Goal: Transaction & Acquisition: Purchase product/service

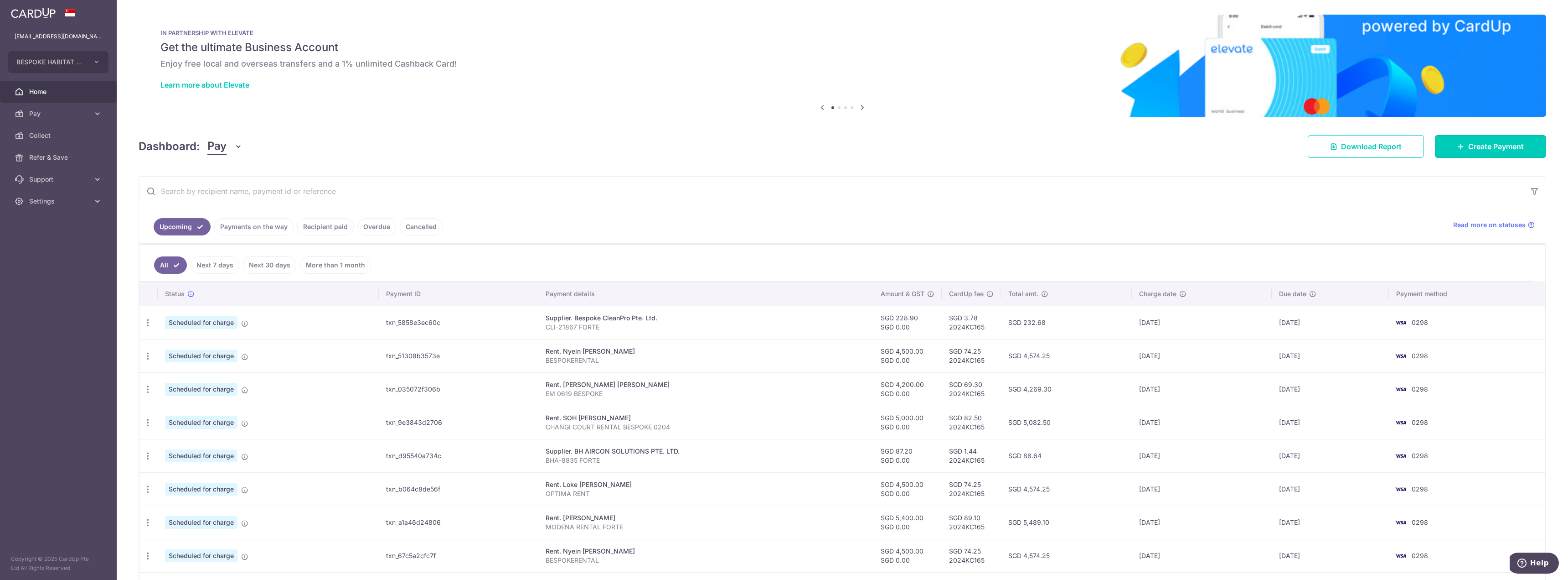
click at [1476, 145] on span "Create Payment" at bounding box center [1496, 146] width 55 height 11
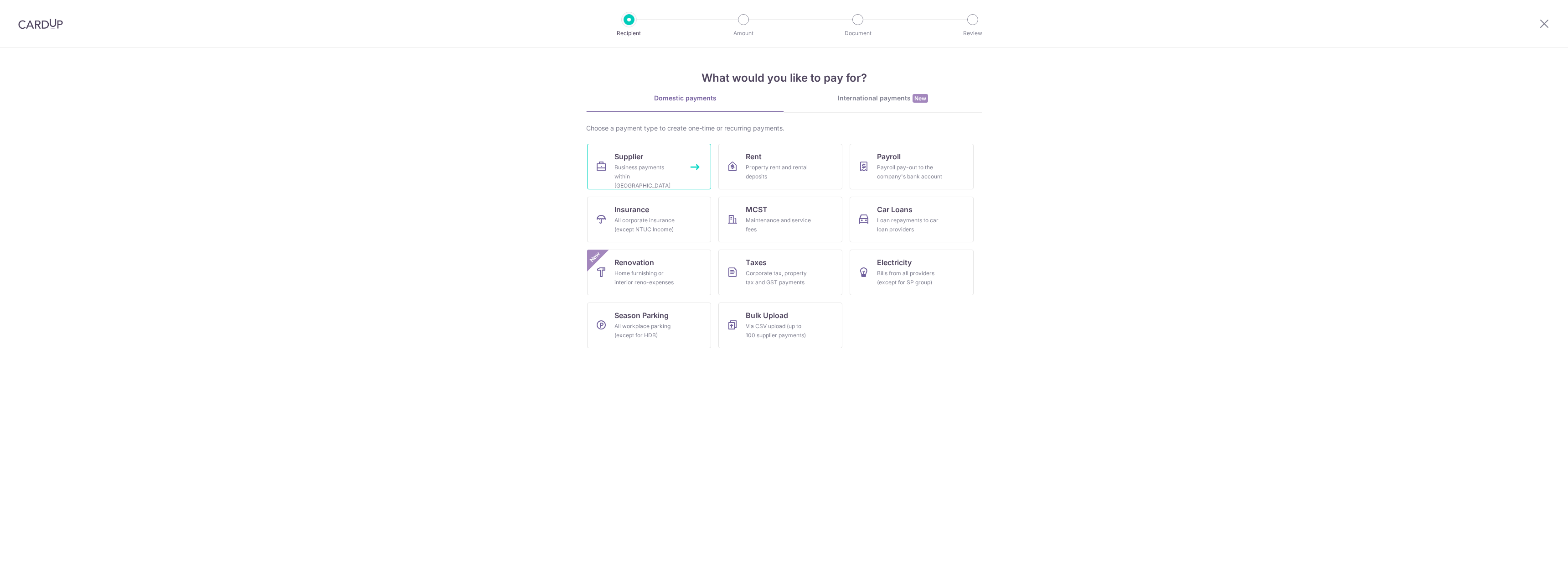
click at [669, 167] on div "Business payments within [GEOGRAPHIC_DATA]" at bounding box center [647, 176] width 65 height 27
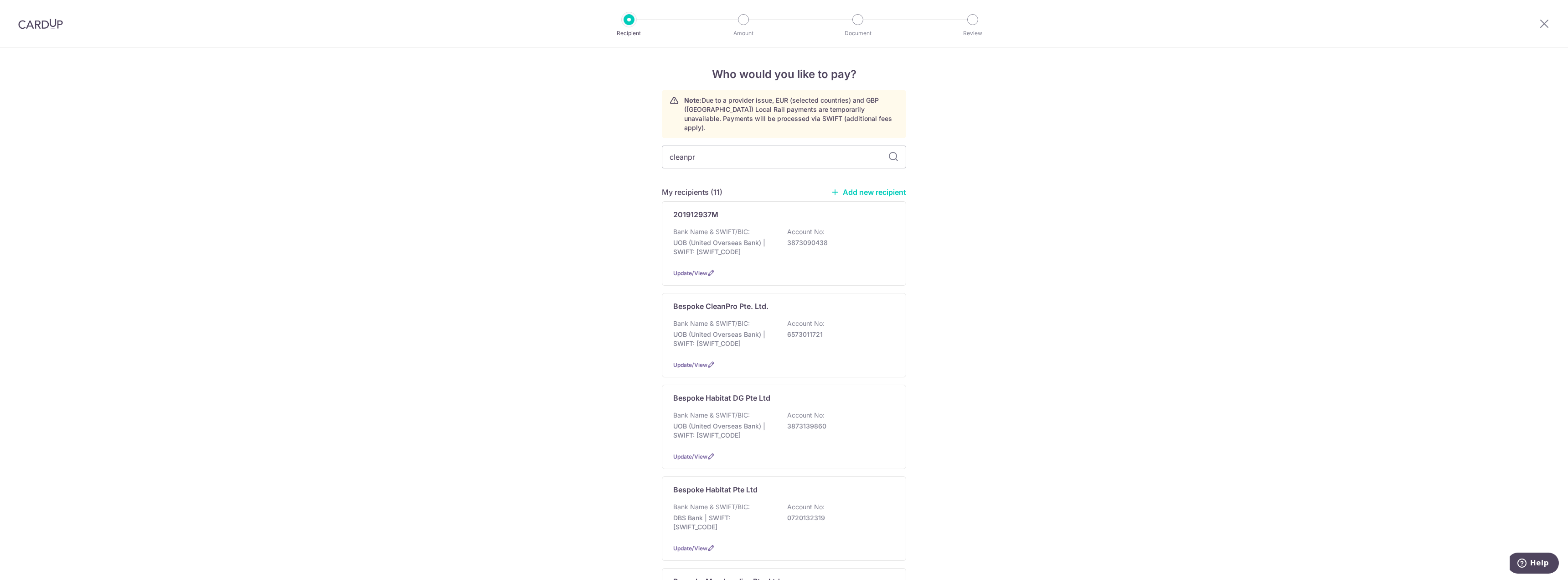
type input "cleanpro"
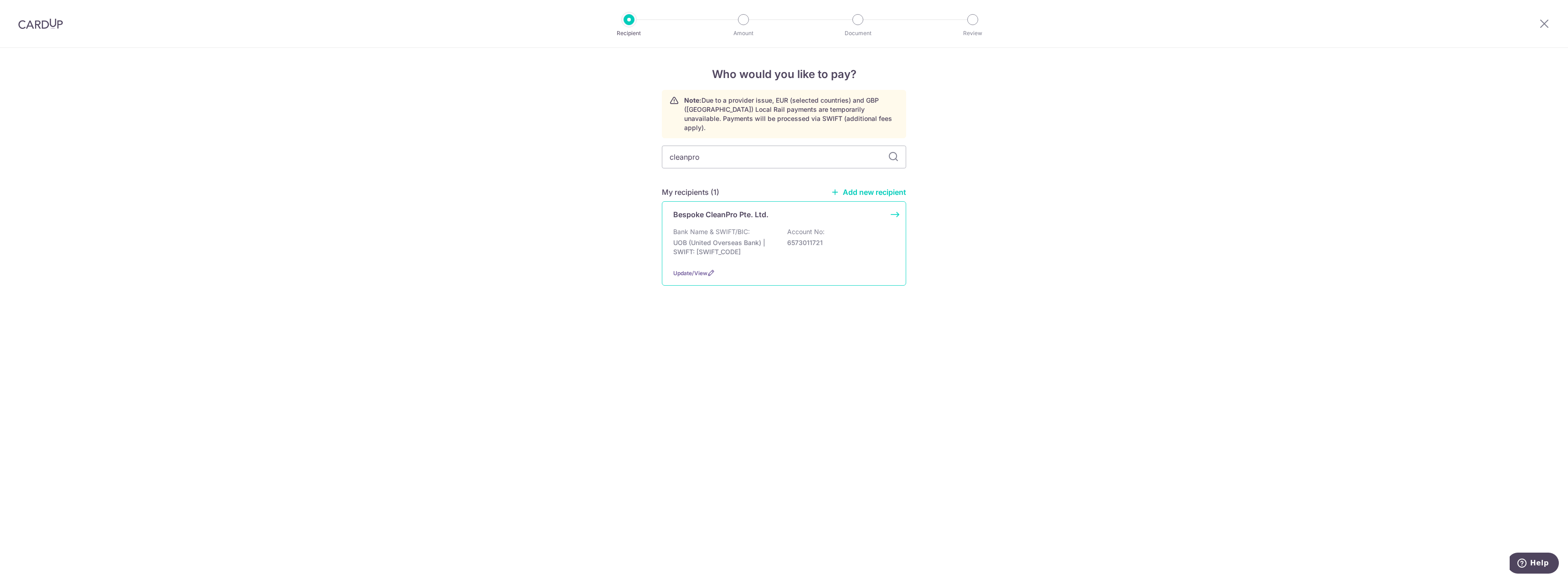
click at [726, 238] on p "UOB (United Overseas Bank) | SWIFT: UOVBSGSGXXX" at bounding box center [724, 247] width 102 height 18
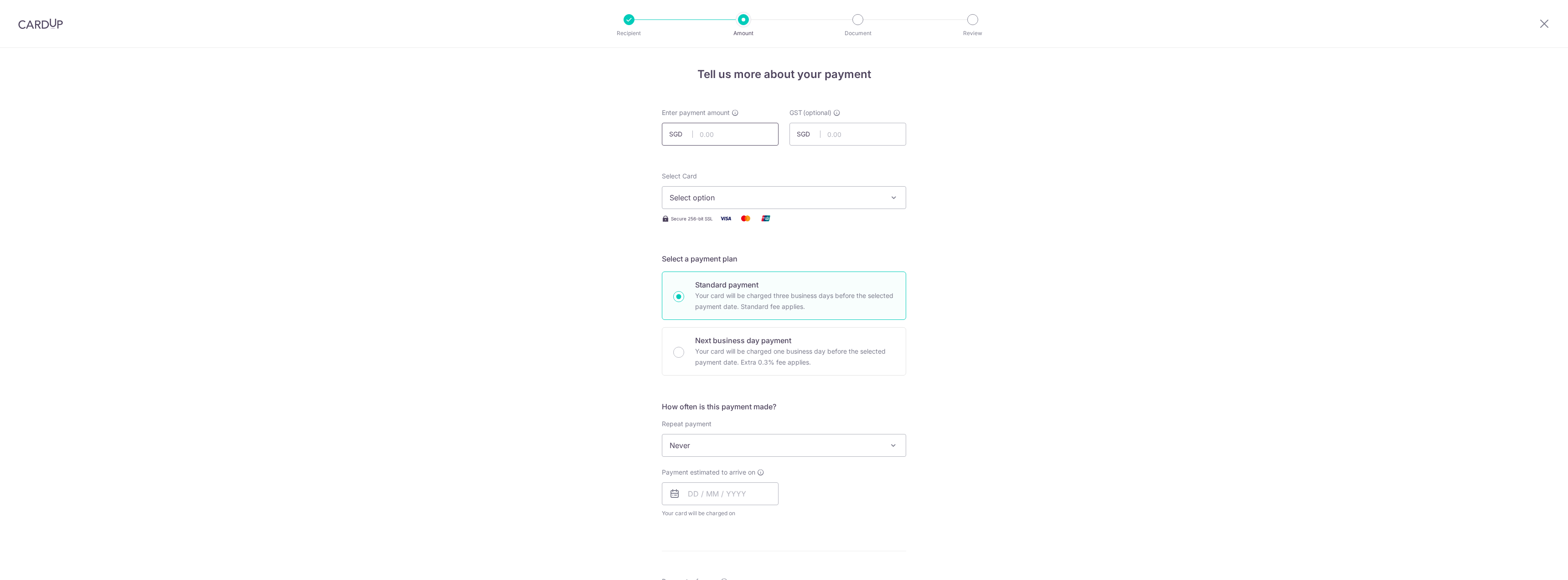
click at [720, 138] on input "text" at bounding box center [720, 134] width 117 height 22
type input "370.60"
click at [796, 199] on span "Select option" at bounding box center [776, 198] width 212 height 11
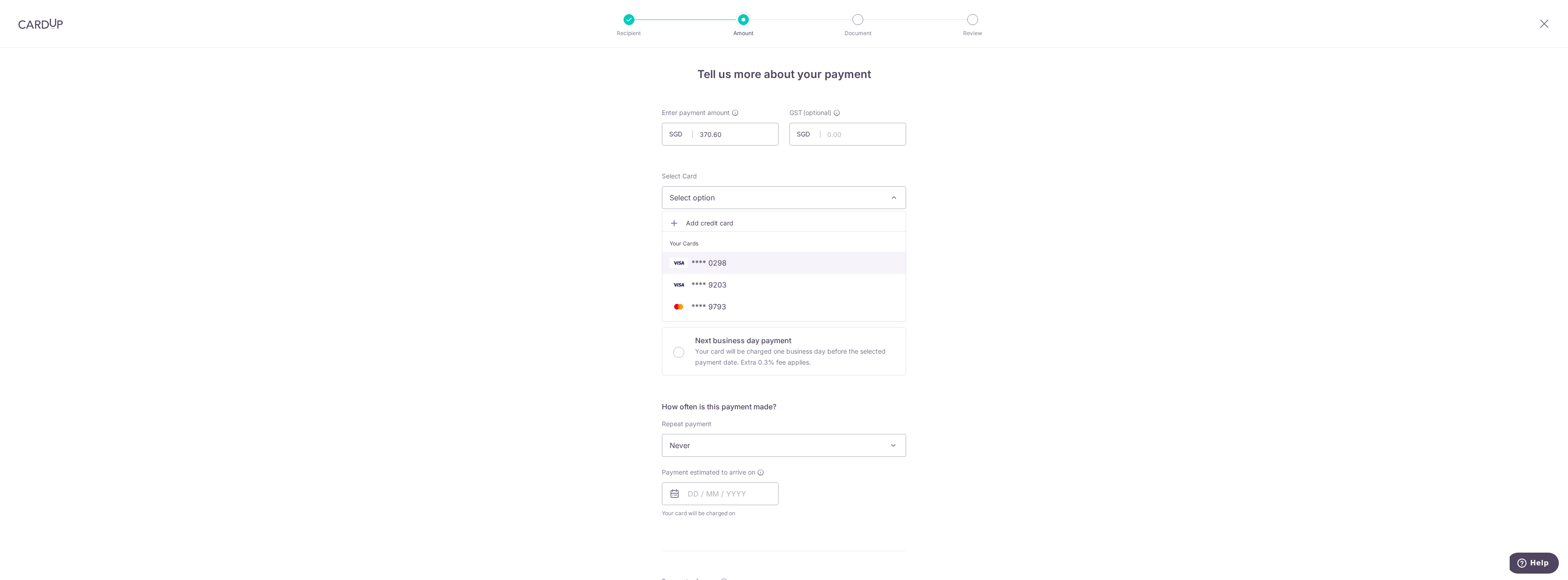
click at [728, 266] on span "**** 0298" at bounding box center [784, 263] width 229 height 11
click at [695, 488] on input "text" at bounding box center [720, 494] width 117 height 22
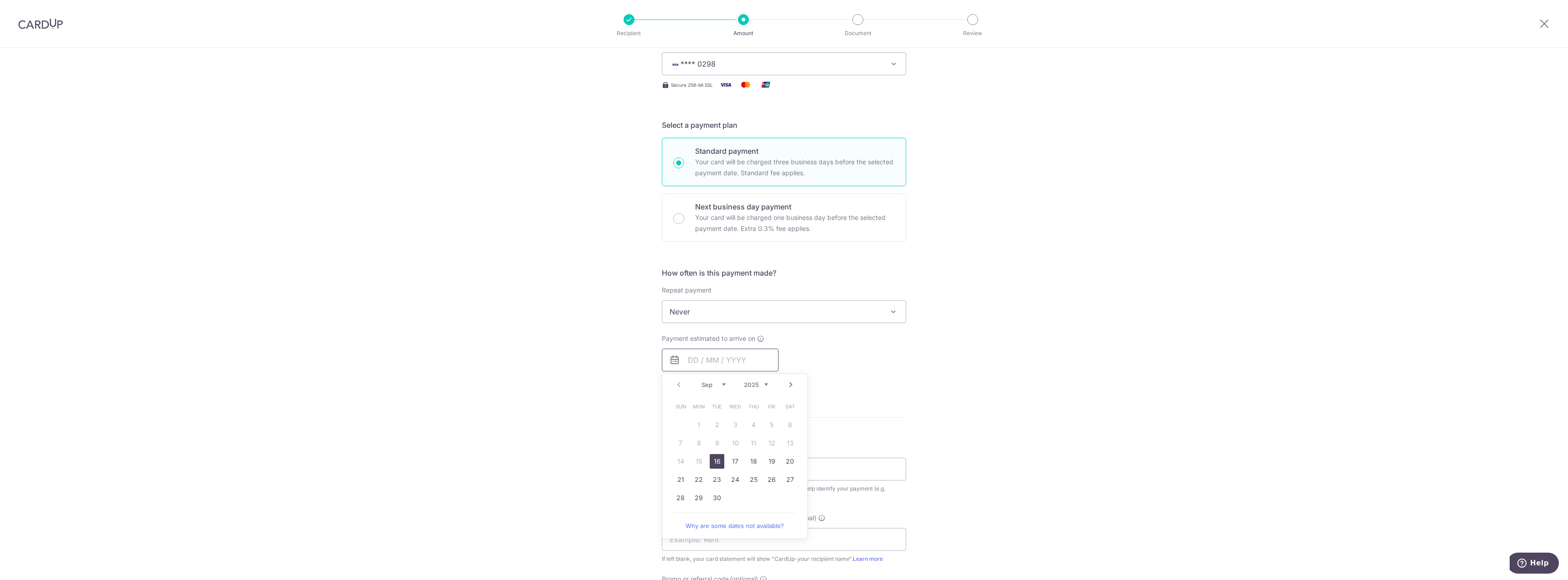
scroll to position [137, 0]
click at [728, 462] on link "17" at bounding box center [735, 458] width 15 height 15
type input "[DATE]"
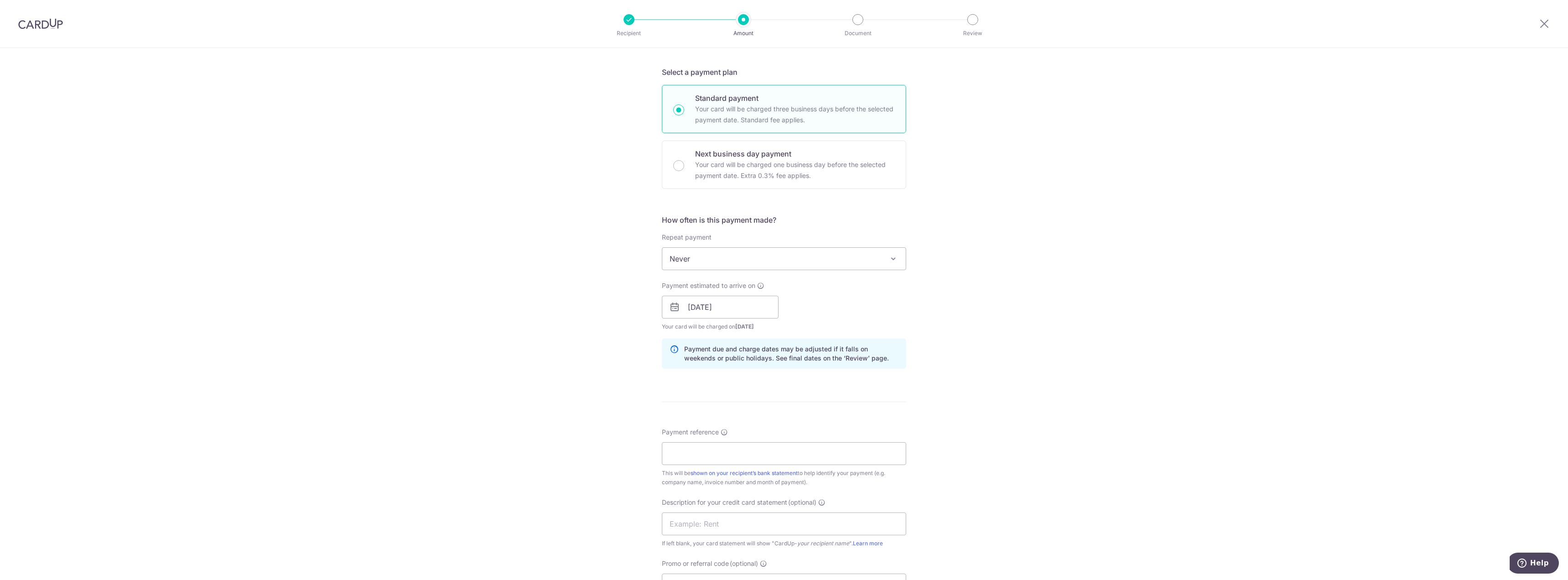
scroll to position [273, 0]
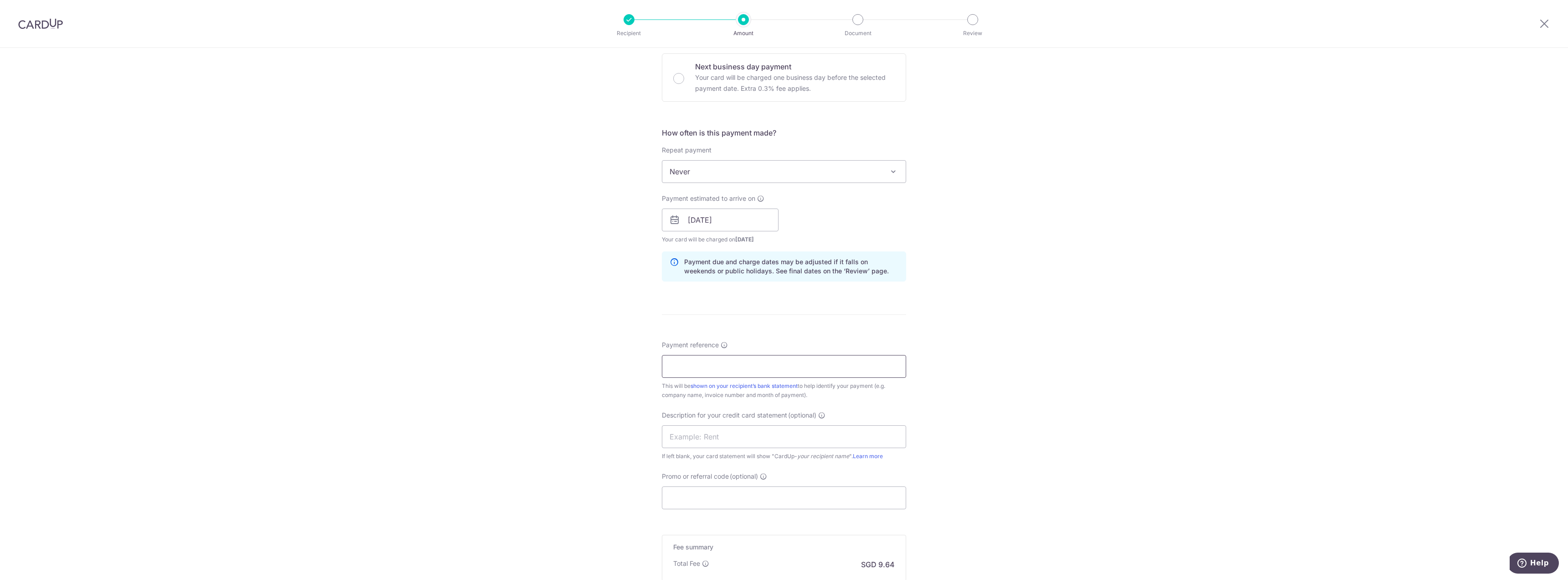
click at [743, 366] on input "Payment reference" at bounding box center [784, 366] width 244 height 22
paste input "CLI-22245"
drag, startPoint x: 743, startPoint y: 366, endPoint x: 598, endPoint y: 368, distance: 145.0
click at [598, 368] on div "Tell us more about your payment Enter payment amount SGD 370.60 370.60 GST (opt…" at bounding box center [784, 236] width 1568 height 924
type input "CLI-22245 FORTE"
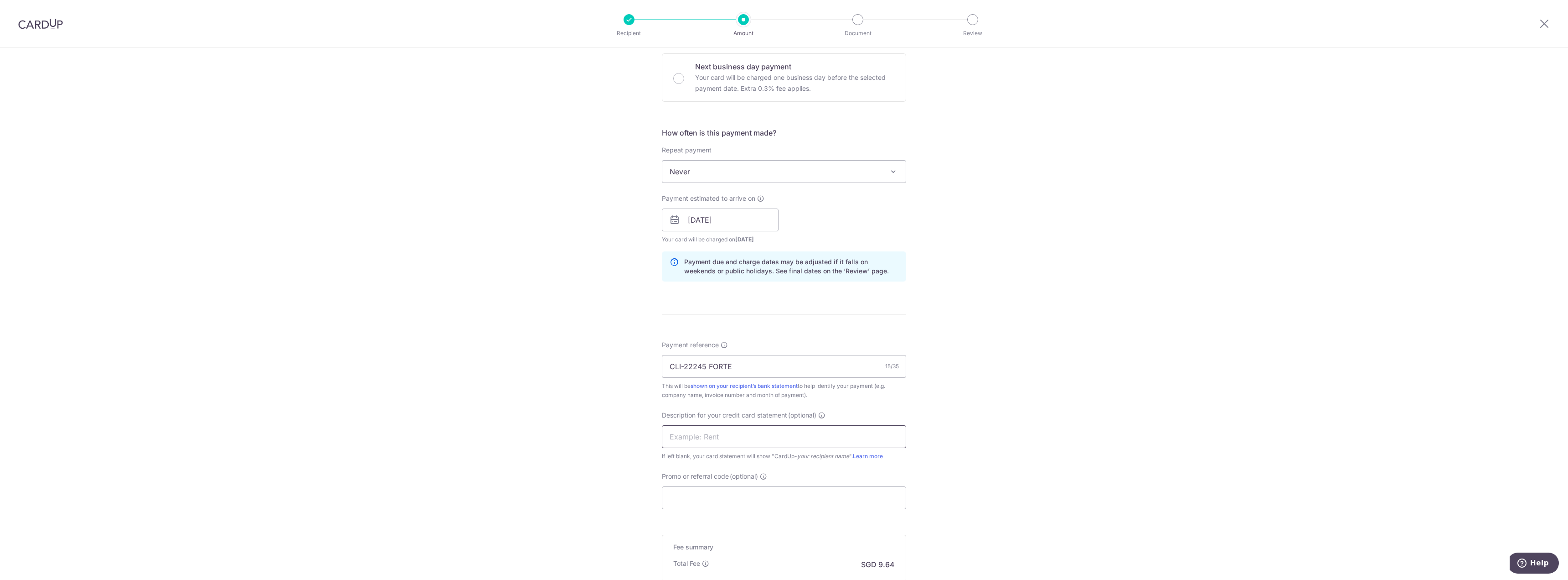
click at [701, 439] on input "text" at bounding box center [784, 437] width 244 height 22
paste input "CLI-22245 FORTE"
click at [679, 437] on input "CLI-22245 FORTE" at bounding box center [784, 437] width 244 height 22
type input "CLI22245 FORTE"
click at [700, 498] on input "Promo or referral code (optional)" at bounding box center [784, 498] width 244 height 22
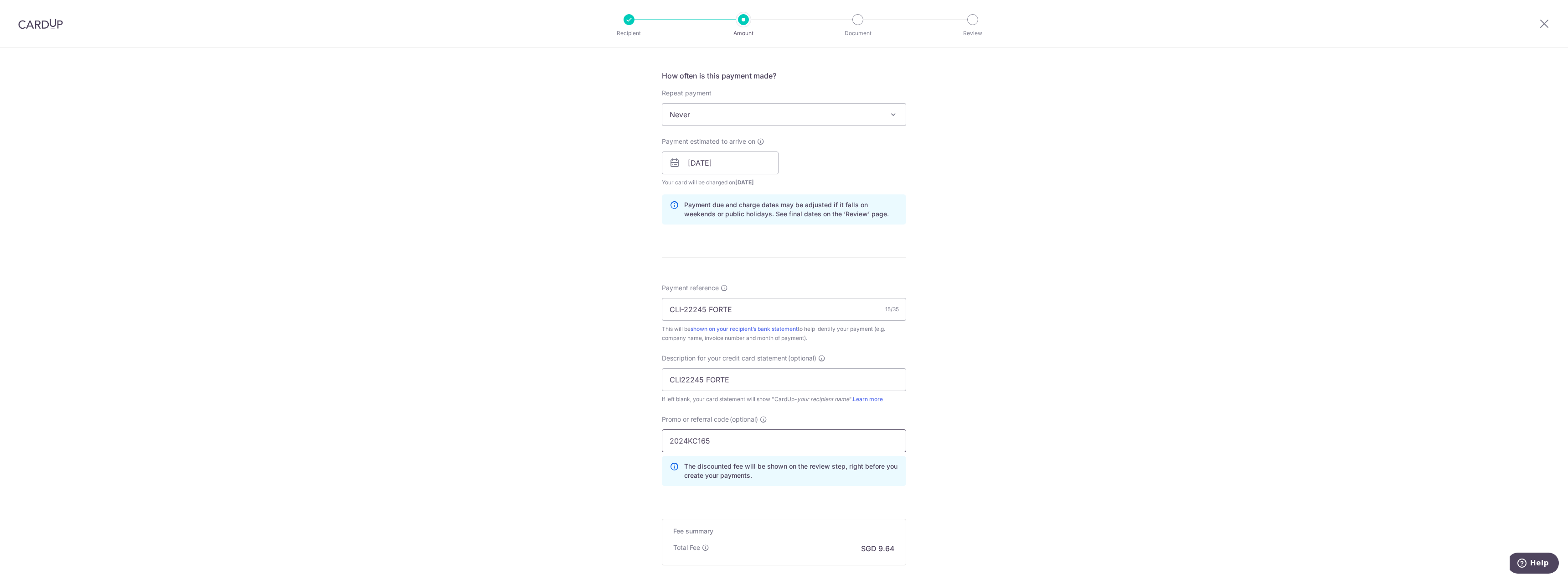
scroll to position [433, 0]
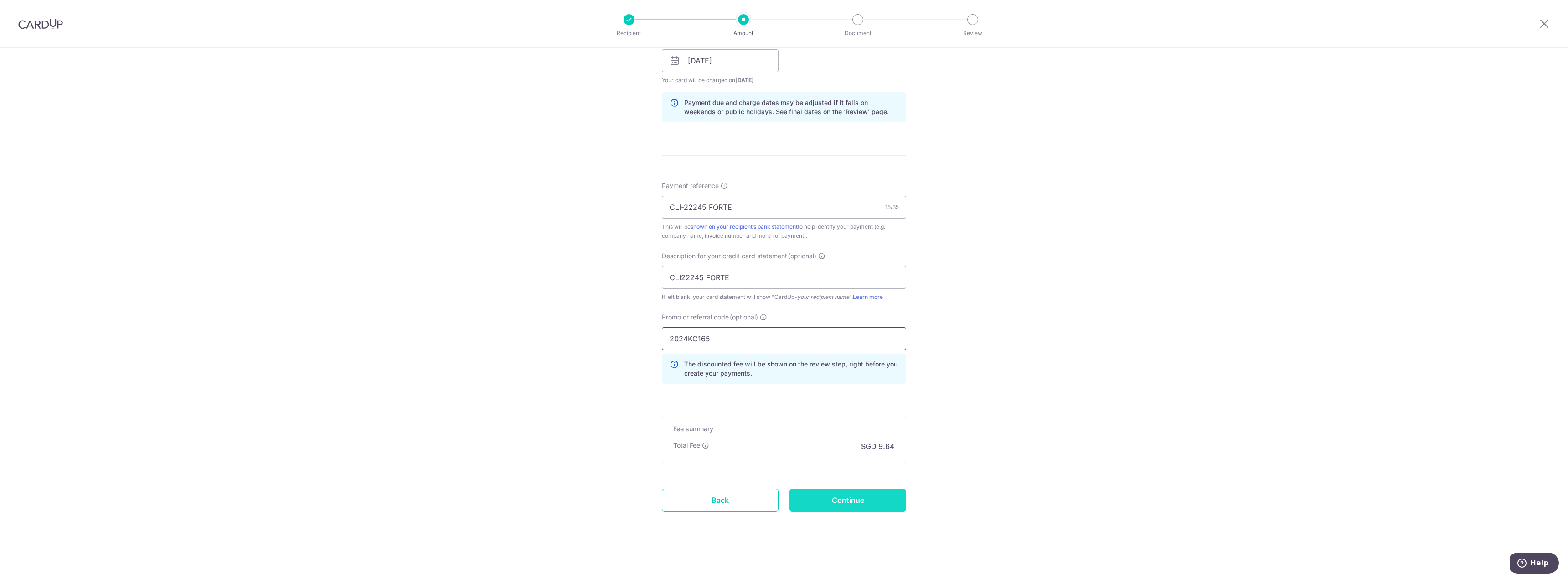
type input "2024KC165"
click at [842, 499] on input "Continue" at bounding box center [848, 500] width 117 height 22
type input "Create Schedule"
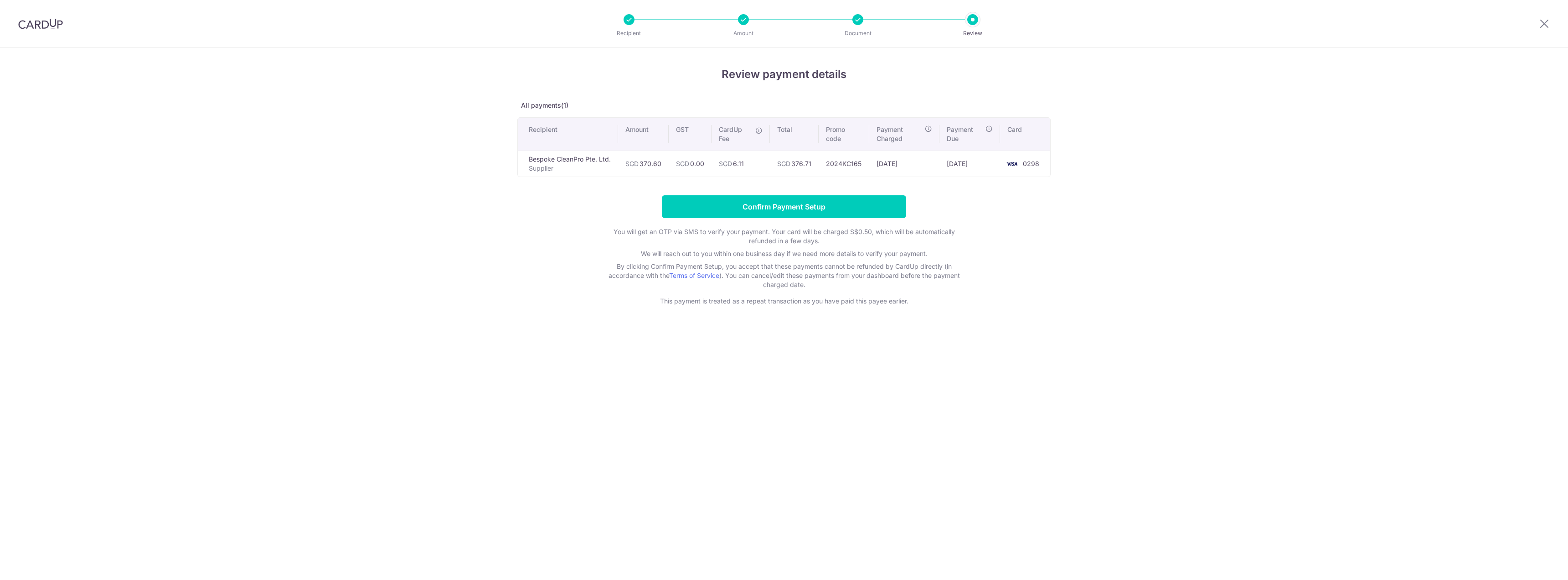
click at [794, 209] on input "Confirm Payment Setup" at bounding box center [784, 207] width 244 height 22
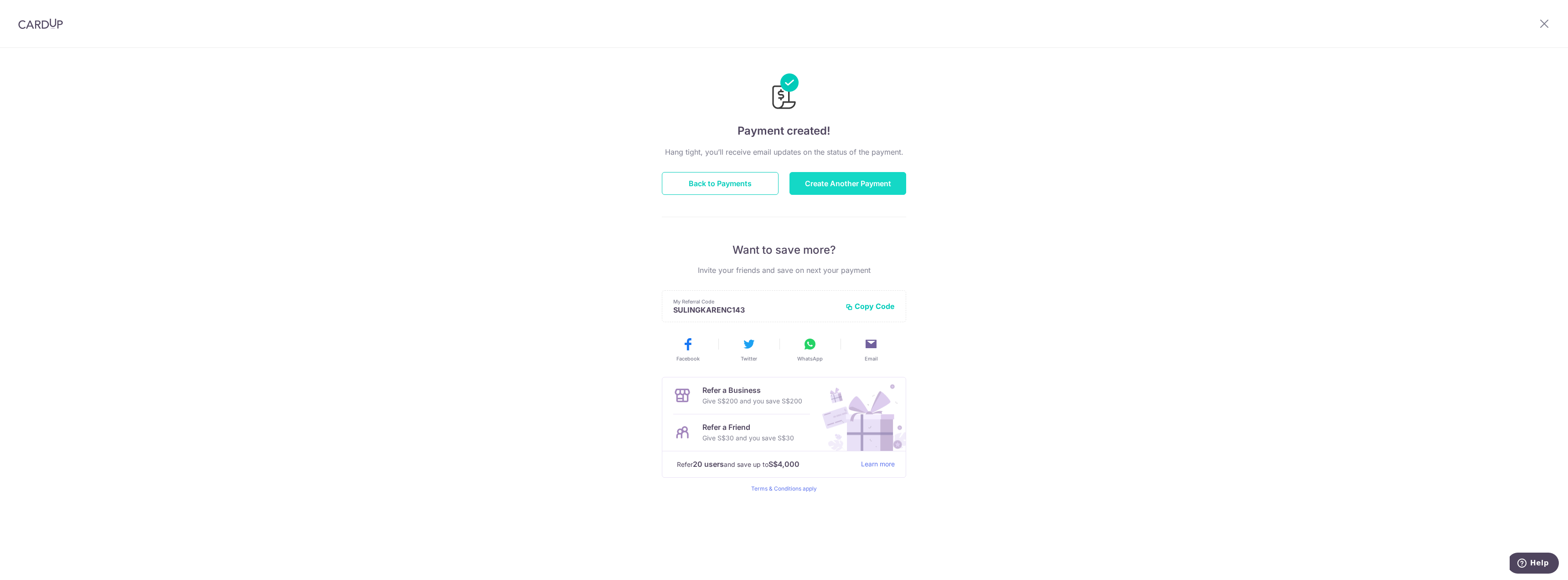
click at [862, 183] on button "Create Another Payment" at bounding box center [848, 183] width 117 height 22
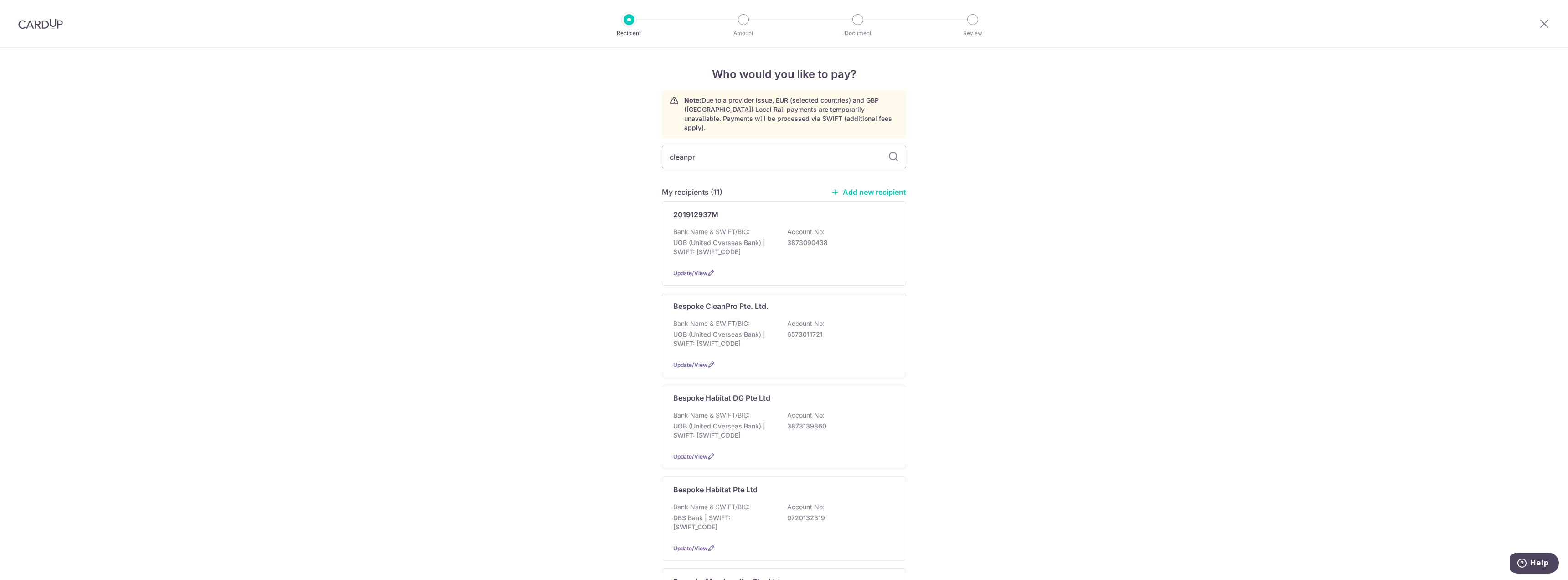
type input "cleanpro"
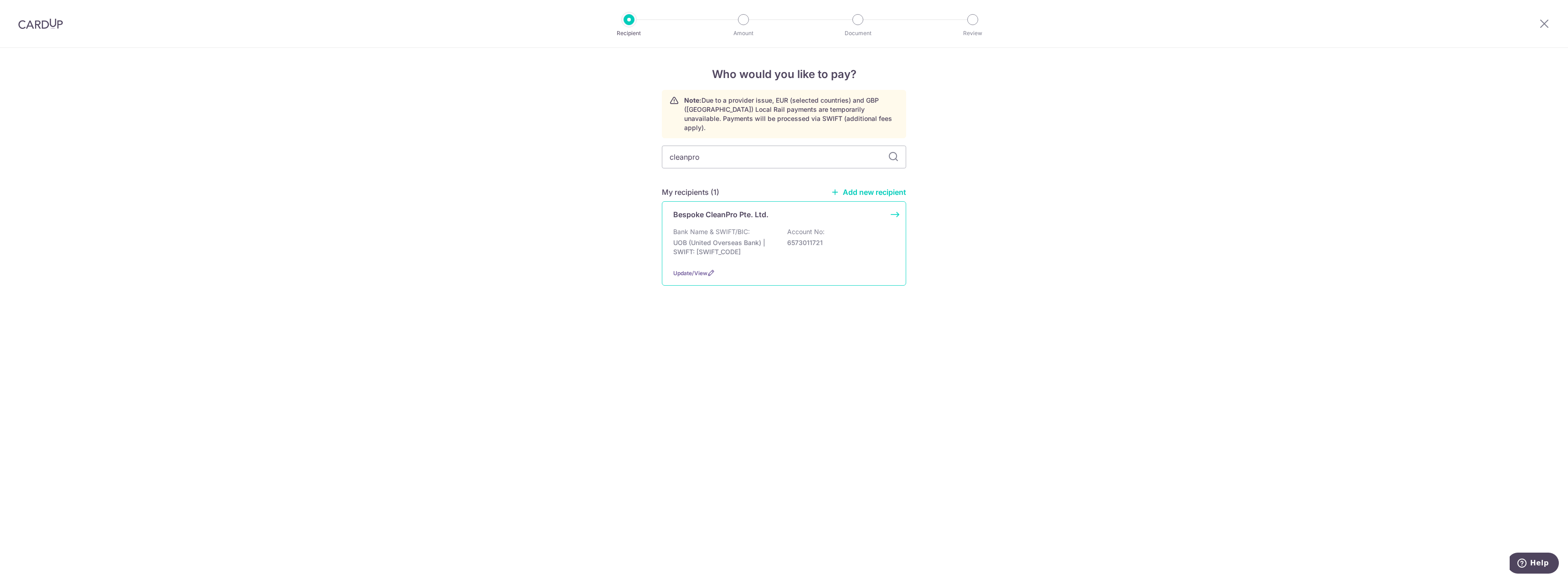
click at [771, 227] on div "Bank Name & SWIFT/BIC: UOB (United Overseas Bank) | SWIFT: [SWIFT_CODE] Account…" at bounding box center [783, 244] width 221 height 34
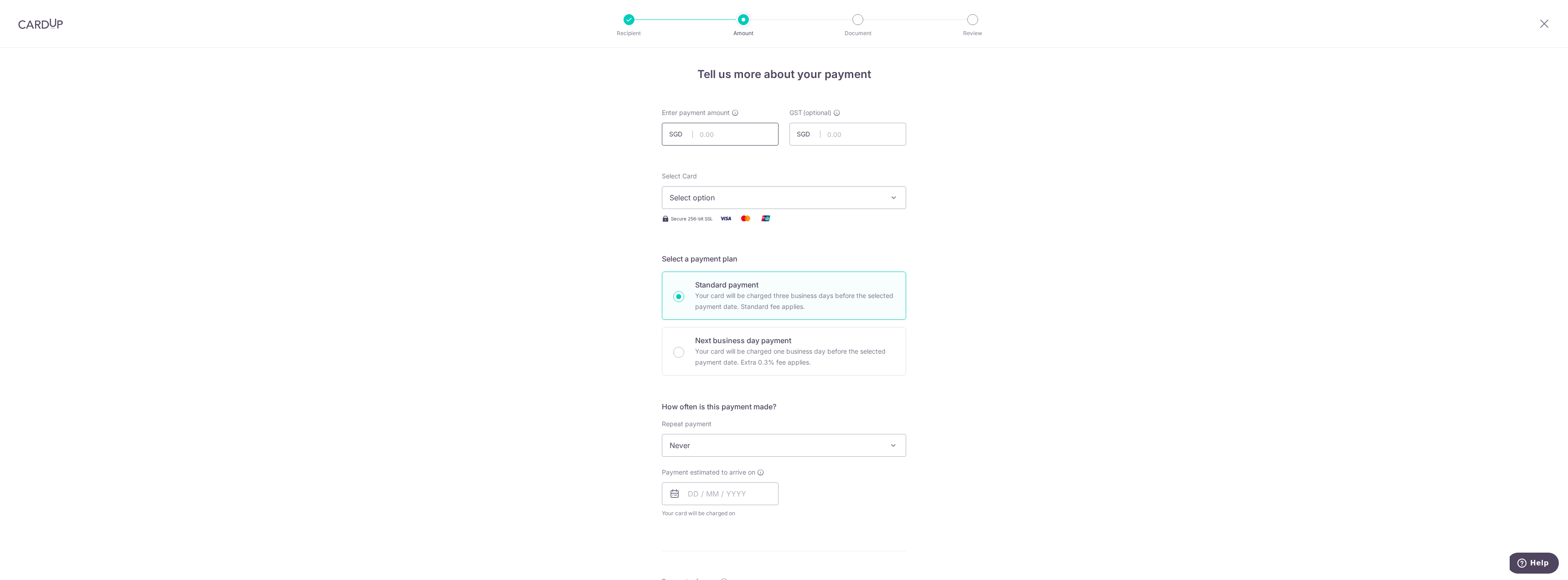
click at [753, 136] on input "text" at bounding box center [720, 134] width 117 height 22
type input "316.10"
click at [831, 161] on form "Enter payment amount SGD 316.10 316.10 GST (optional) SGD Select Card Select op…" at bounding box center [784, 500] width 244 height 783
click at [799, 200] on span "Select option" at bounding box center [776, 198] width 212 height 11
drag, startPoint x: 725, startPoint y: 259, endPoint x: 776, endPoint y: 269, distance: 52.0
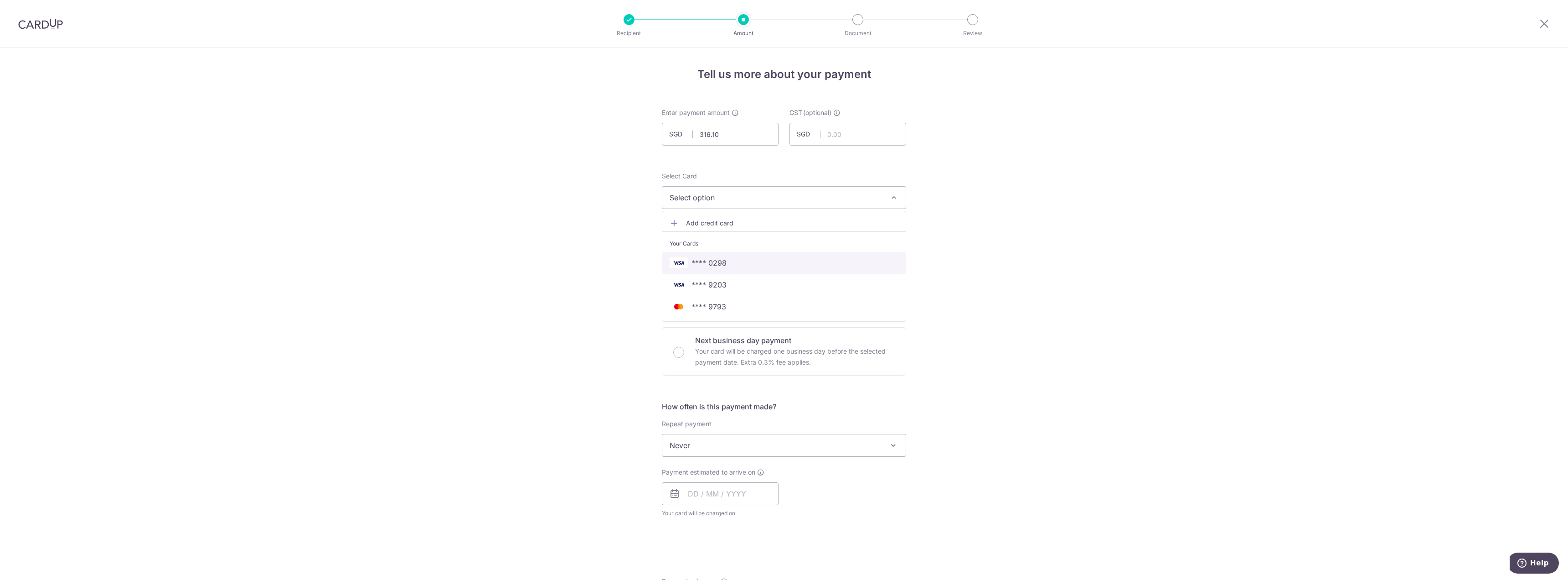
click at [725, 259] on span "**** 0298" at bounding box center [784, 263] width 229 height 11
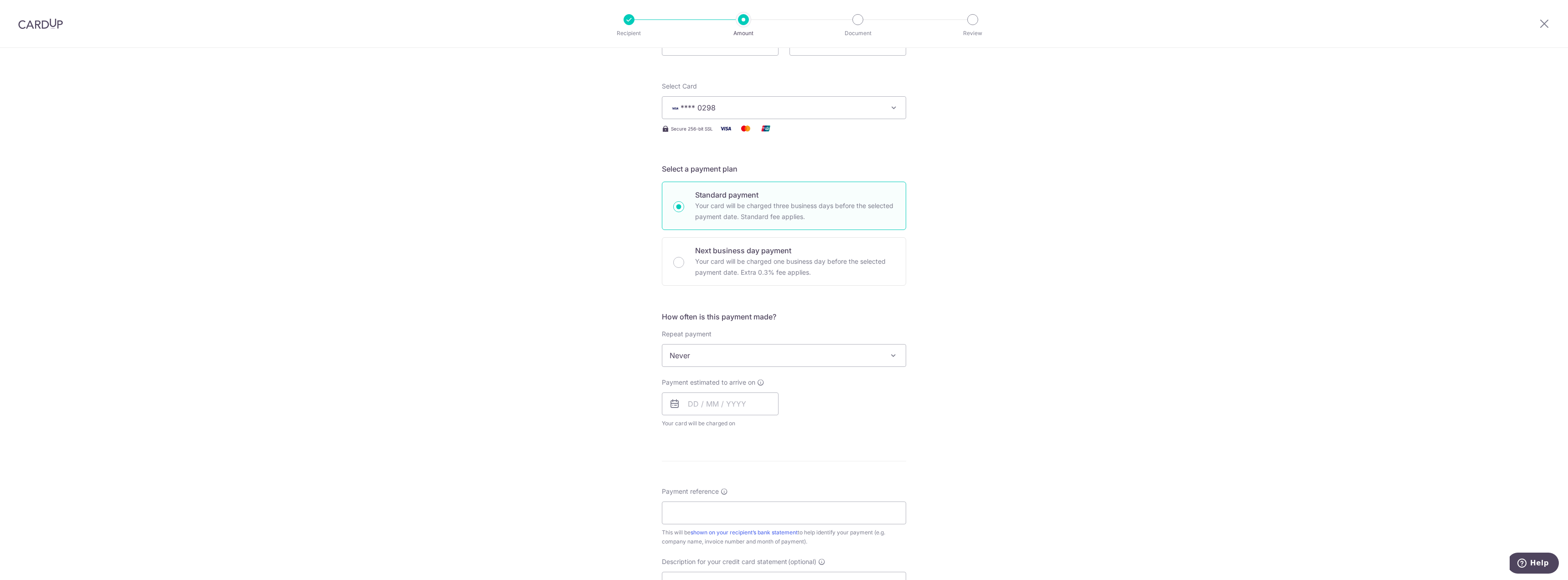
scroll to position [91, 0]
click at [688, 403] on input "text" at bounding box center [720, 402] width 117 height 22
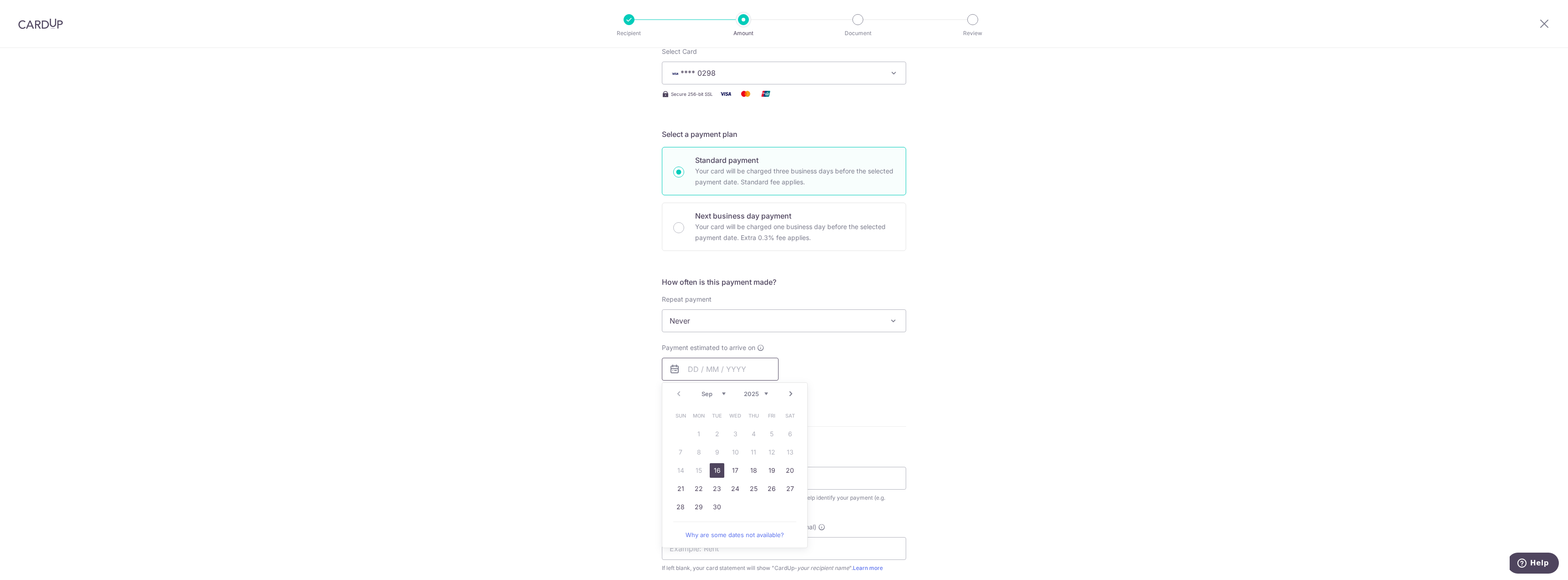
scroll to position [183, 0]
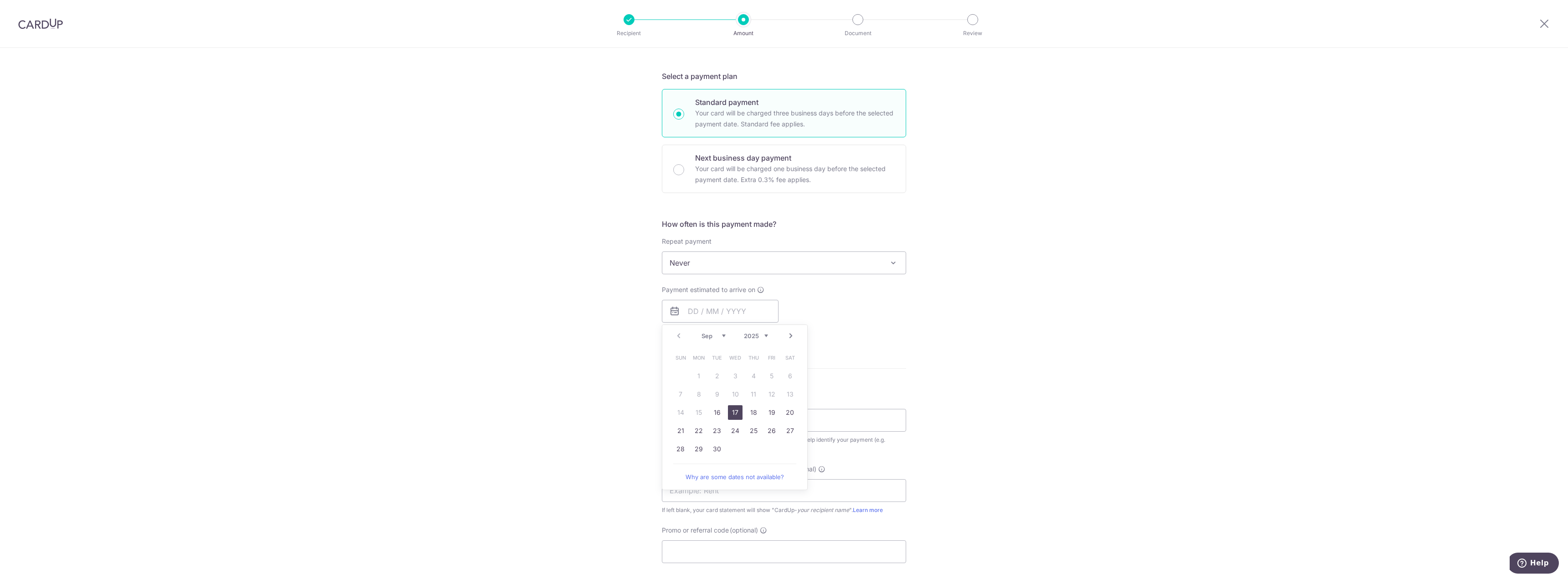
click at [733, 418] on link "17" at bounding box center [735, 412] width 15 height 15
type input "17/09/2025"
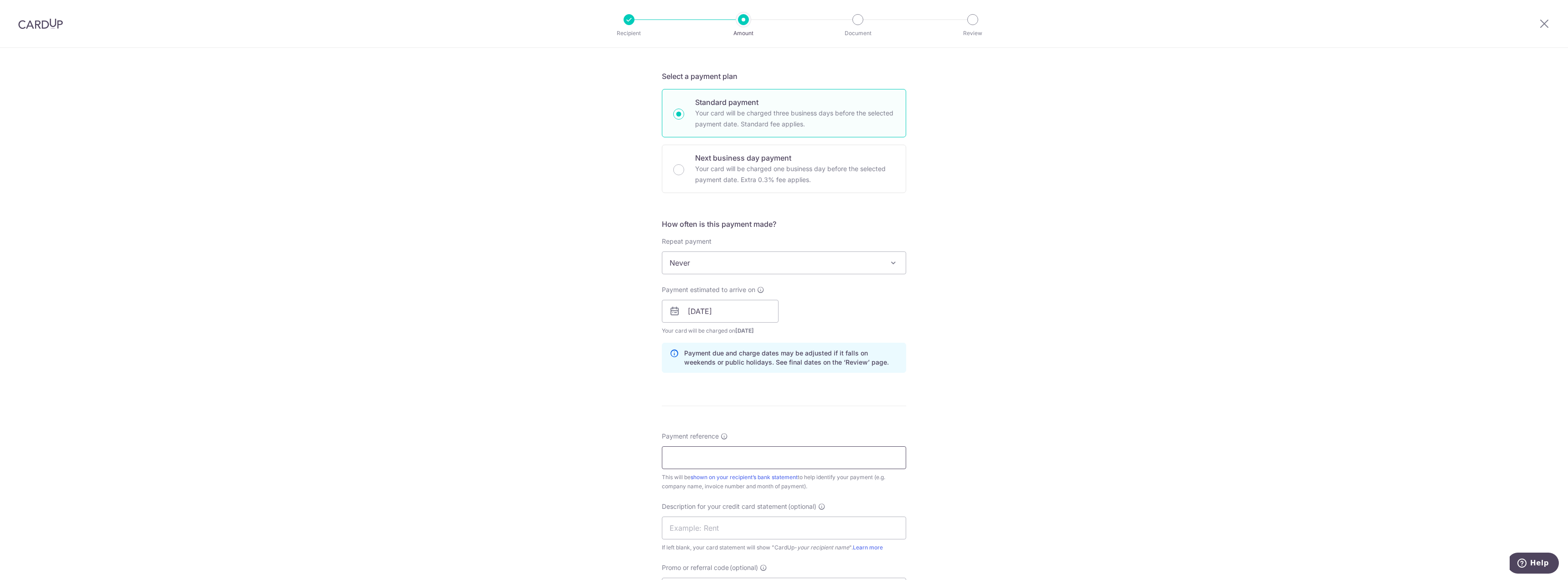
click at [721, 451] on input "Payment reference" at bounding box center [784, 458] width 244 height 22
paste input "CLI-22293"
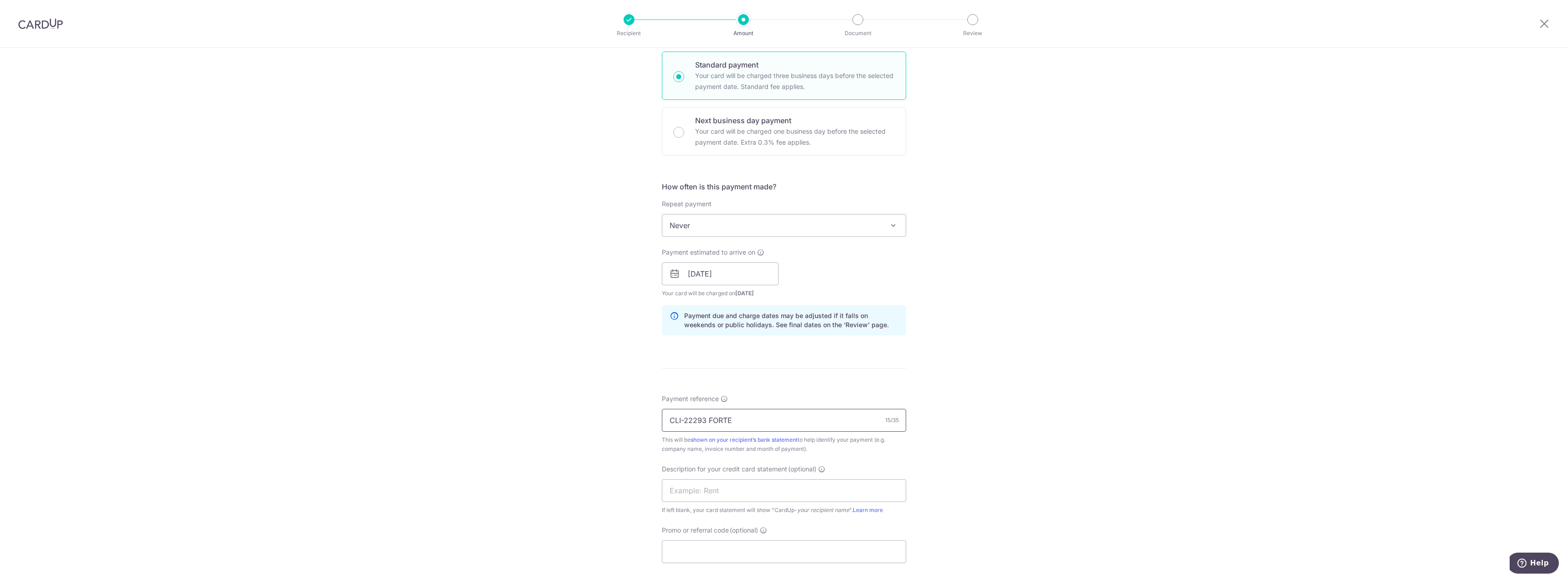
scroll to position [273, 0]
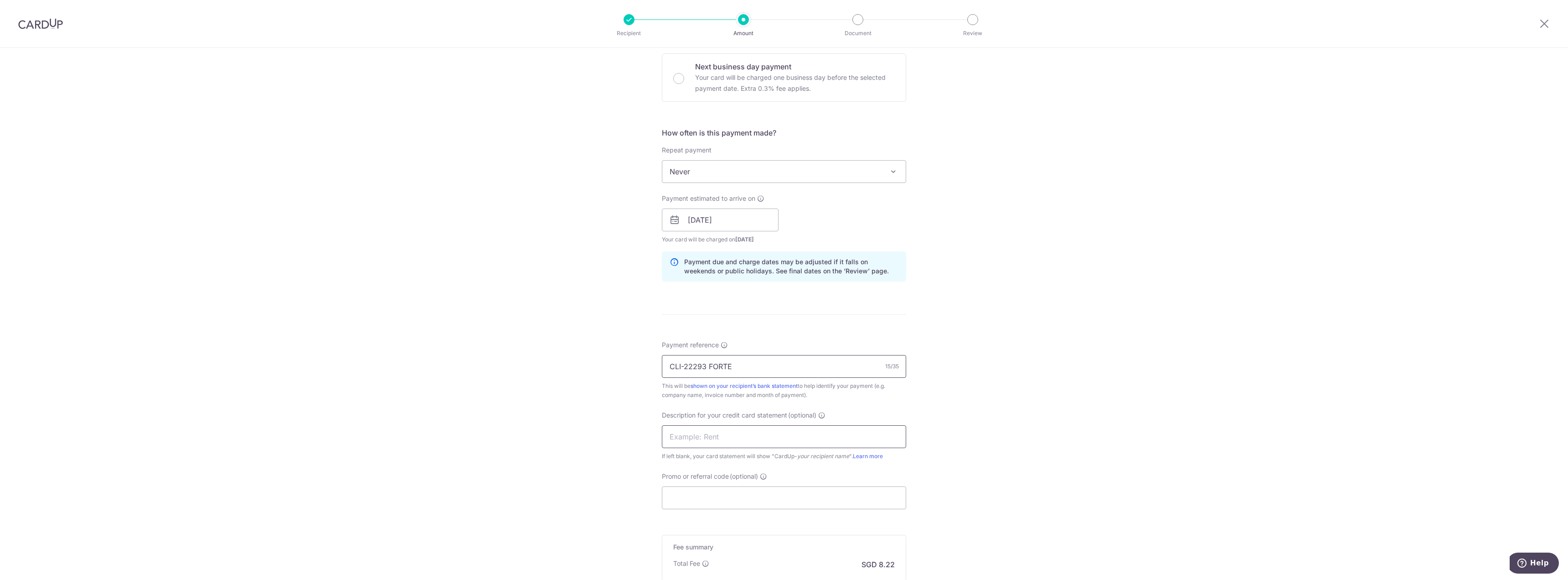
type input "CLI-22293 FORTE"
click at [699, 441] on input "text" at bounding box center [784, 437] width 244 height 22
paste input "CLI-22293 FORTE"
click at [681, 437] on input "CLI-22293 FORTE" at bounding box center [784, 437] width 244 height 22
type input "CLI22293 FORTE"
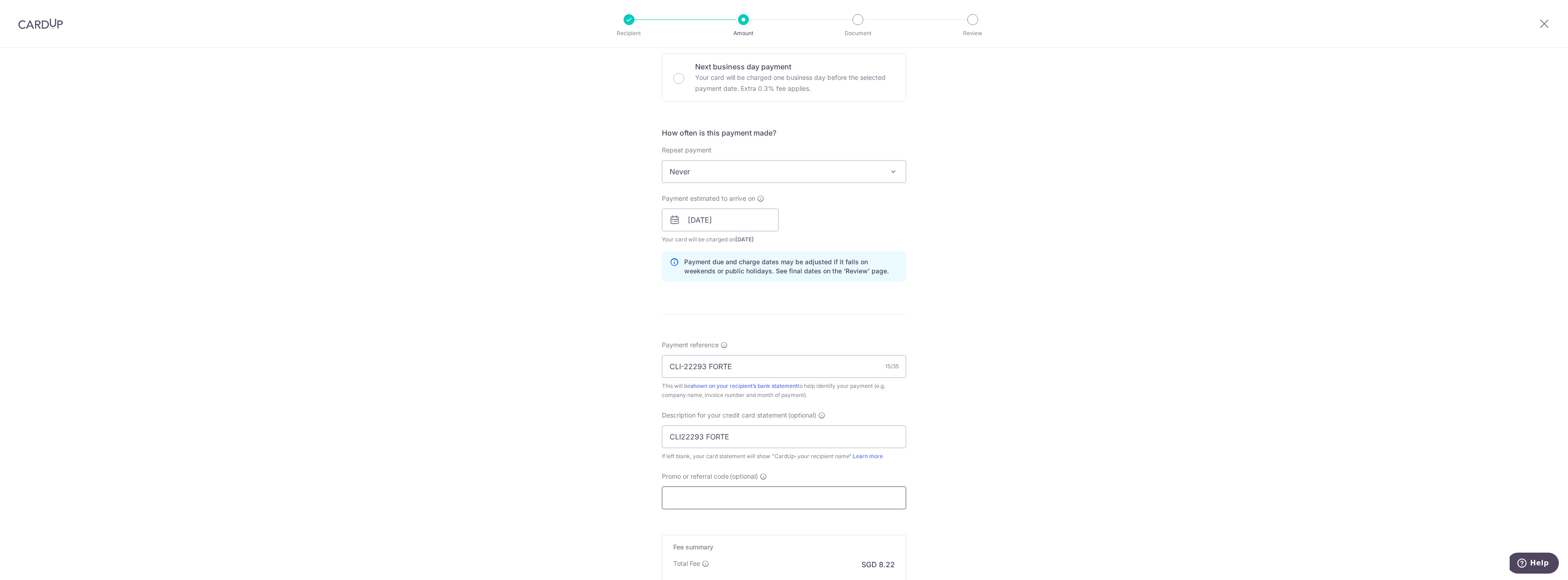
click at [681, 499] on input "Promo or referral code (optional)" at bounding box center [784, 498] width 244 height 22
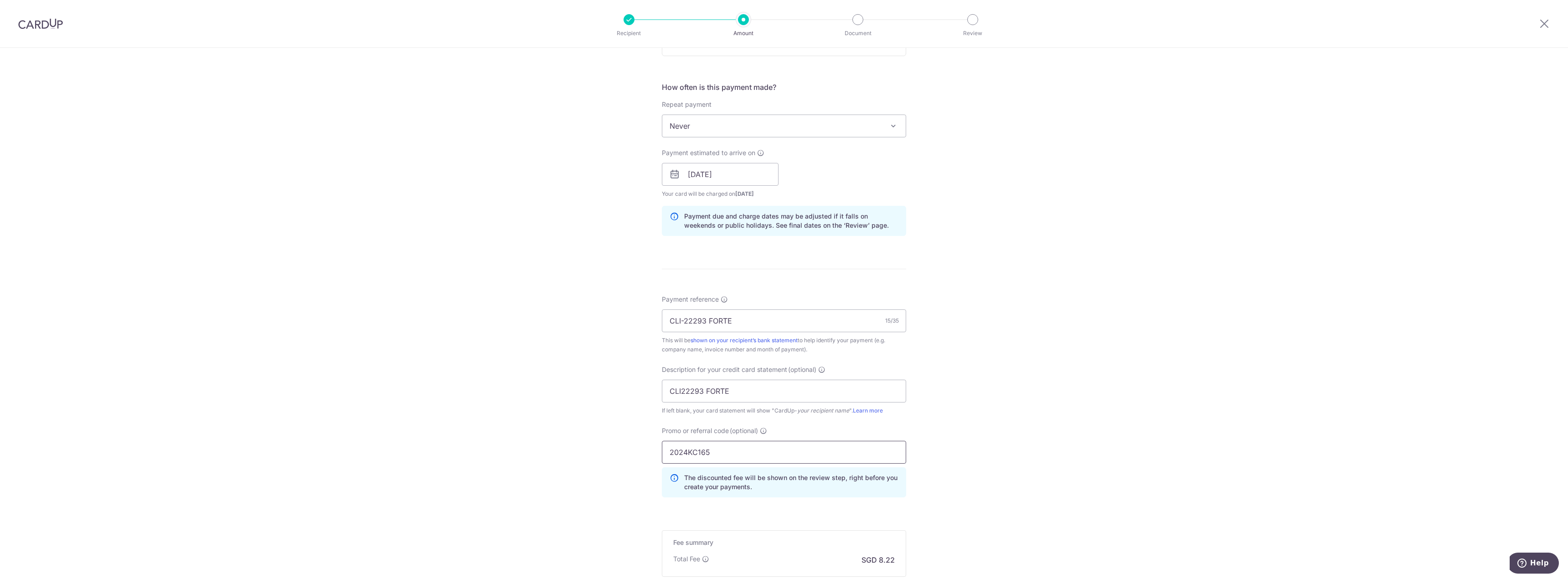
scroll to position [433, 0]
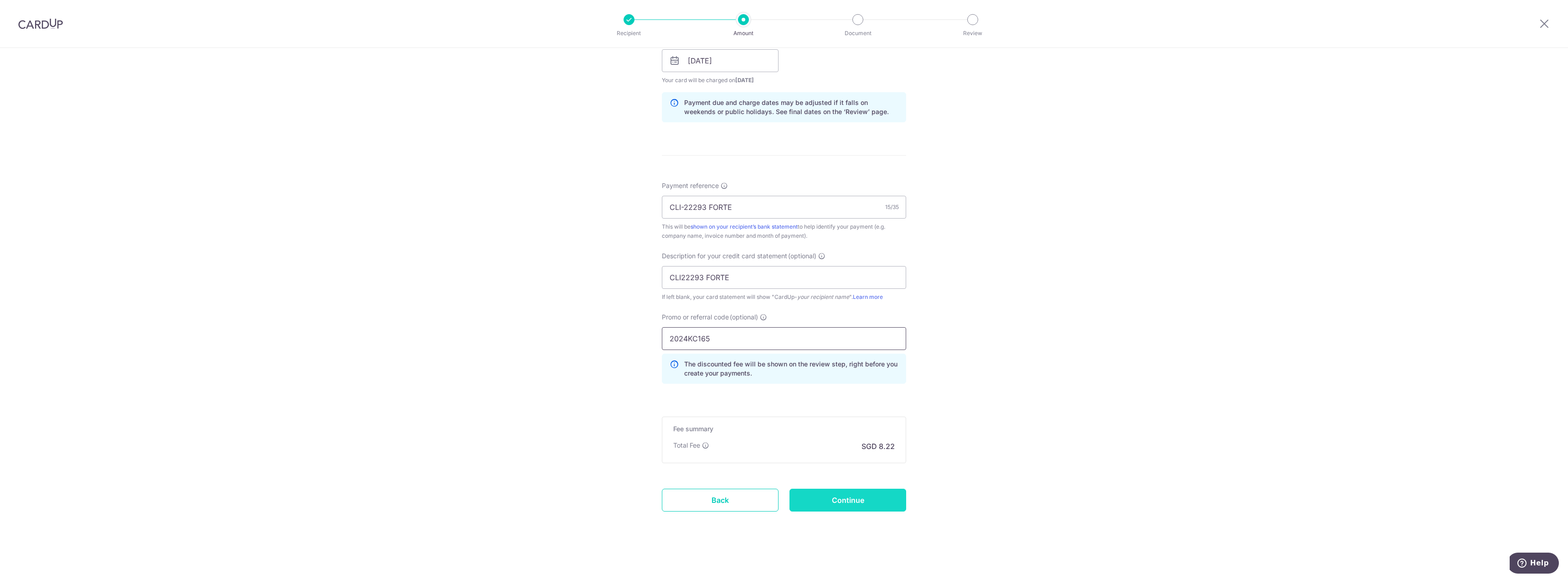
type input "2024KC165"
click at [856, 489] on input "Continue" at bounding box center [848, 500] width 117 height 22
type input "Create Schedule"
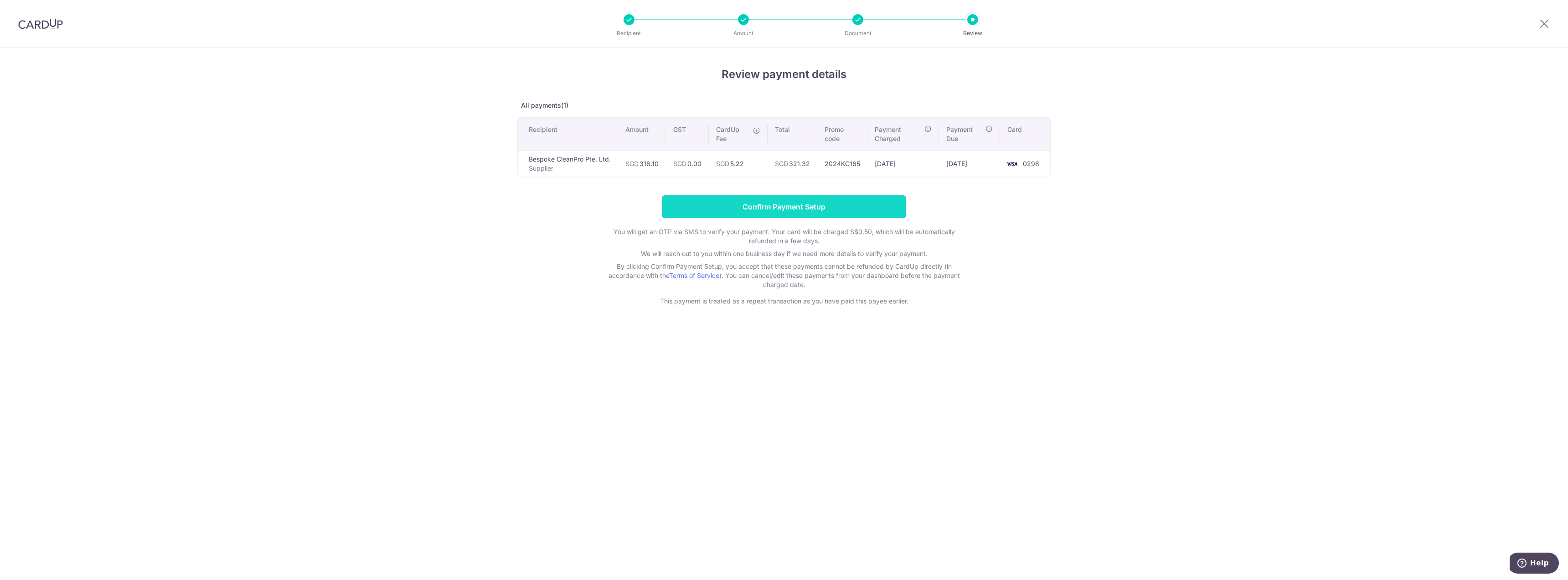
click at [815, 202] on input "Confirm Payment Setup" at bounding box center [784, 207] width 244 height 22
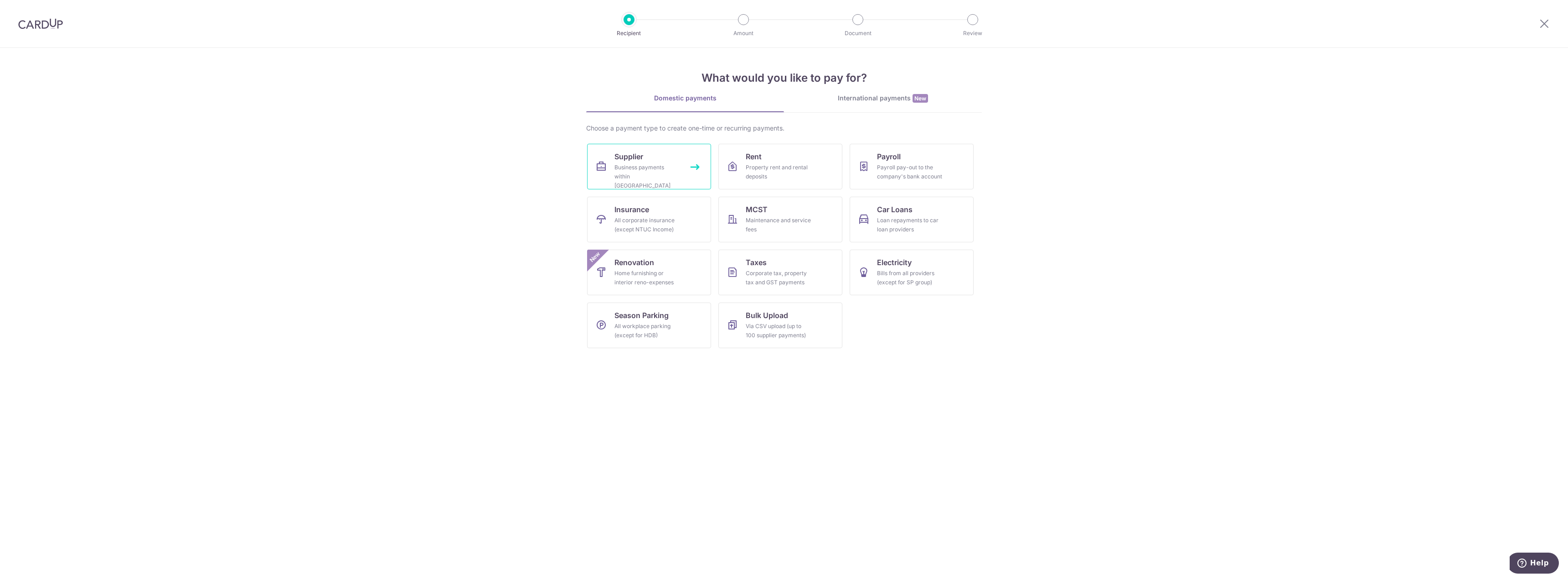
click at [670, 167] on div "Business payments within [GEOGRAPHIC_DATA]" at bounding box center [647, 176] width 65 height 27
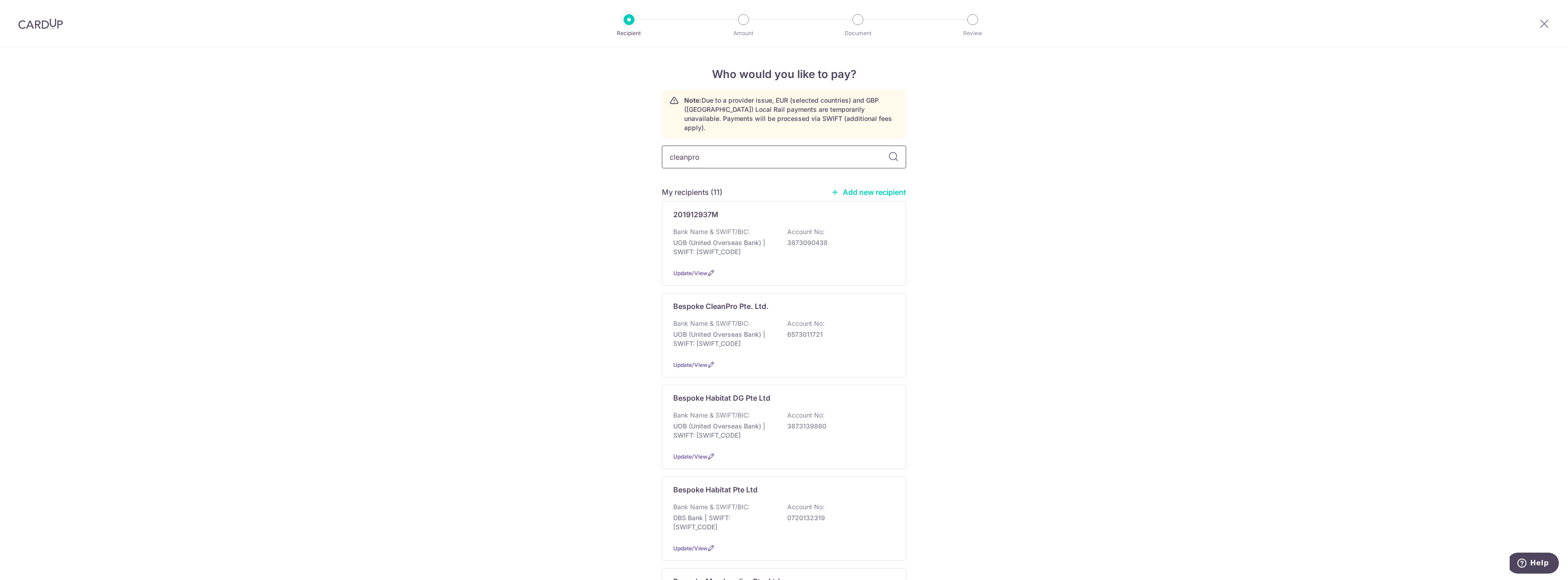
type input "cleanpro"
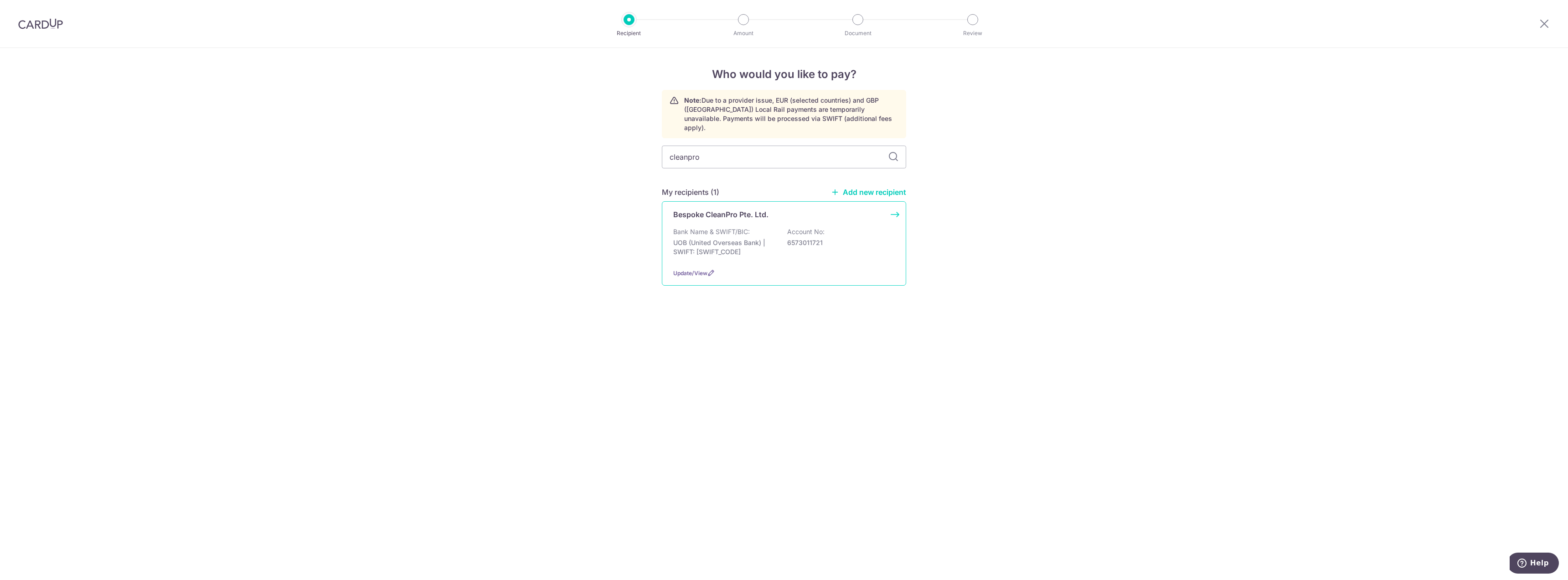
click at [770, 227] on div "Bank Name & SWIFT/BIC: UOB (United Overseas Bank) | SWIFT: UOVBSGSGXXX Account …" at bounding box center [783, 244] width 221 height 34
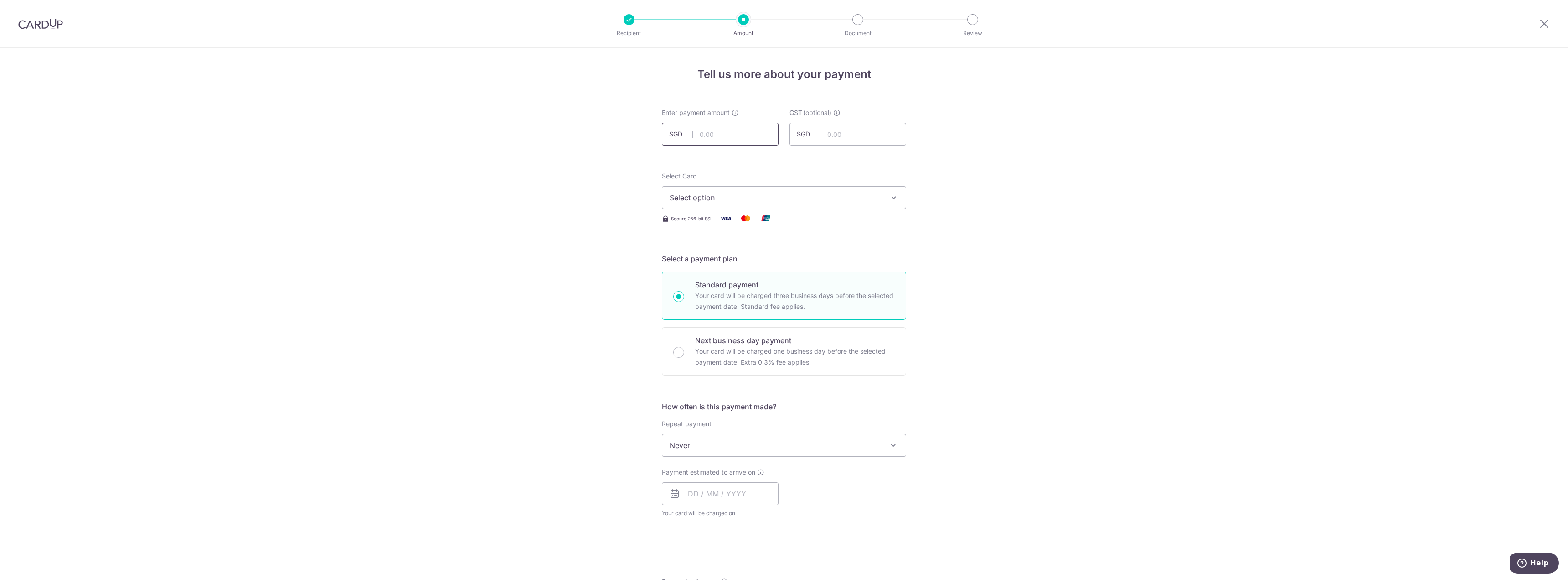
click at [725, 140] on input "text" at bounding box center [720, 134] width 117 height 22
type input "370.60"
click at [1030, 180] on div "Tell us more about your payment Enter payment amount SGD 370.60 370.60 GST (opt…" at bounding box center [784, 491] width 1568 height 887
click at [831, 202] on span "Select option" at bounding box center [776, 198] width 212 height 11
click at [749, 257] on link "**** 0298" at bounding box center [784, 262] width 243 height 22
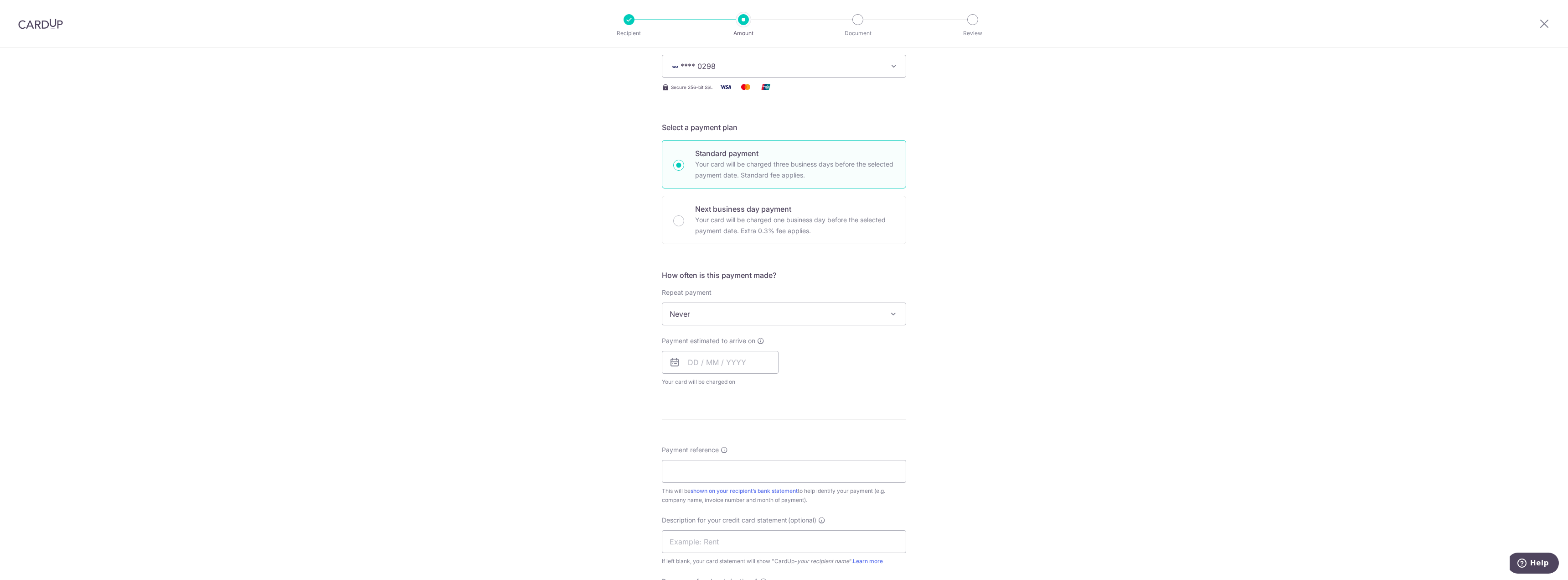
scroll to position [137, 0]
click at [677, 353] on icon at bounding box center [674, 357] width 11 height 11
click at [687, 355] on input "text" at bounding box center [720, 356] width 117 height 22
click at [731, 457] on link "17" at bounding box center [735, 458] width 15 height 15
type input "17/09/2025"
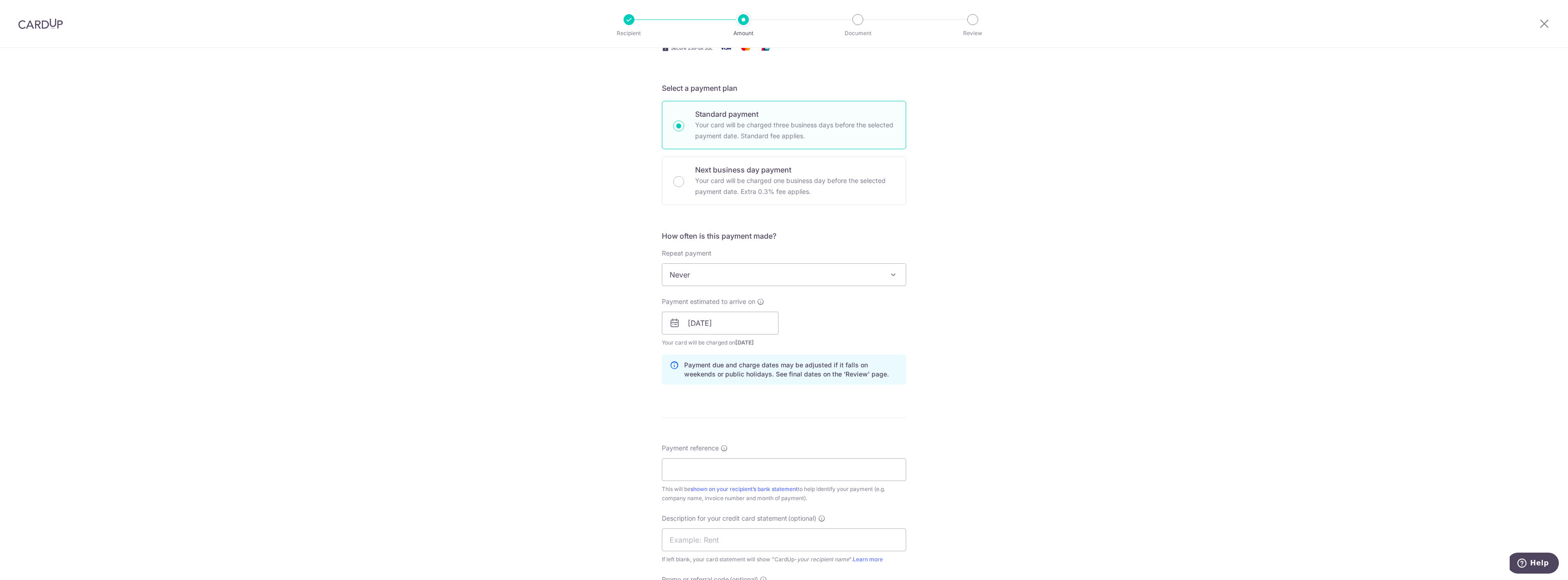
scroll to position [228, 0]
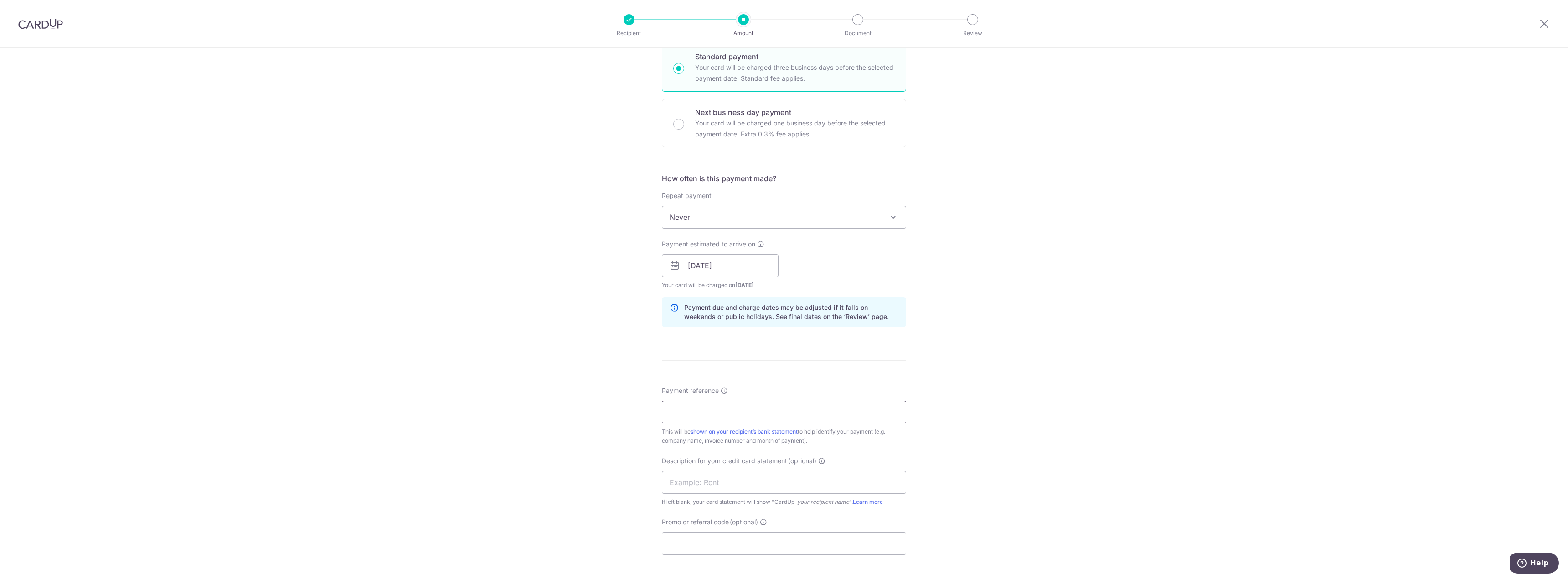
click at [770, 410] on input "Payment reference" at bounding box center [784, 412] width 244 height 22
paste input "CLI-22228"
type input "CLI-22228 FORTE"
click at [729, 488] on input "text" at bounding box center [784, 482] width 244 height 22
paste input "CLI-22228 FORTE"
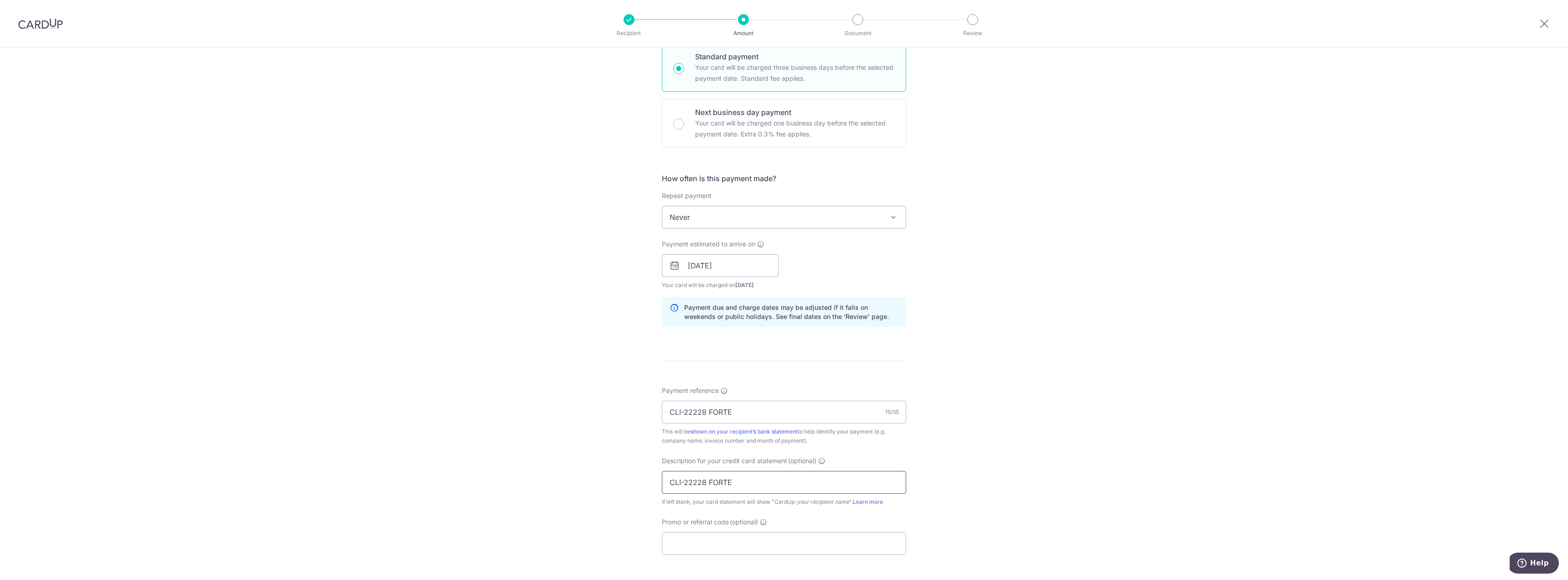
click at [678, 485] on input "CLI-22228 FORTE" at bounding box center [784, 482] width 244 height 22
type input "CLI22228 FORTE"
click at [689, 545] on input "Promo or referral code (optional)" at bounding box center [784, 543] width 244 height 22
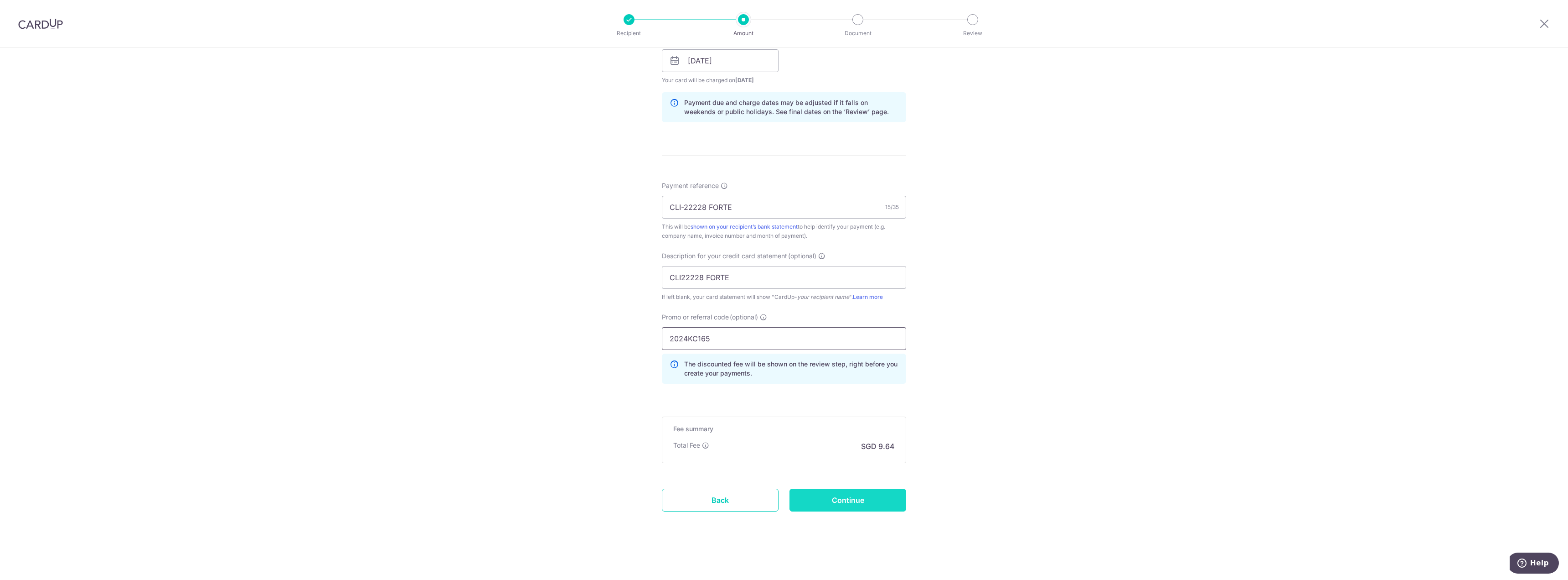
type input "2024KC165"
click at [867, 494] on input "Continue" at bounding box center [848, 500] width 117 height 22
type input "Create Schedule"
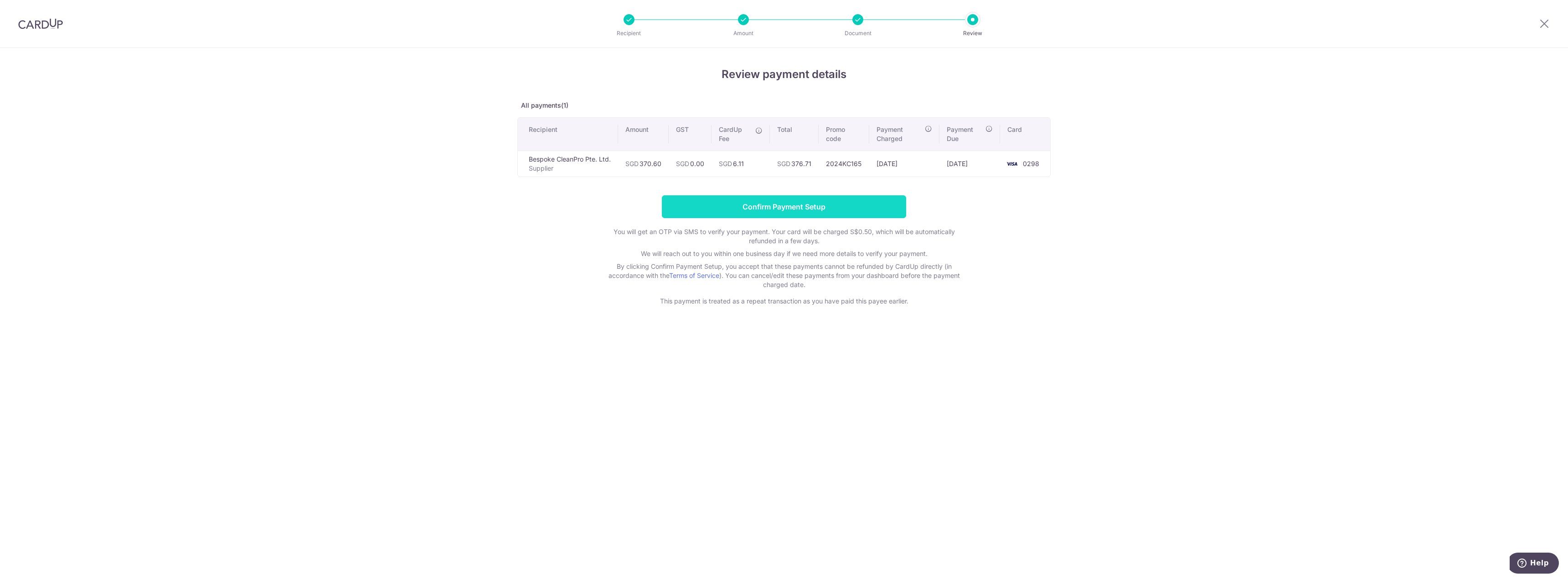
click at [802, 205] on input "Confirm Payment Setup" at bounding box center [784, 207] width 244 height 22
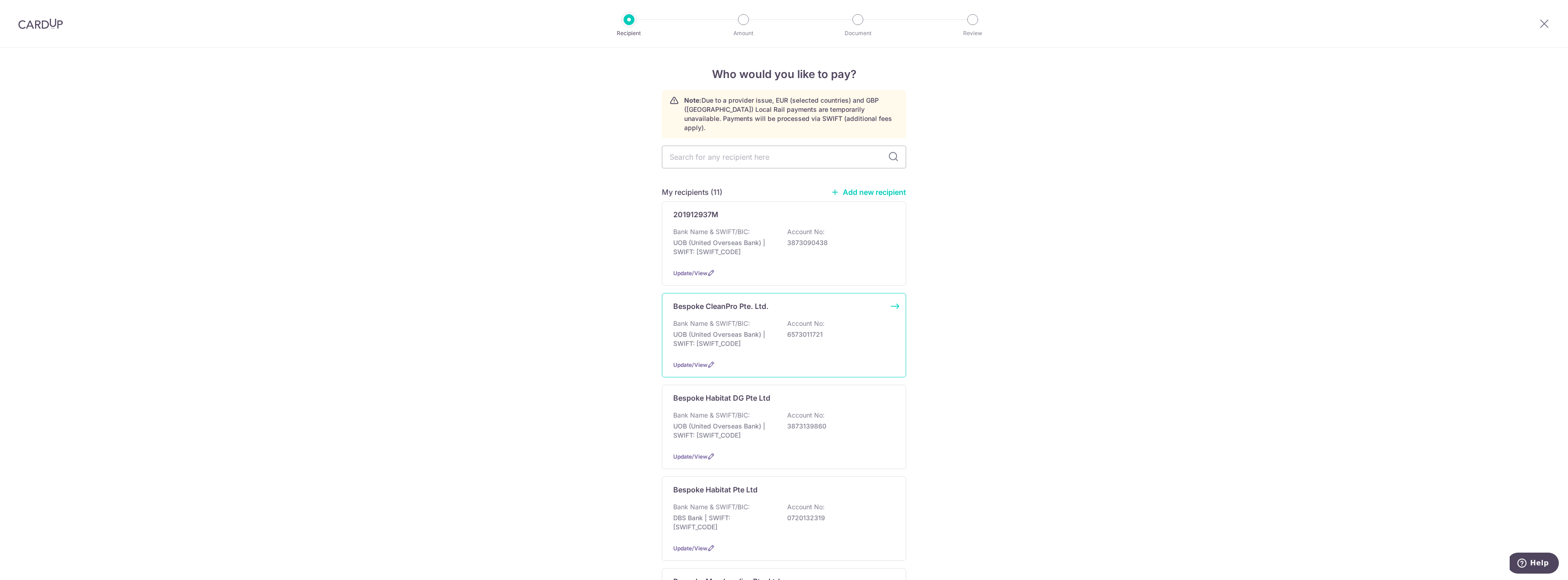
click at [735, 319] on div "Bank Name & SWIFT/BIC: UOB (United Overseas Bank) | SWIFT: [SWIFT_CODE] Account…" at bounding box center [783, 335] width 221 height 34
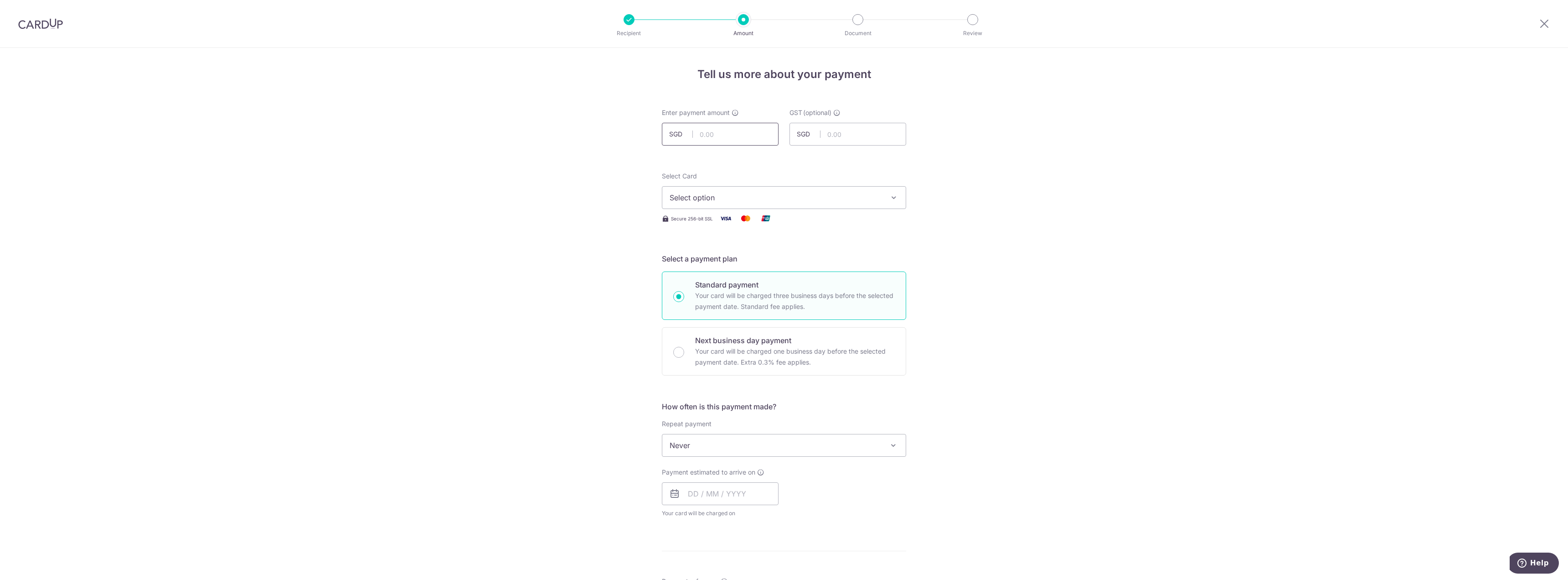
click at [746, 138] on input "text" at bounding box center [720, 134] width 117 height 22
type input "316.10"
drag, startPoint x: 1054, startPoint y: 141, endPoint x: 977, endPoint y: 165, distance: 80.7
click at [1054, 141] on div "Tell us more about your payment Enter payment amount SGD 316.10 316.10 GST (opt…" at bounding box center [784, 491] width 1568 height 887
click at [799, 198] on span "Select option" at bounding box center [776, 198] width 212 height 11
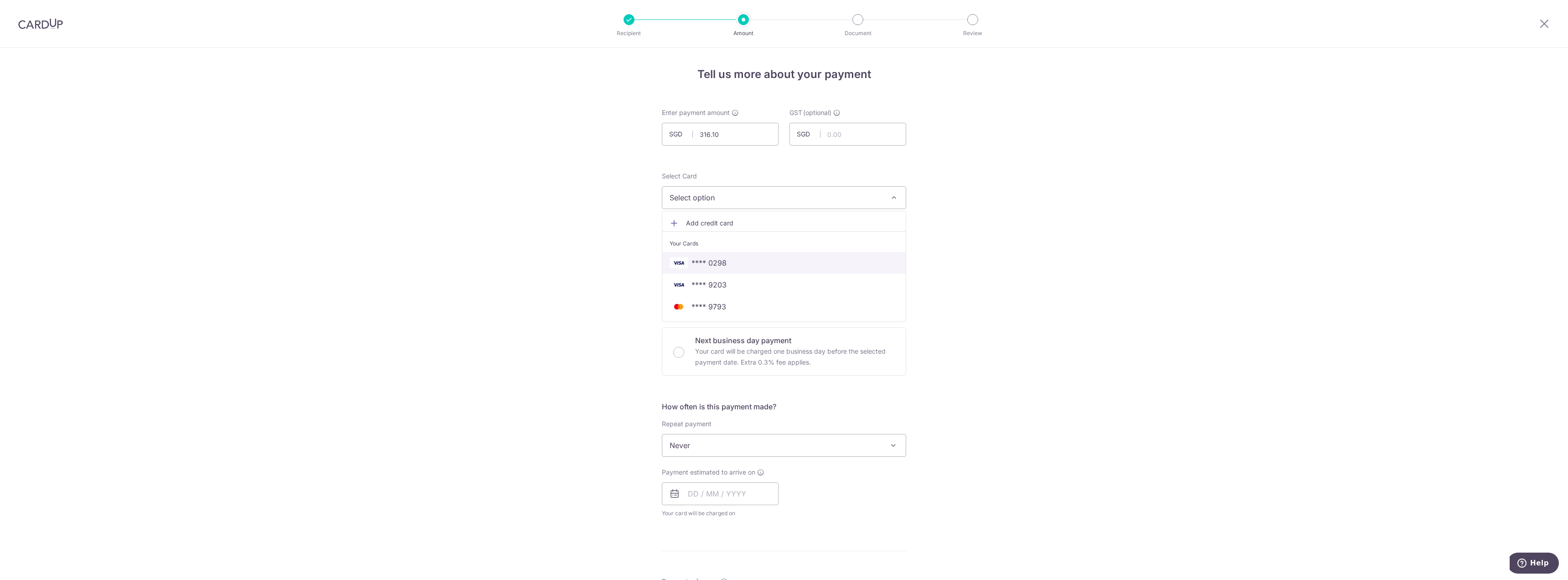
drag, startPoint x: 755, startPoint y: 261, endPoint x: 774, endPoint y: 307, distance: 49.8
click at [755, 261] on span "**** 0298" at bounding box center [784, 263] width 229 height 11
click at [688, 495] on input "text" at bounding box center [720, 494] width 117 height 22
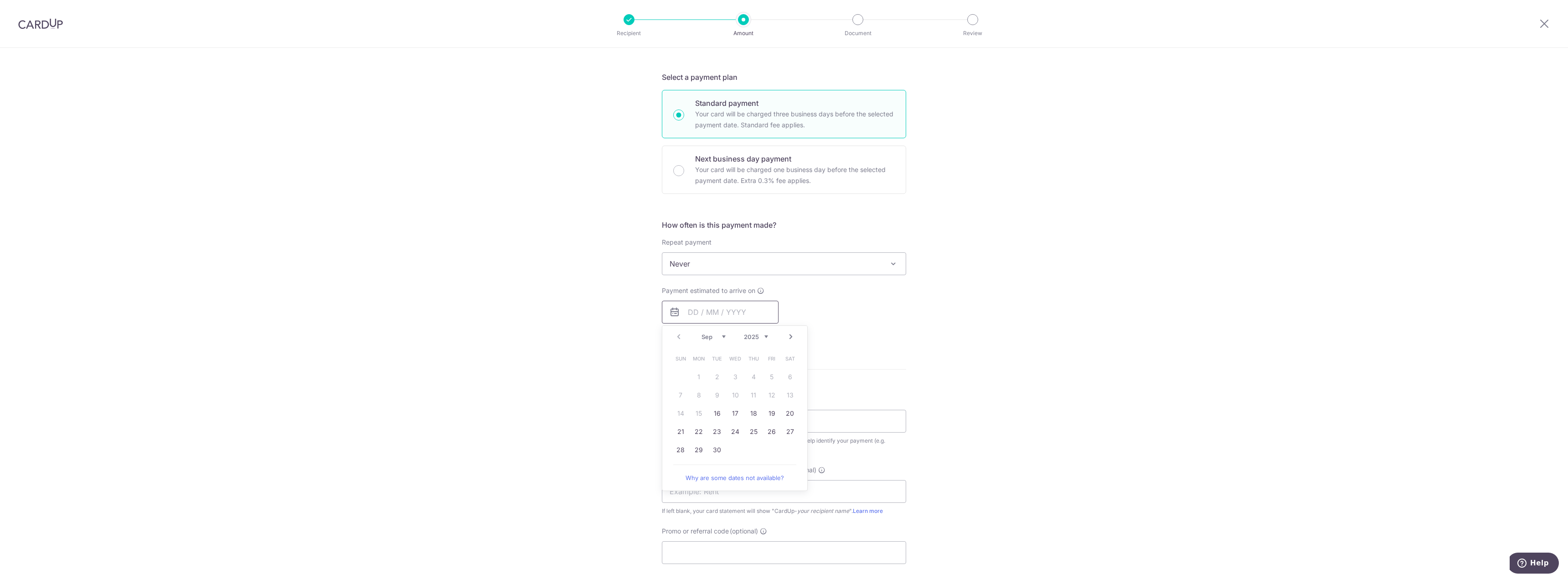
scroll to position [183, 0]
click at [734, 412] on link "17" at bounding box center [735, 412] width 15 height 15
type input "17/09/2025"
click at [731, 462] on input "Payment reference" at bounding box center [784, 458] width 244 height 22
paste input "CLI-22111"
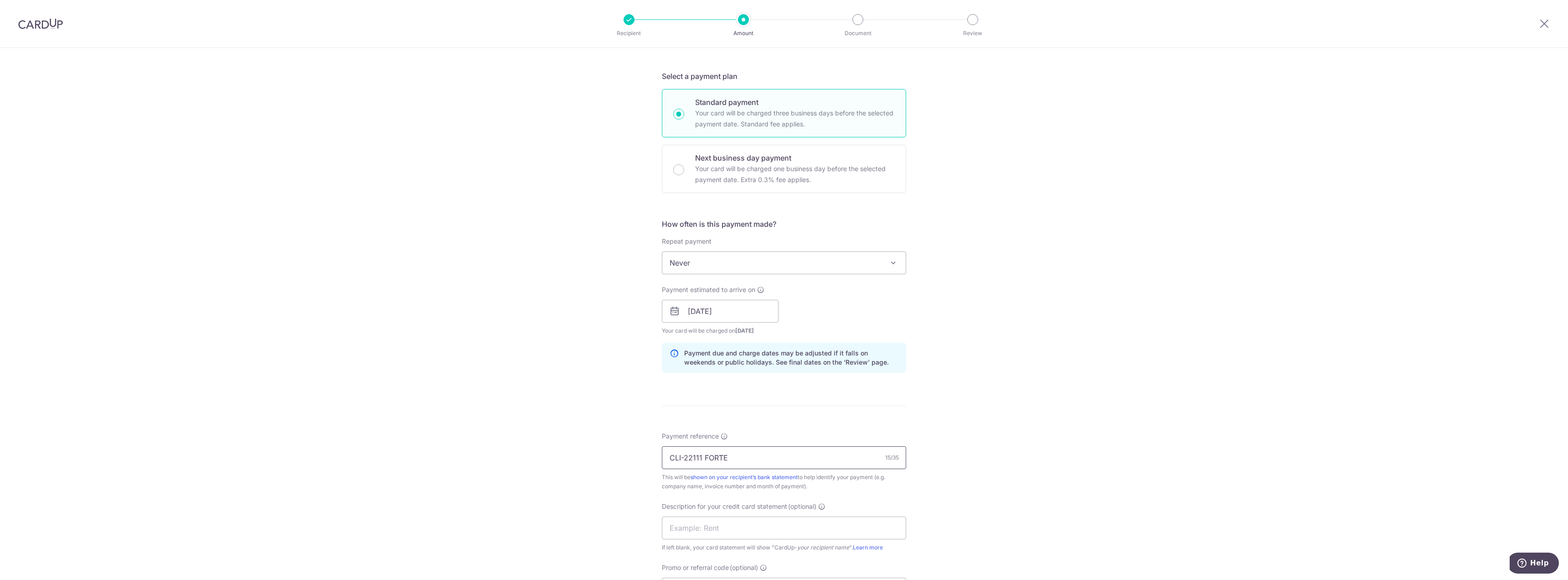
drag, startPoint x: 733, startPoint y: 462, endPoint x: 536, endPoint y: 461, distance: 197.0
click at [536, 461] on div "Tell us more about your payment Enter payment amount SGD 316.10 316.10 GST (opt…" at bounding box center [784, 328] width 1568 height 924
type input "CLI-22111 FORTE"
click at [700, 528] on input "text" at bounding box center [784, 527] width 244 height 22
paste input "CLI-22111 FORTE"
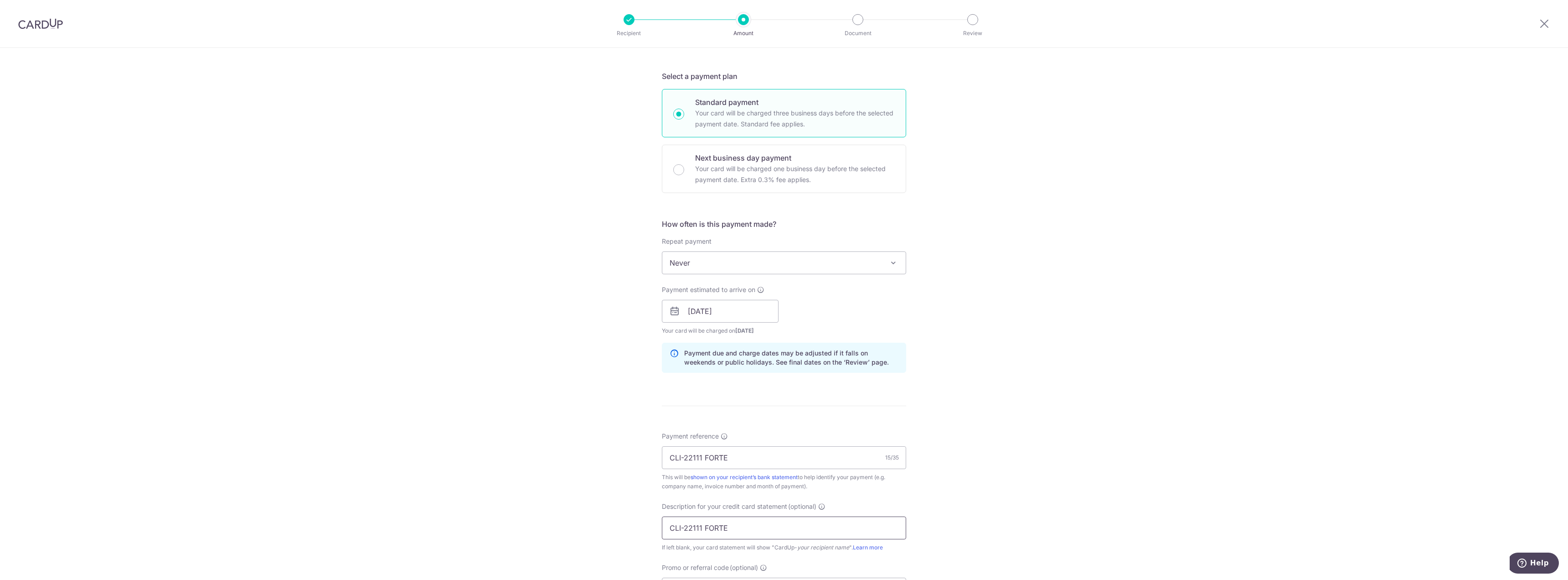
click at [688, 531] on input "CLI-22111 FORTE" at bounding box center [784, 527] width 244 height 22
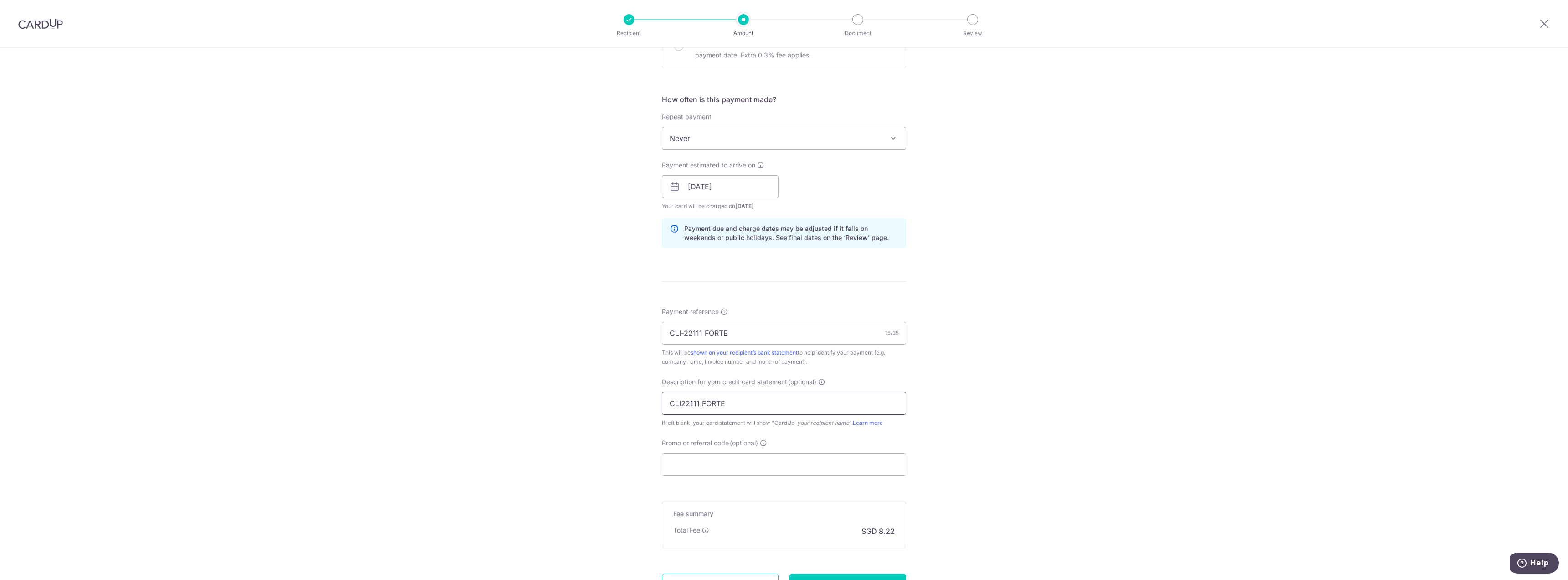
scroll to position [319, 0]
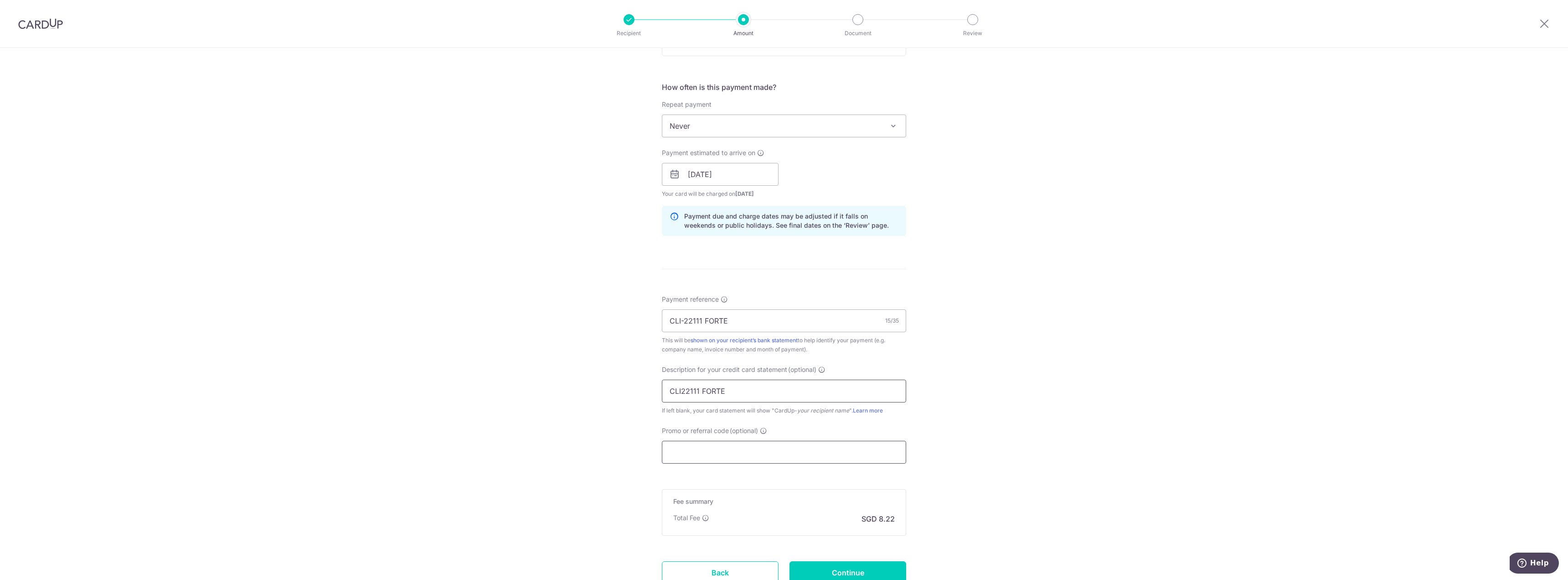
type input "CLI22111 FORTE"
click at [752, 445] on input "Promo or referral code (optional)" at bounding box center [784, 452] width 244 height 22
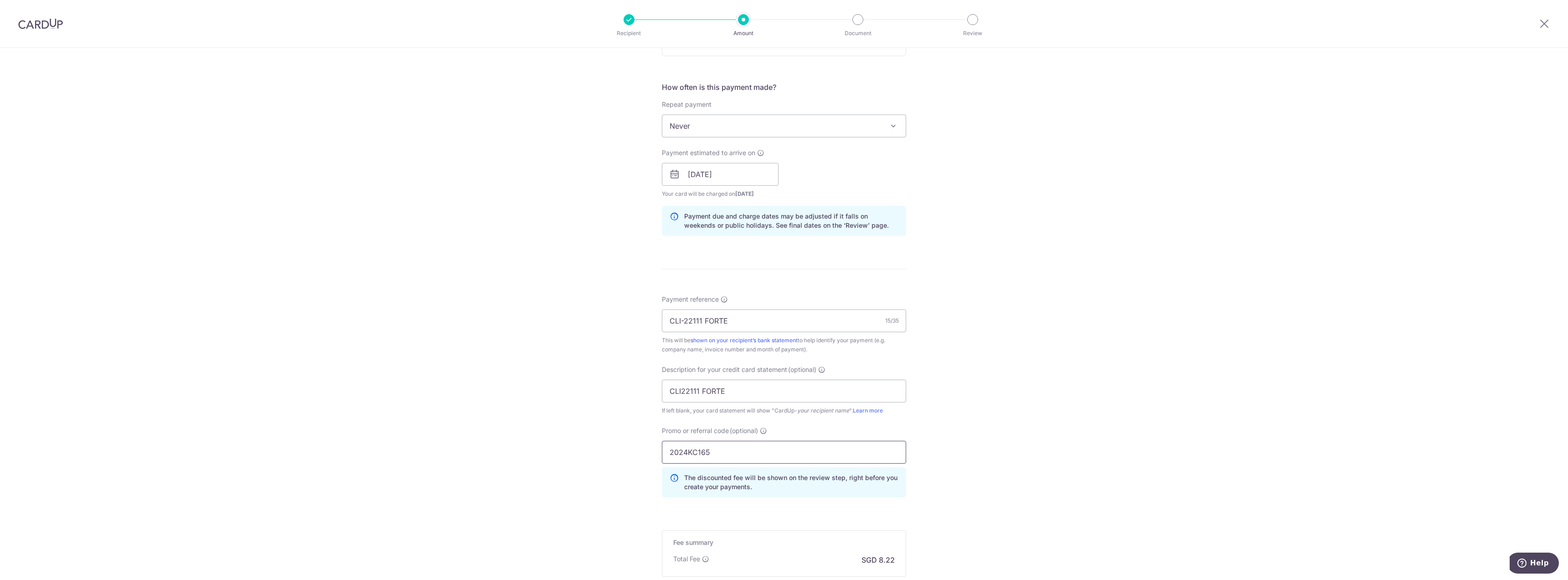
scroll to position [433, 0]
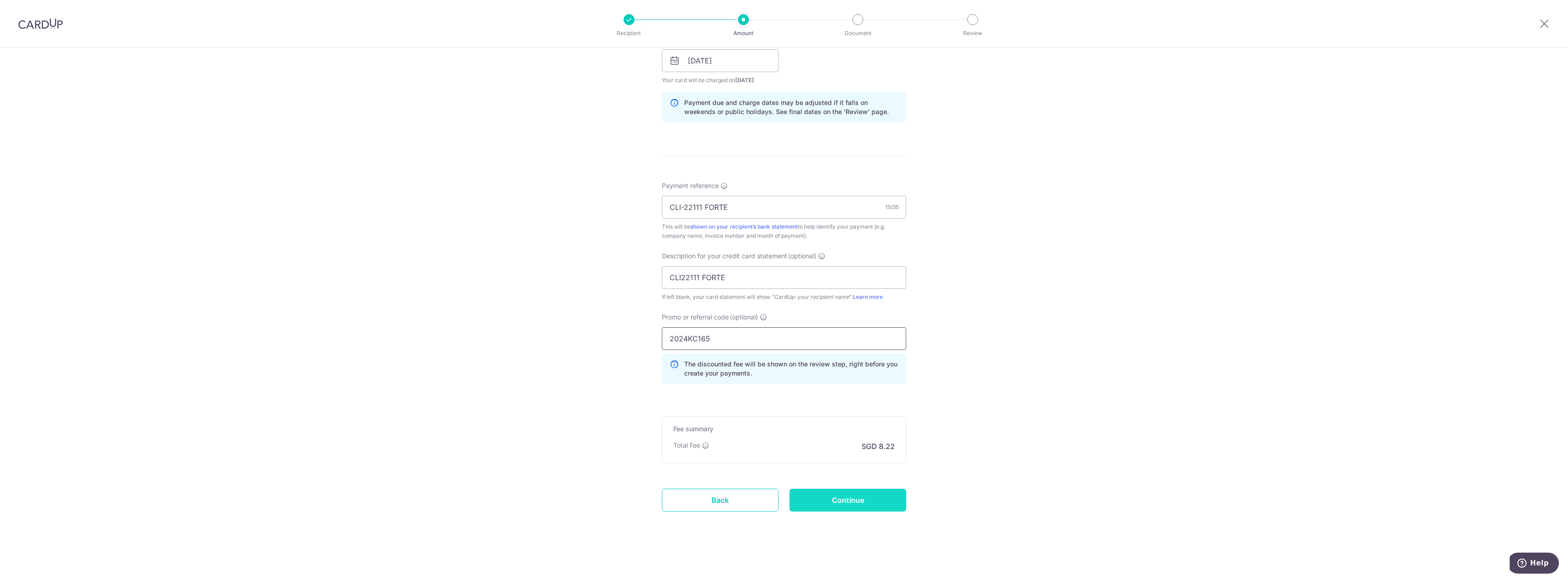
type input "2024KC165"
click at [853, 498] on input "Continue" at bounding box center [848, 500] width 117 height 22
type input "Create Schedule"
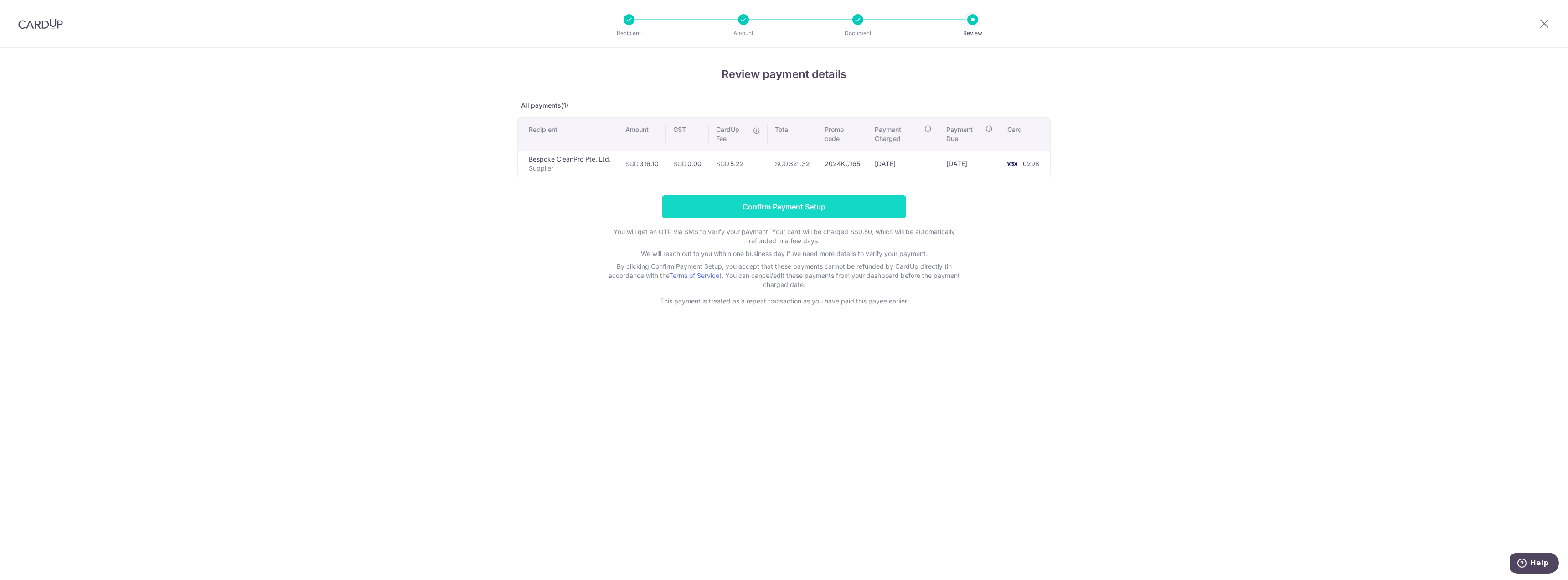
click at [814, 205] on input "Confirm Payment Setup" at bounding box center [784, 207] width 244 height 22
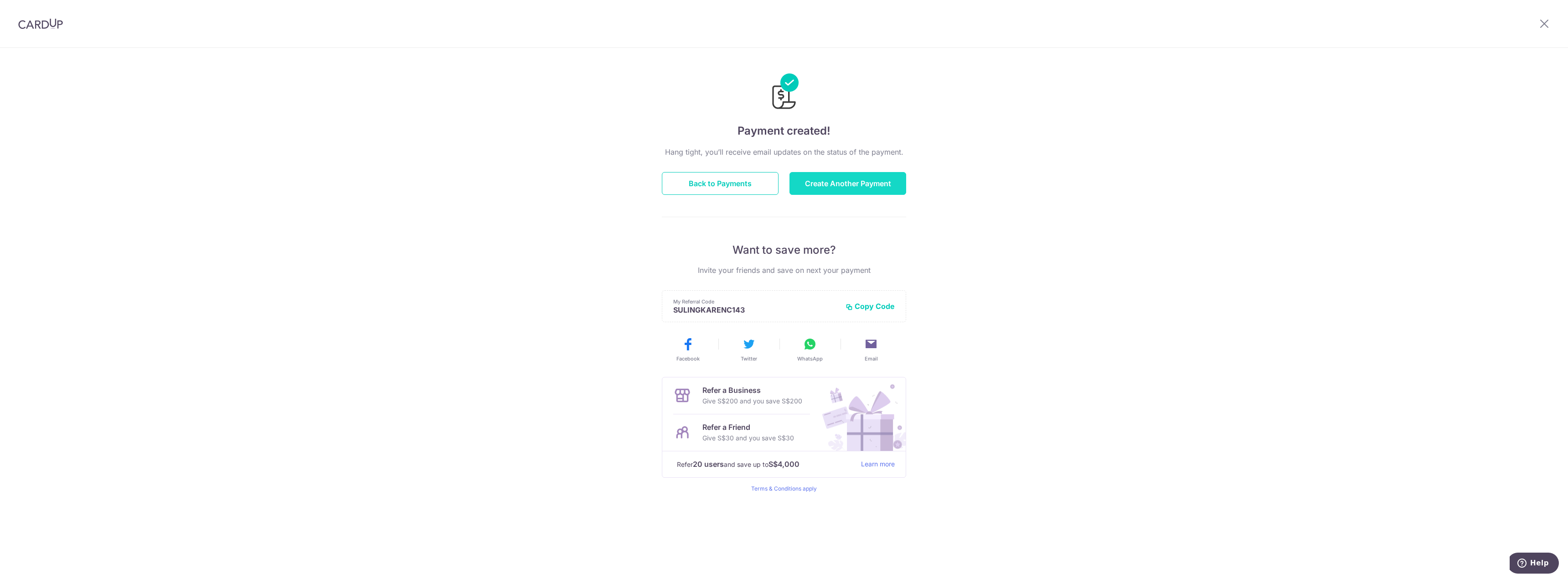
click at [870, 191] on button "Create Another Payment" at bounding box center [848, 183] width 117 height 22
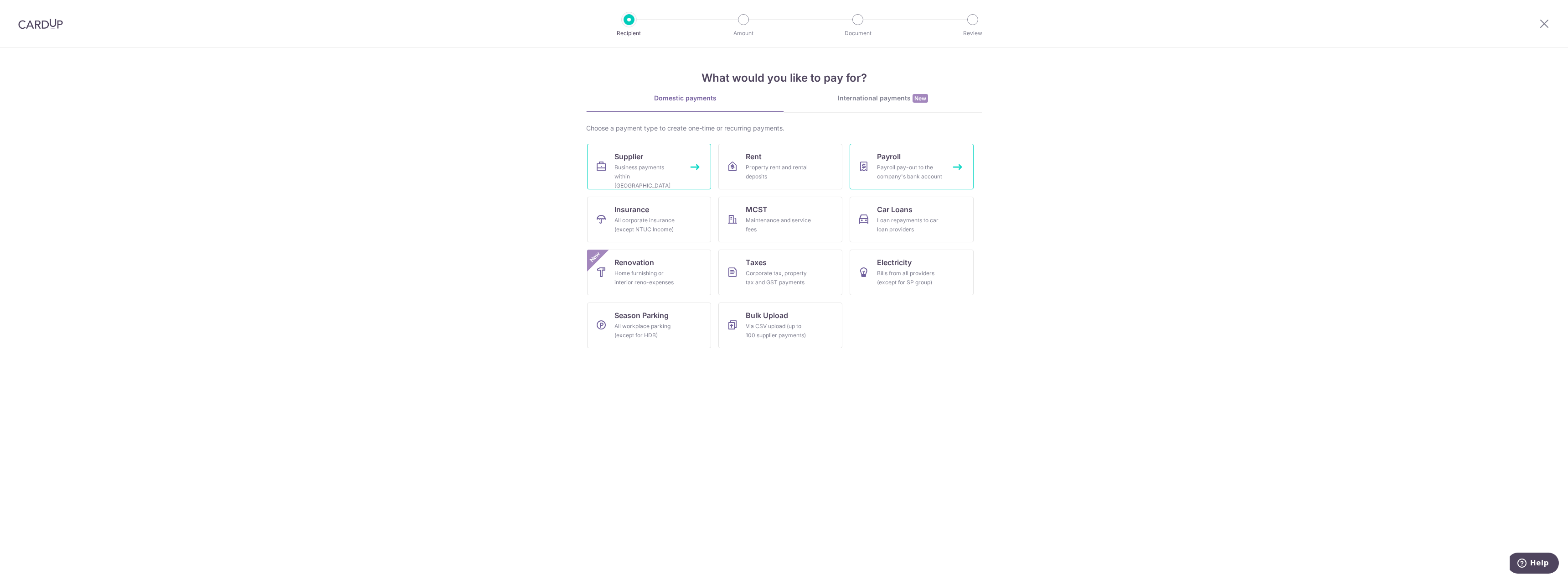
click at [622, 158] on span "Supplier" at bounding box center [629, 157] width 29 height 11
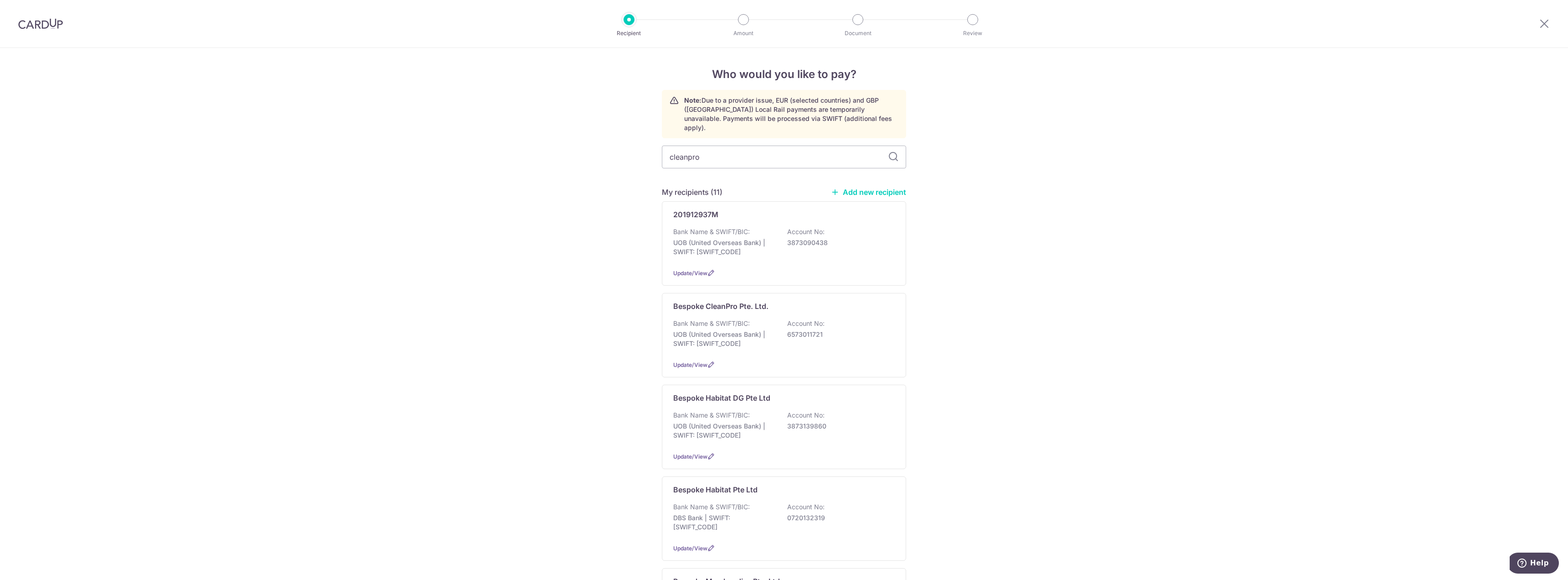
type input "cleanpro"
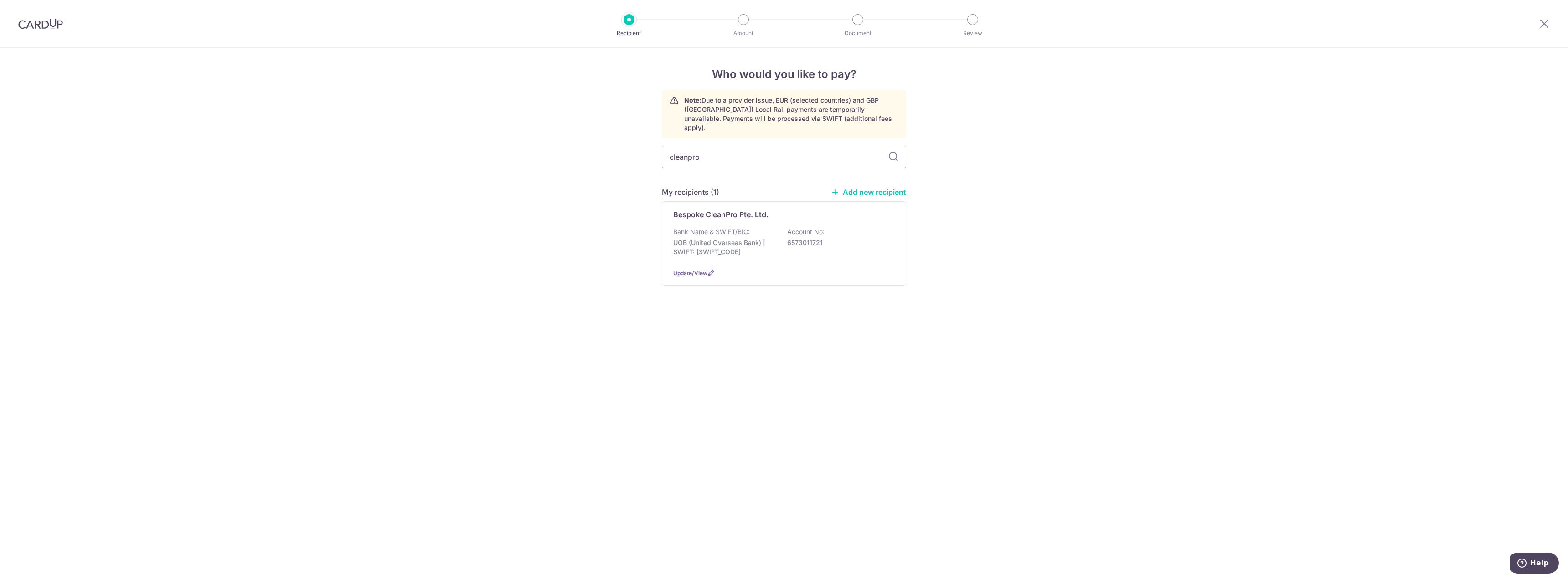
click at [691, 238] on p "UOB (United Overseas Bank) | SWIFT: [SWIFT_CODE]" at bounding box center [724, 247] width 102 height 18
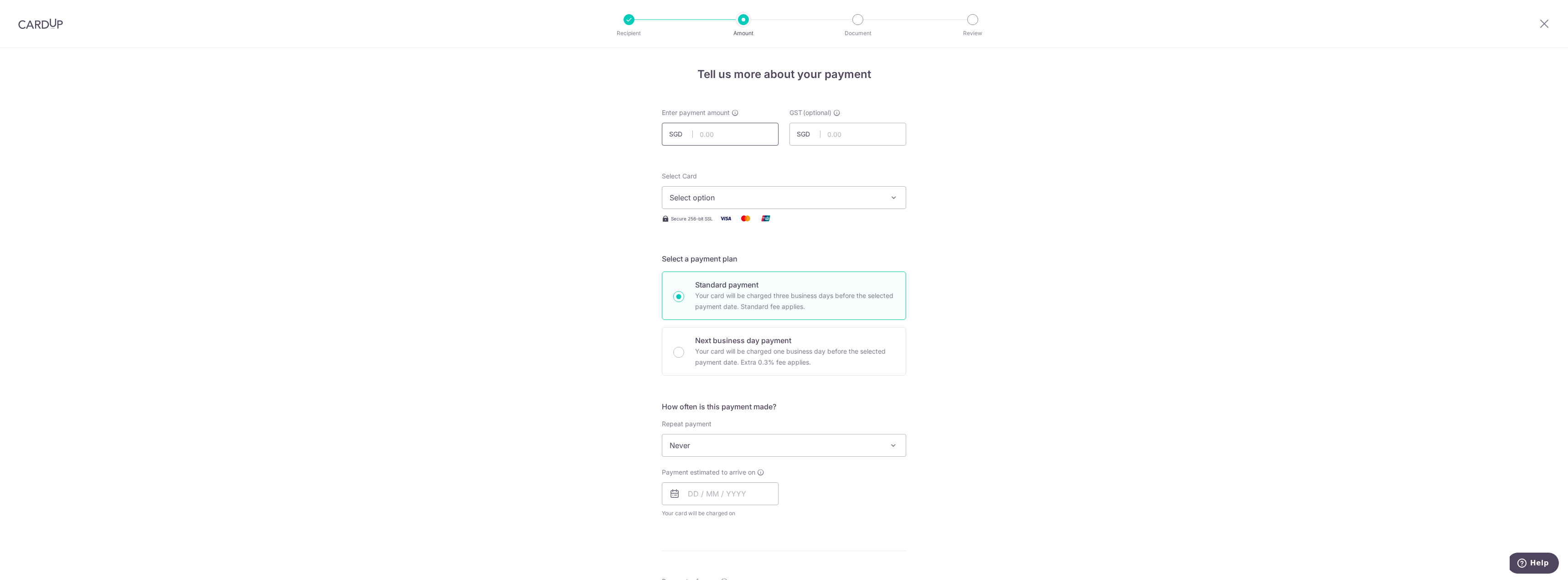
click at [742, 133] on input "text" at bounding box center [720, 134] width 117 height 22
type input "370.60"
click at [1074, 189] on div "Tell us more about your payment Enter payment amount SGD 370.60 370.60 GST (opt…" at bounding box center [784, 491] width 1568 height 887
click at [854, 198] on span "Select option" at bounding box center [776, 198] width 212 height 11
click at [759, 262] on span "**** 0298" at bounding box center [784, 263] width 229 height 11
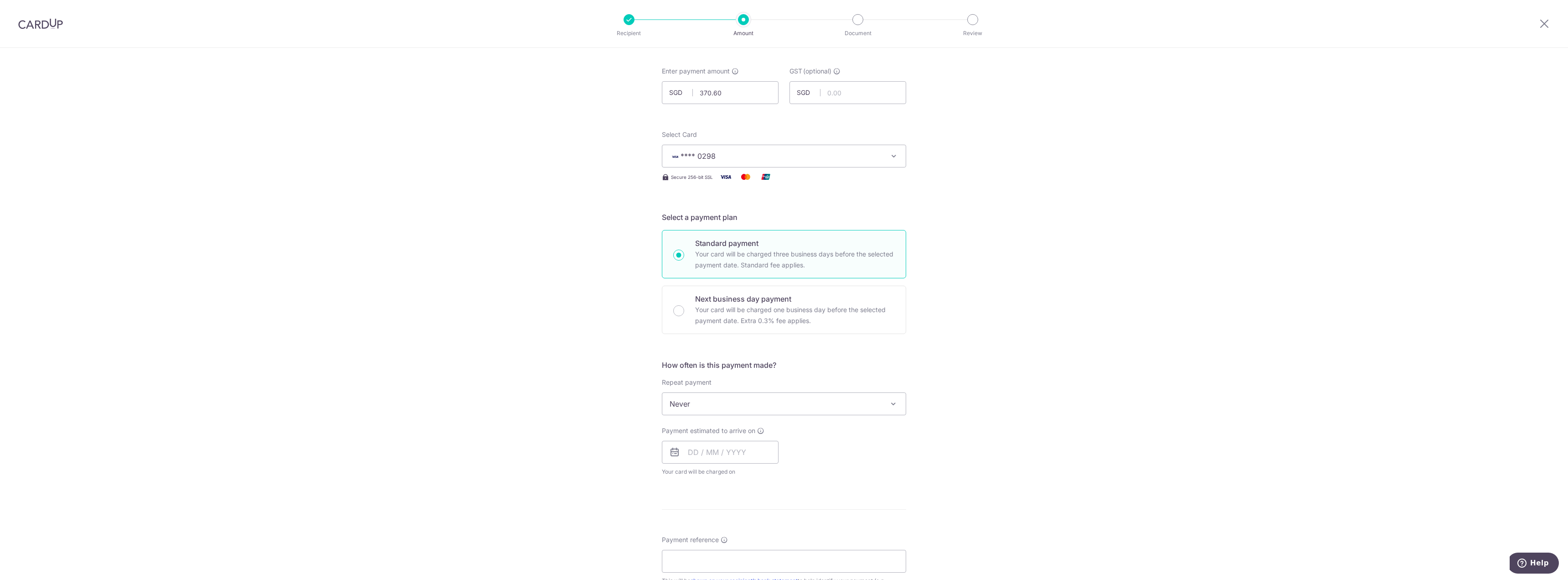
scroll to position [91, 0]
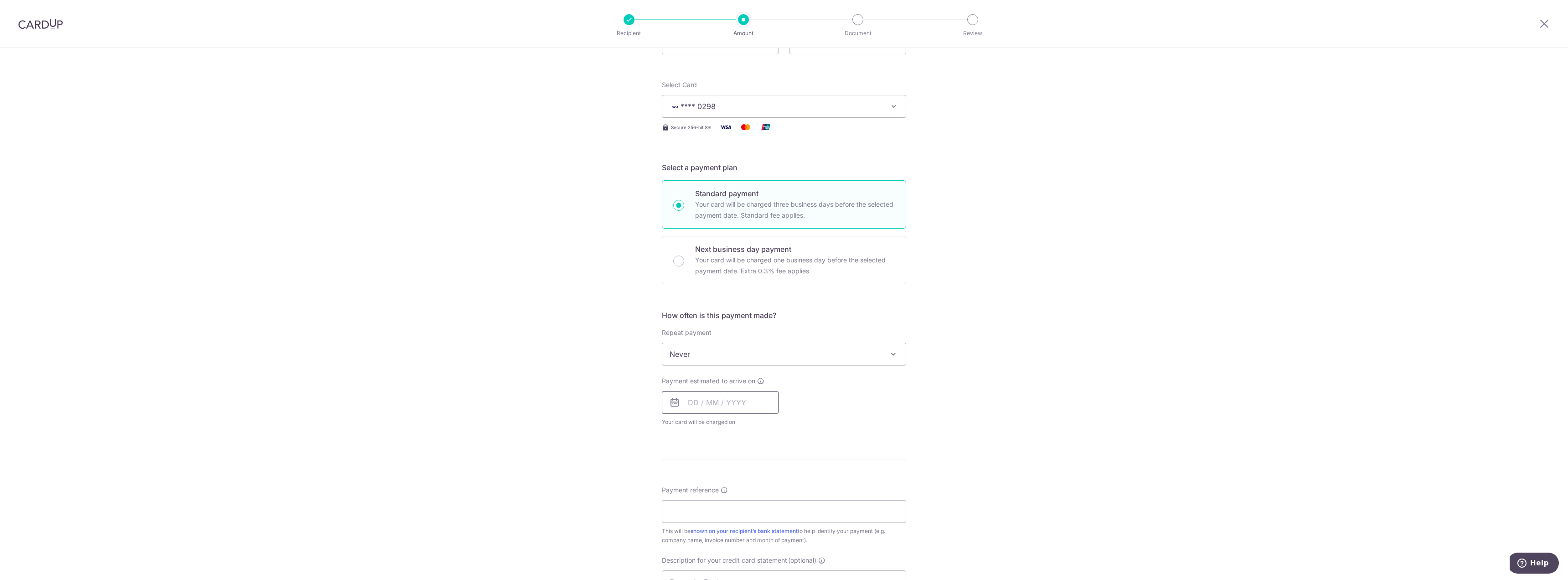
click at [679, 405] on input "text" at bounding box center [720, 402] width 117 height 22
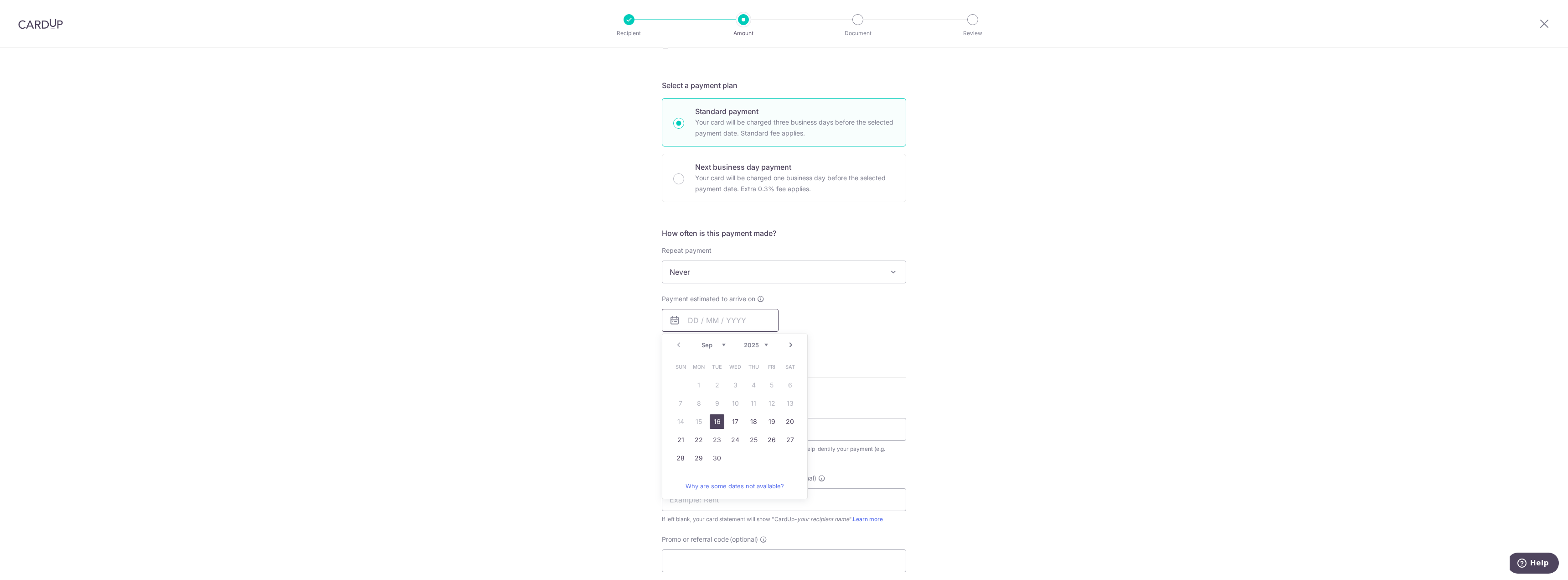
scroll to position [183, 0]
click at [734, 413] on link "17" at bounding box center [735, 412] width 15 height 15
type input "[DATE]"
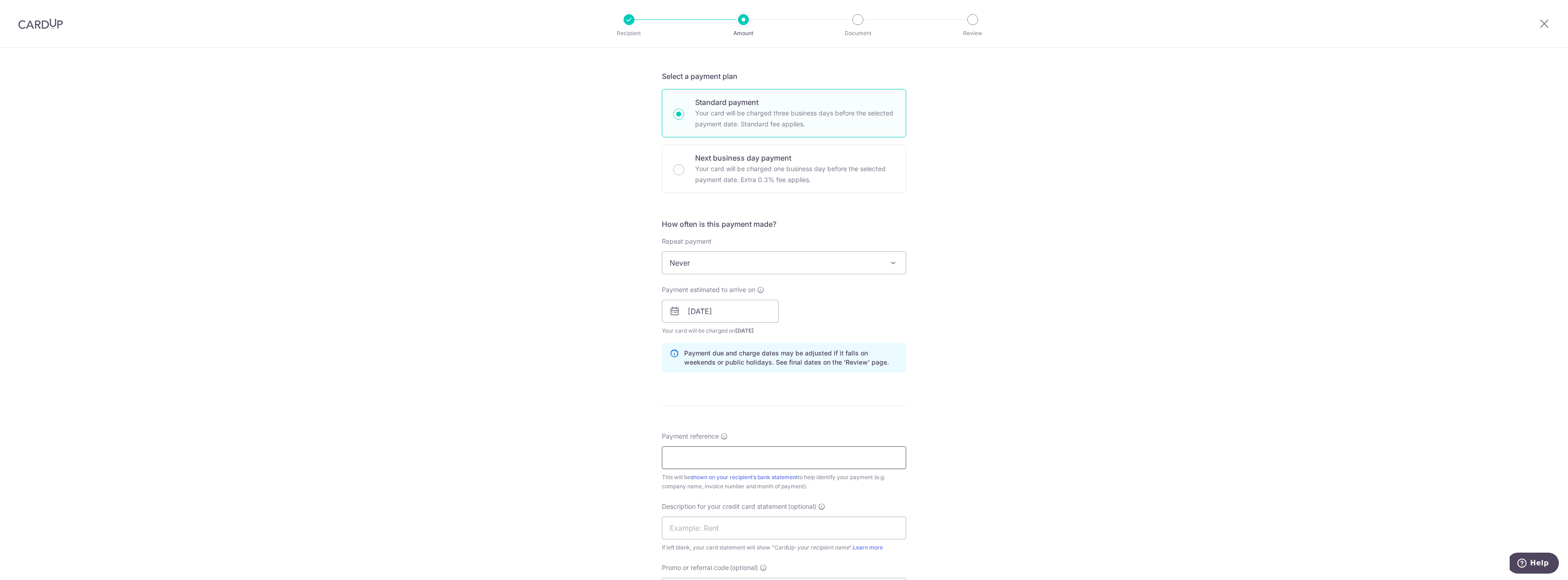
scroll to position [273, 0]
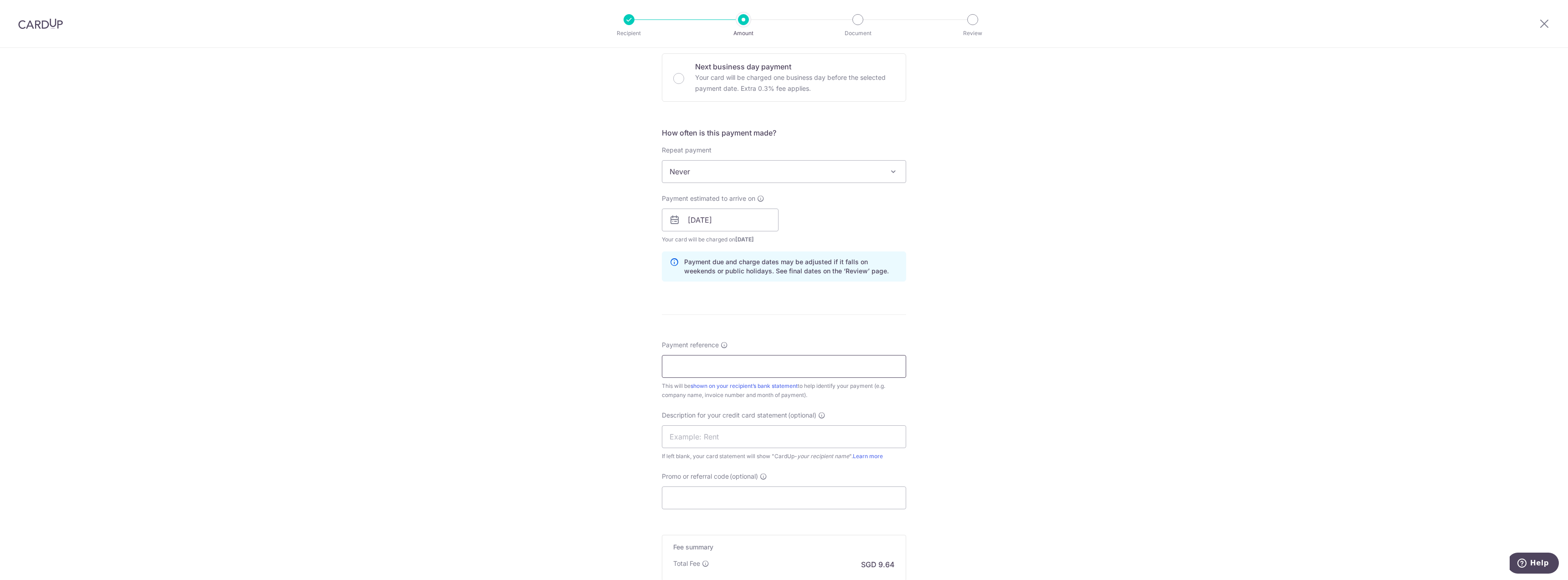
click at [794, 367] on input "Payment reference" at bounding box center [784, 366] width 244 height 22
paste input "CLI-22114"
drag, startPoint x: 747, startPoint y: 368, endPoint x: 620, endPoint y: 361, distance: 127.2
click at [620, 361] on div "Tell us more about your payment Enter payment amount SGD 370.60 370.60 GST (opt…" at bounding box center [784, 236] width 1568 height 924
type input "CLI-22114 FORTE"
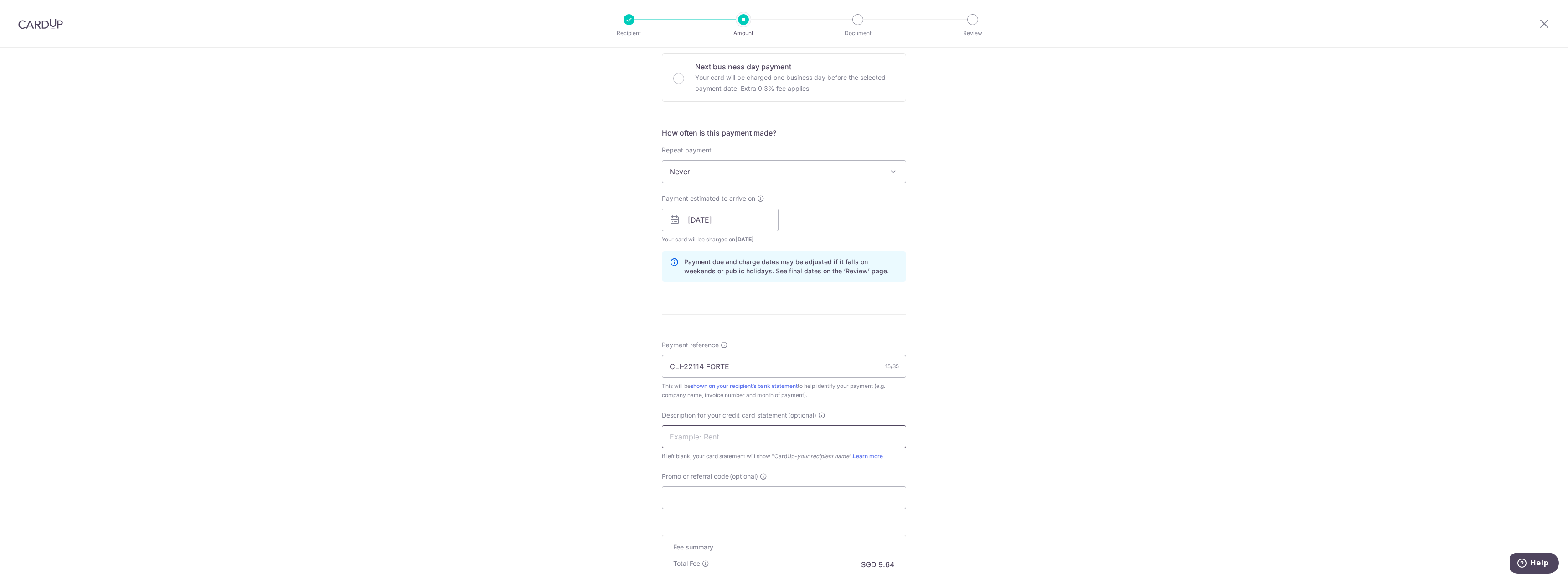
click at [685, 436] on input "text" at bounding box center [784, 437] width 244 height 22
paste input "CLI-22114 FORTE"
type input "CLI-22114 FORTE"
click at [688, 498] on input "Promo or referral code (optional)" at bounding box center [784, 498] width 244 height 22
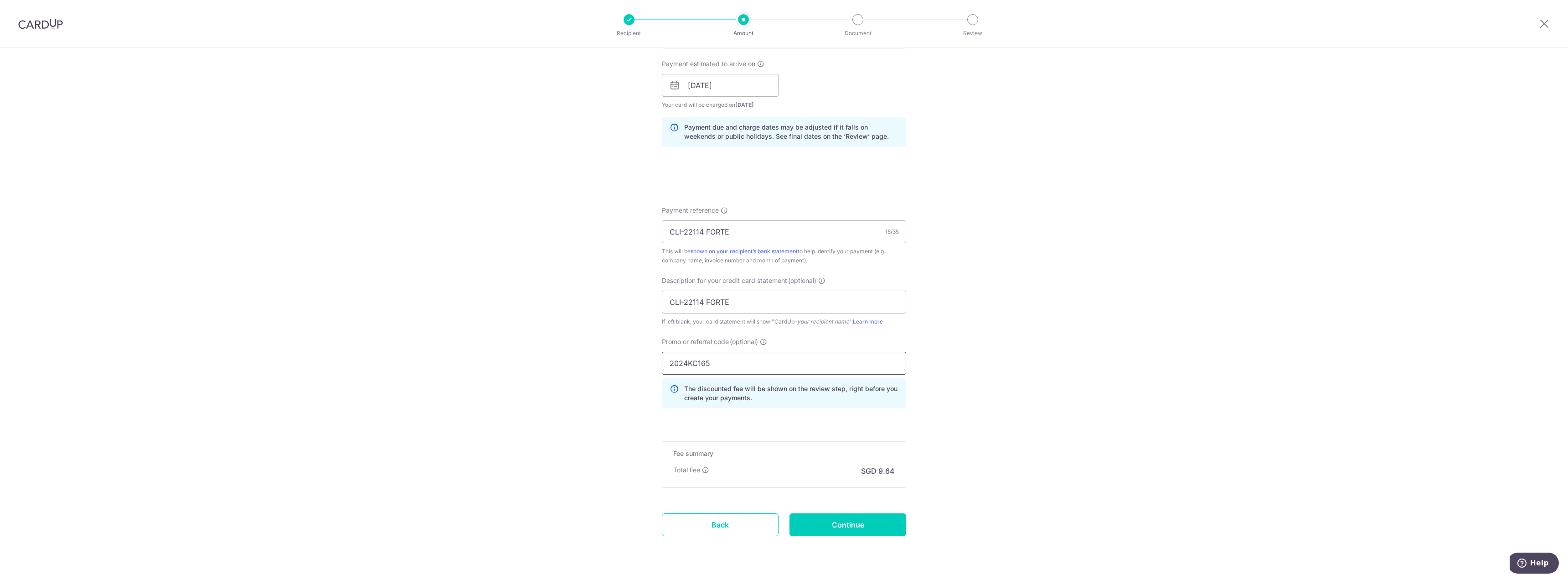
scroll to position [411, 0]
type input "2024KC165"
click at [842, 524] on input "Continue" at bounding box center [848, 522] width 117 height 22
type input "Create Schedule"
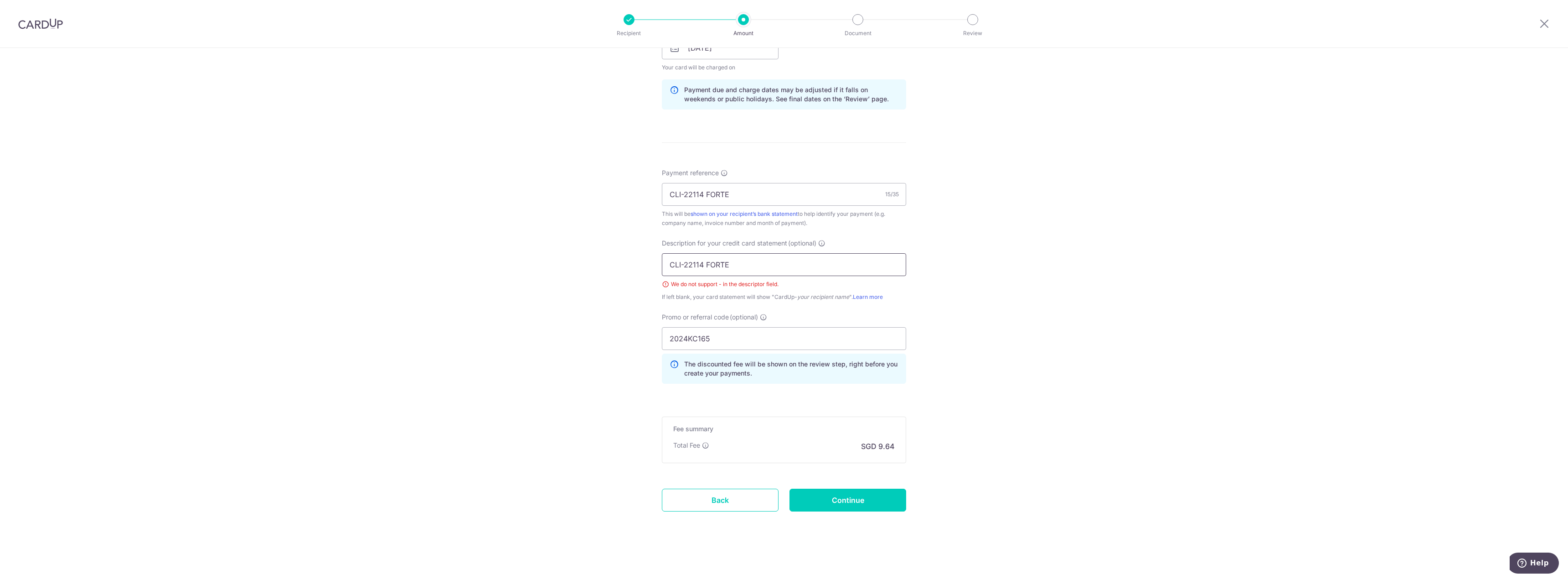
click at [679, 267] on input "CLI-22114 FORTE" at bounding box center [784, 264] width 244 height 22
type input "CLI22114 FORTE"
click at [870, 505] on input "Continue" at bounding box center [848, 500] width 117 height 22
type input "Create Schedule"
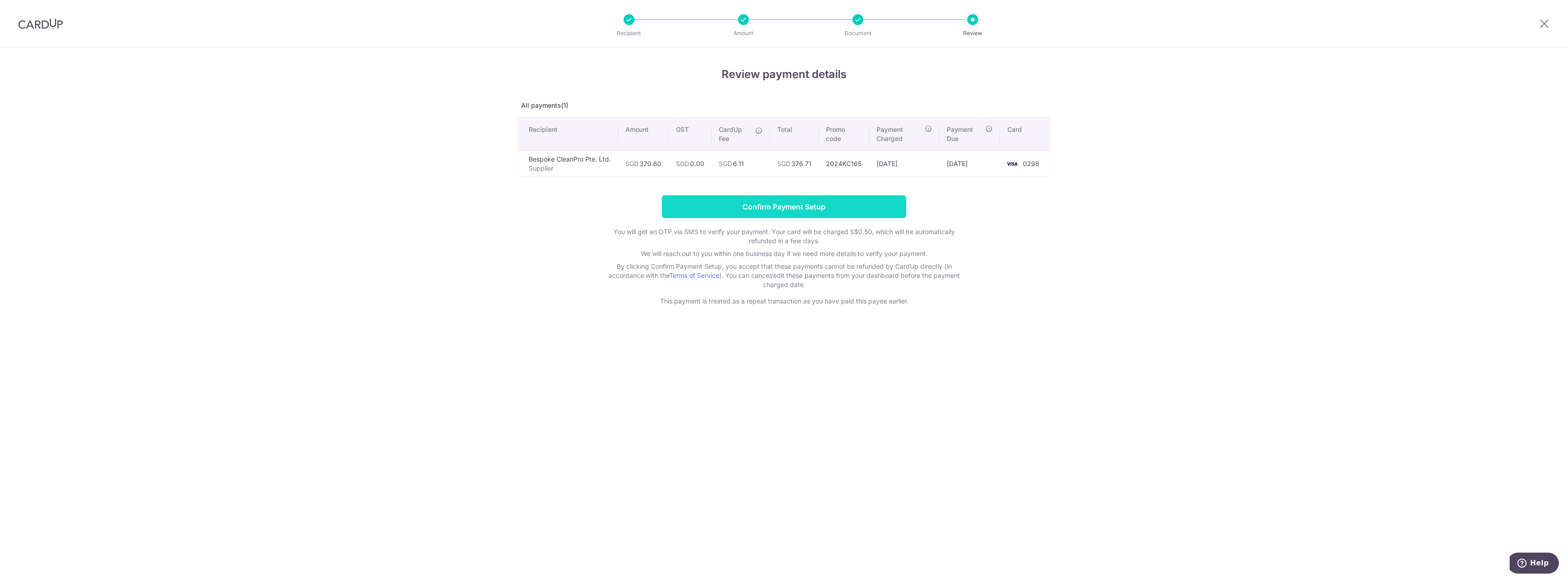
click at [753, 210] on input "Confirm Payment Setup" at bounding box center [784, 207] width 244 height 22
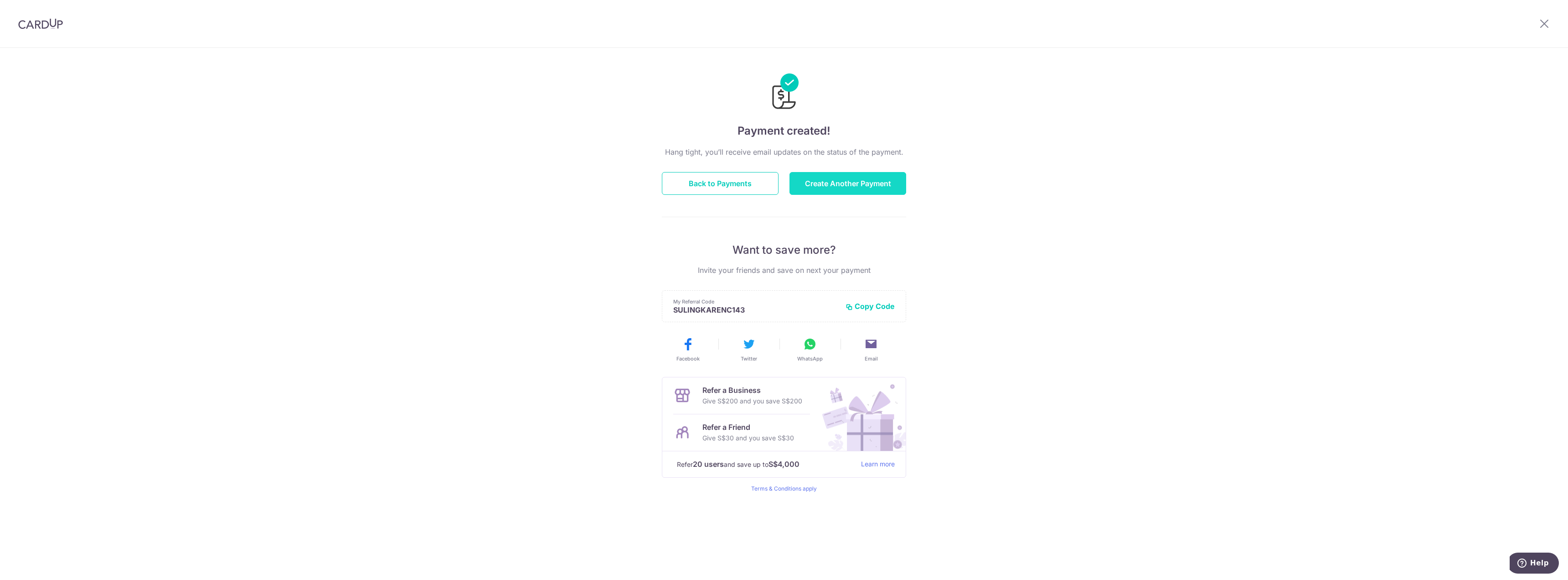
click at [842, 189] on button "Create Another Payment" at bounding box center [848, 183] width 117 height 22
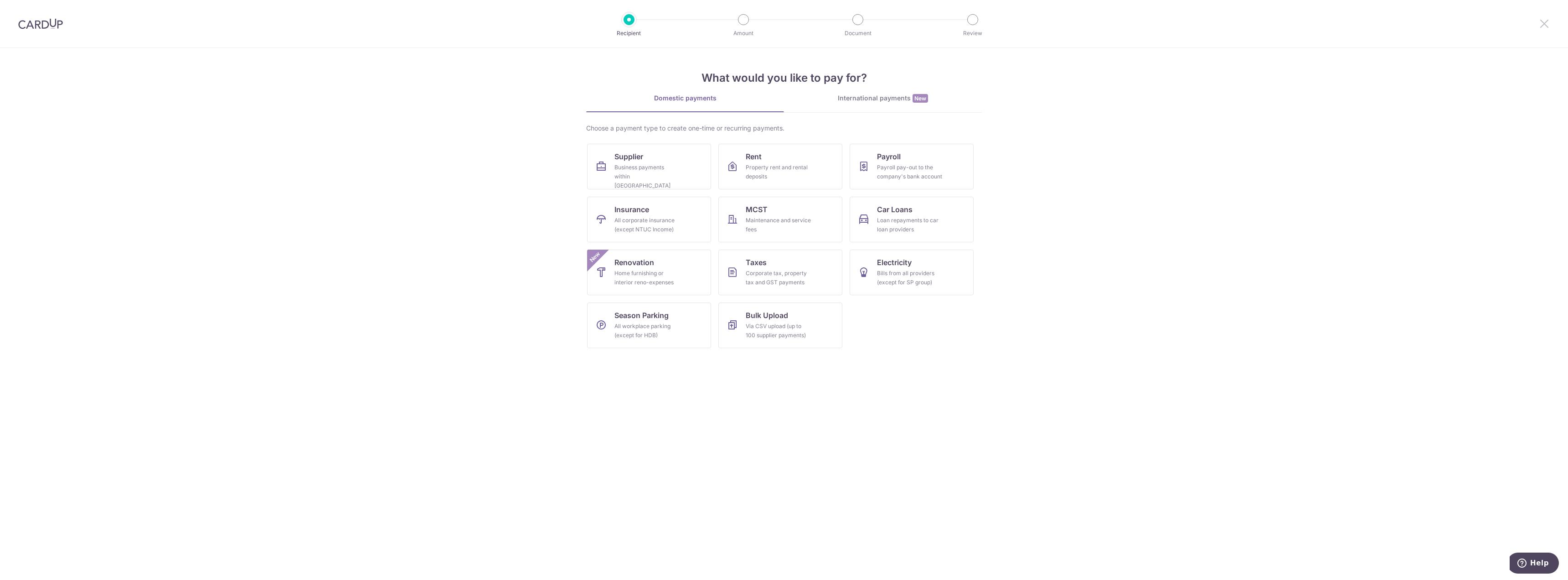
click at [1540, 24] on icon at bounding box center [1544, 23] width 11 height 11
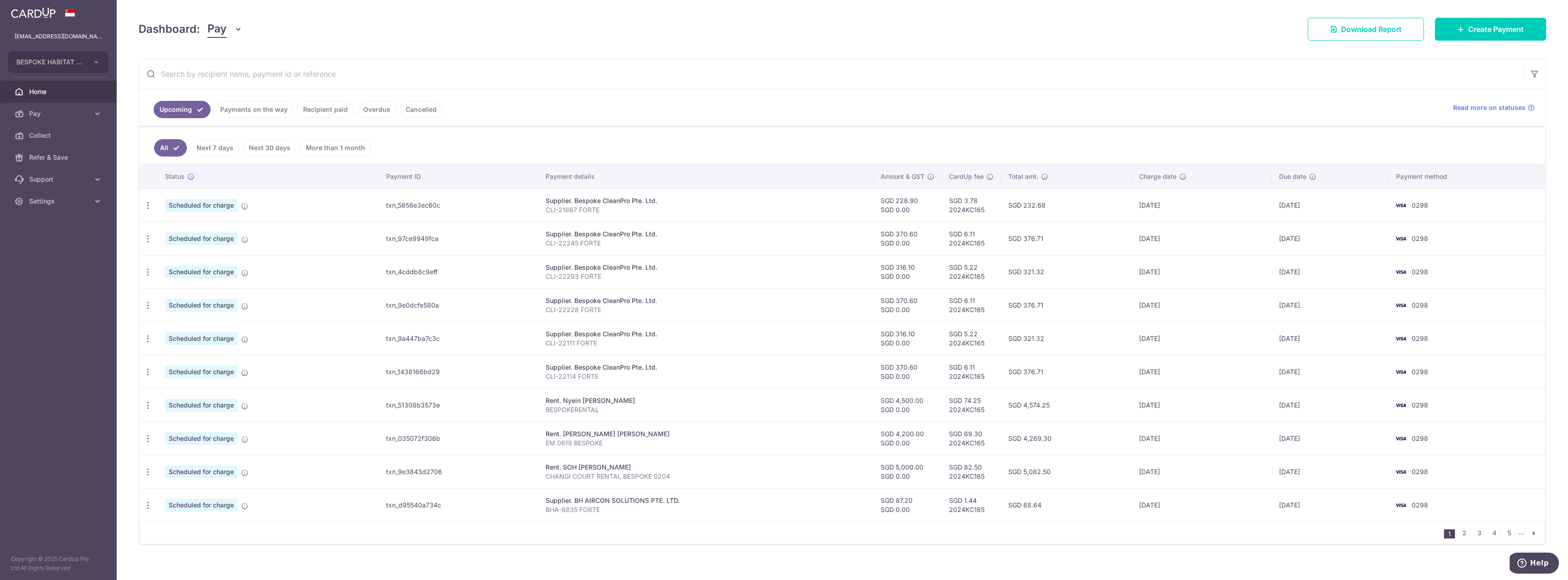
scroll to position [115, 0]
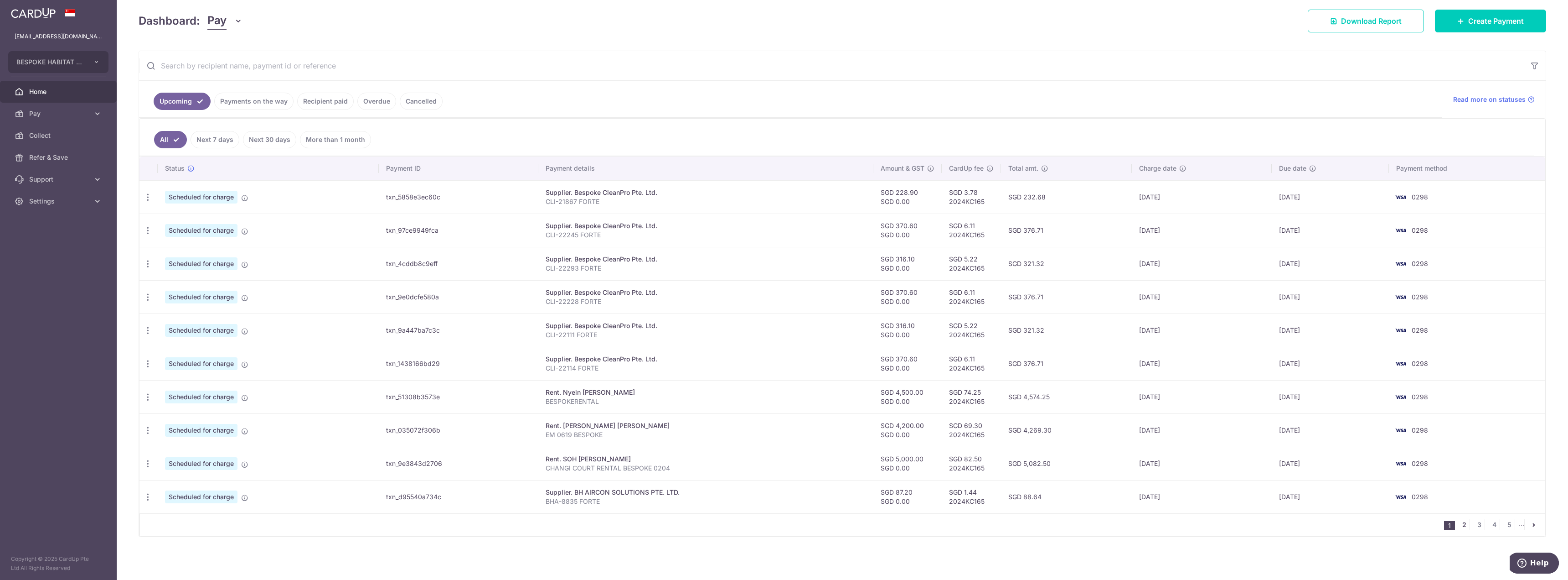
click at [1458, 525] on link "2" at bounding box center [1464, 524] width 11 height 11
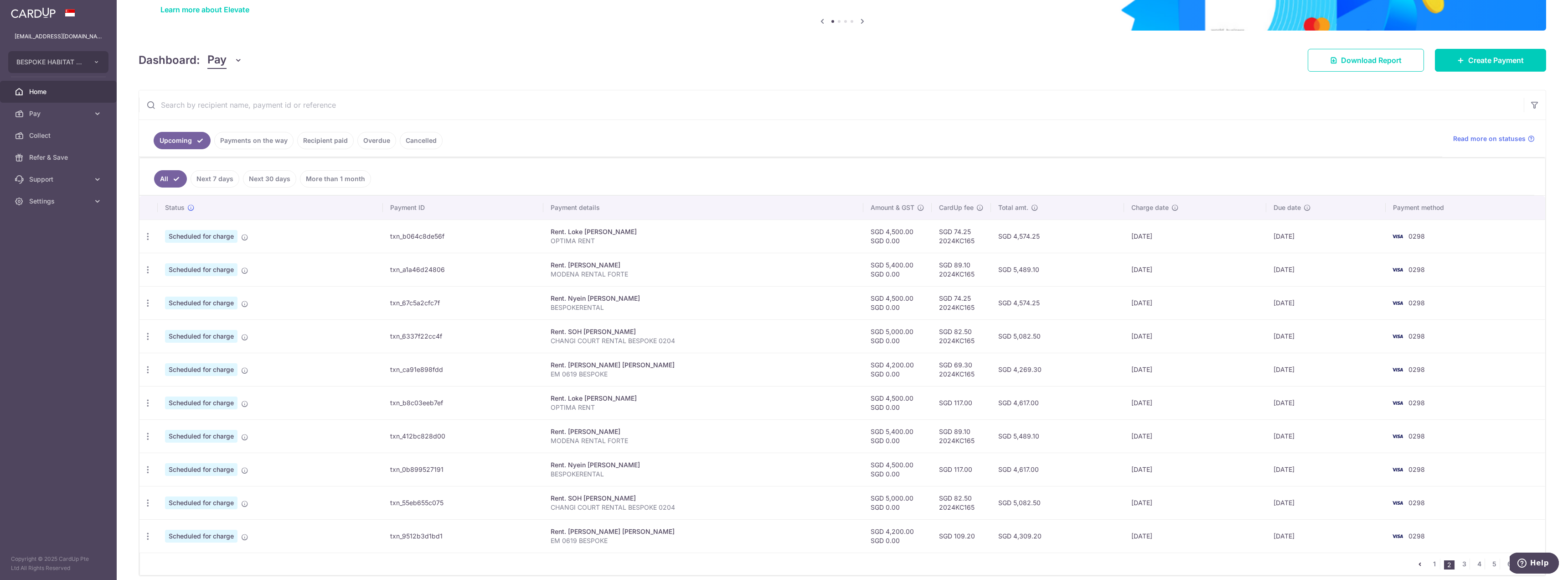
scroll to position [91, 0]
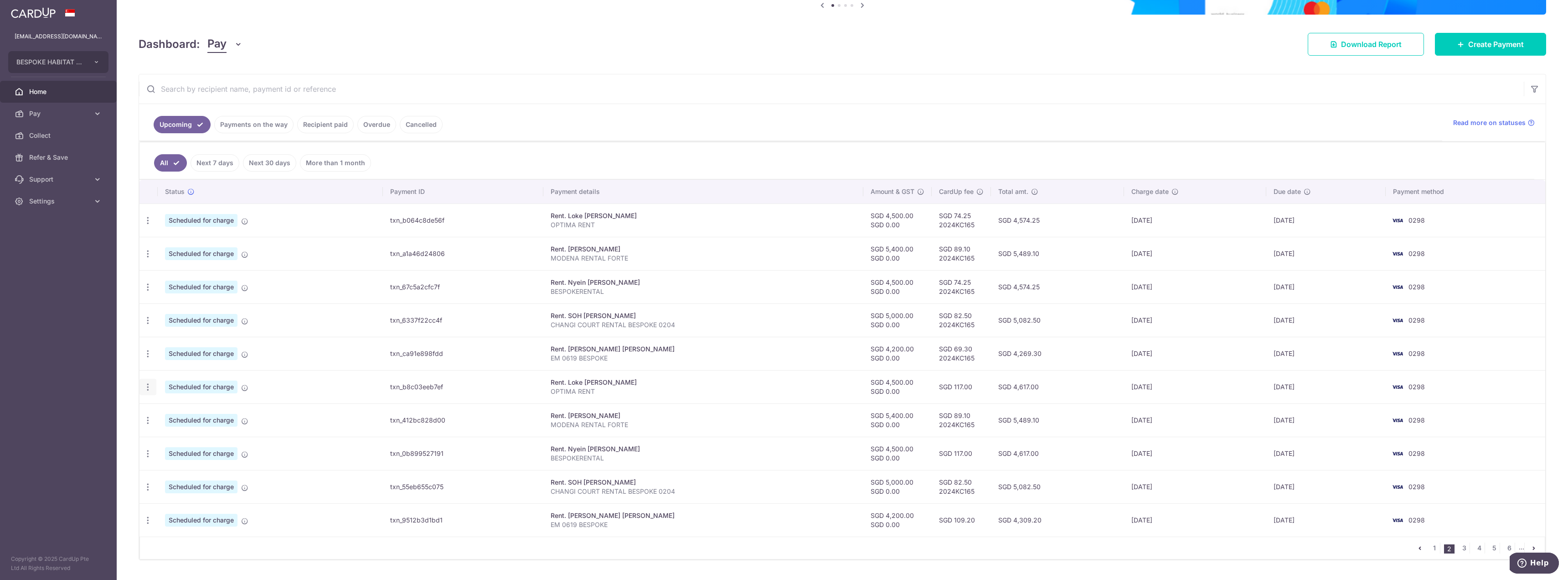
click at [150, 387] on icon "button" at bounding box center [148, 387] width 10 height 10
click at [188, 411] on span "Update payment" at bounding box center [197, 412] width 62 height 11
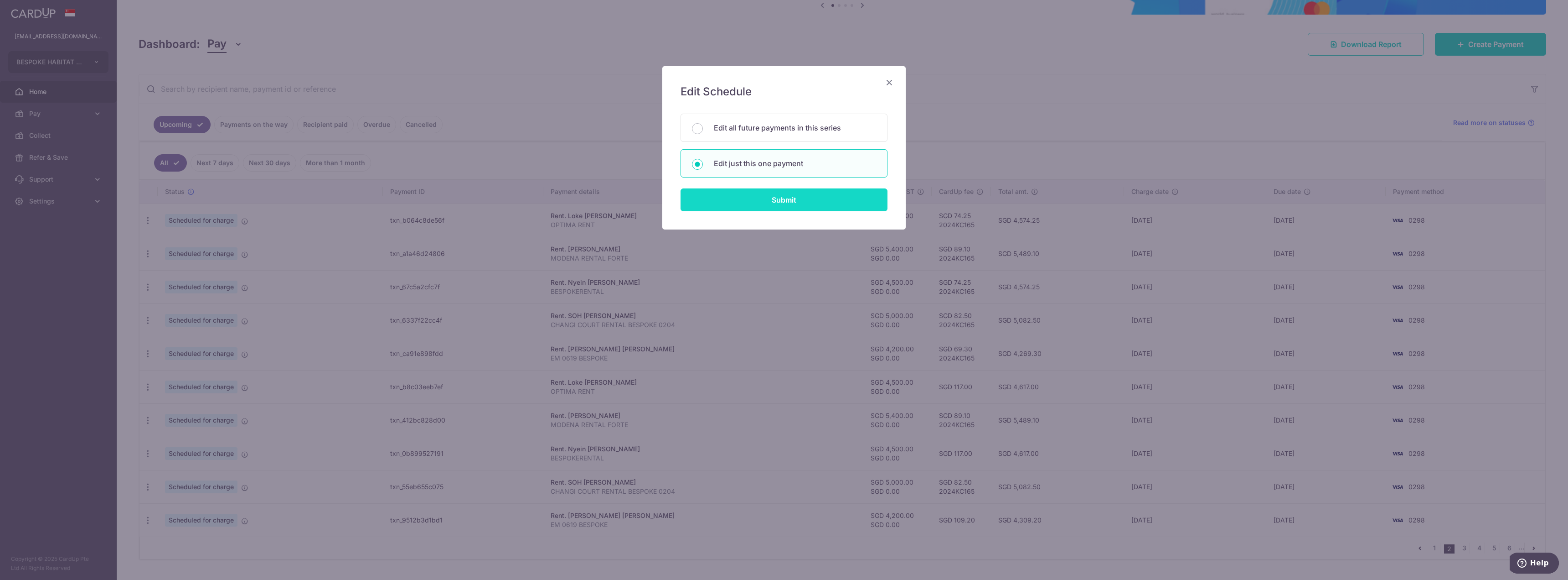
click at [766, 202] on input "Submit" at bounding box center [784, 200] width 207 height 22
radio input "true"
type input "4,500.00"
type input "0.00"
type input "01/11/2025"
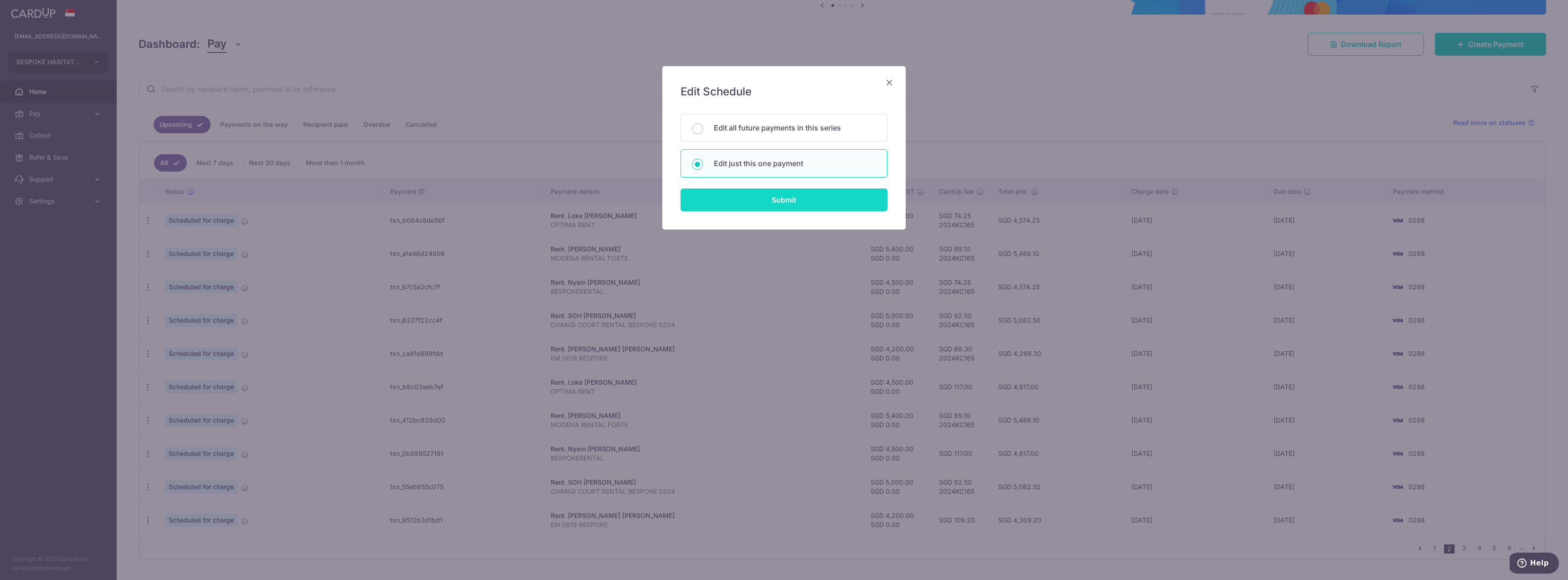
type input "OPTIMA RENT"
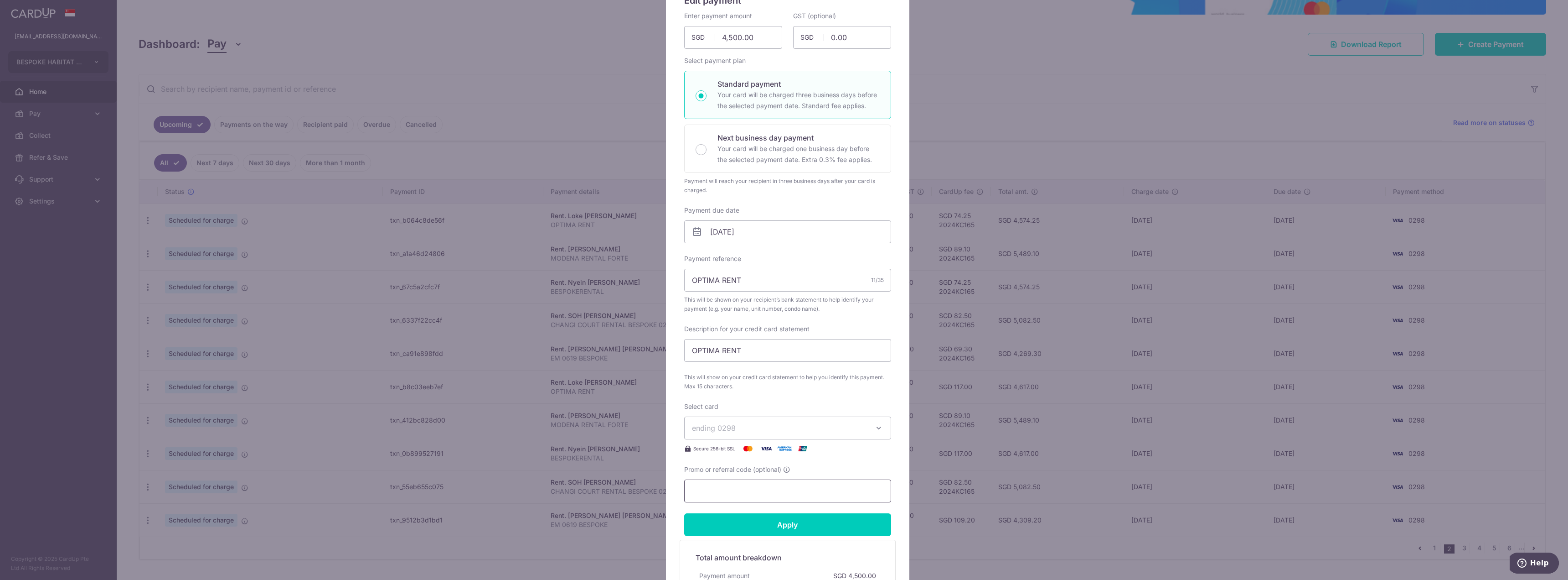
click at [743, 497] on input "Promo or referral code (optional)" at bounding box center [788, 491] width 207 height 22
type input "2024KC165"
click at [790, 523] on input "Apply" at bounding box center [788, 524] width 207 height 22
type input "Successfully Applied"
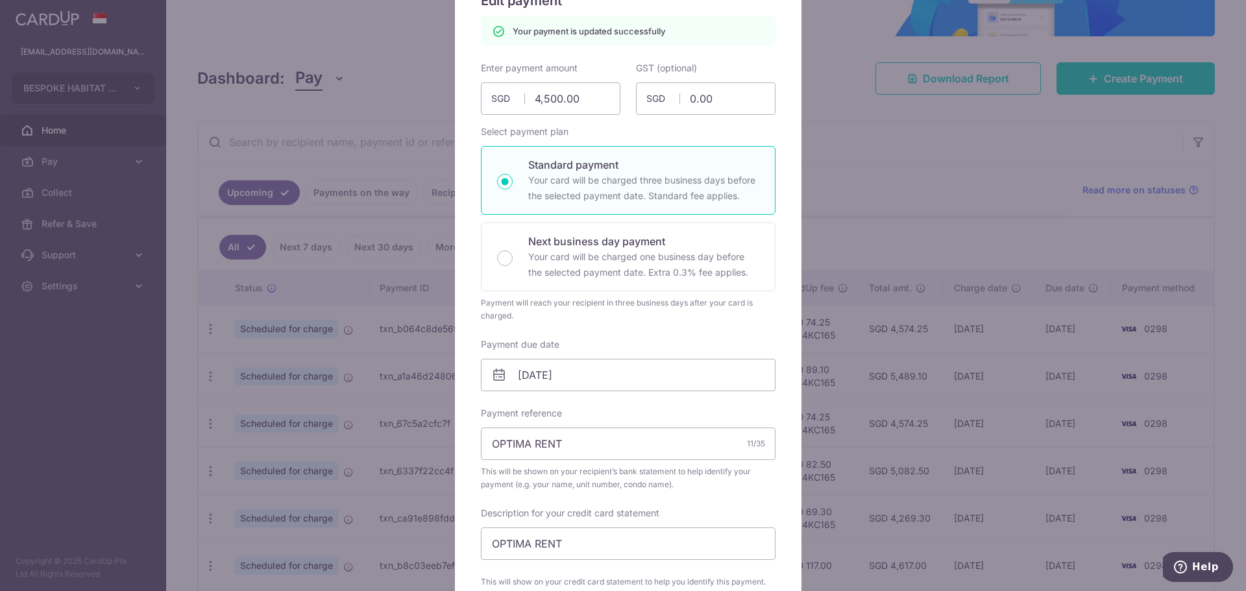
click at [879, 120] on div "Edit payment By clicking apply, you will make changes to all payments to Loke T…" at bounding box center [623, 295] width 1246 height 591
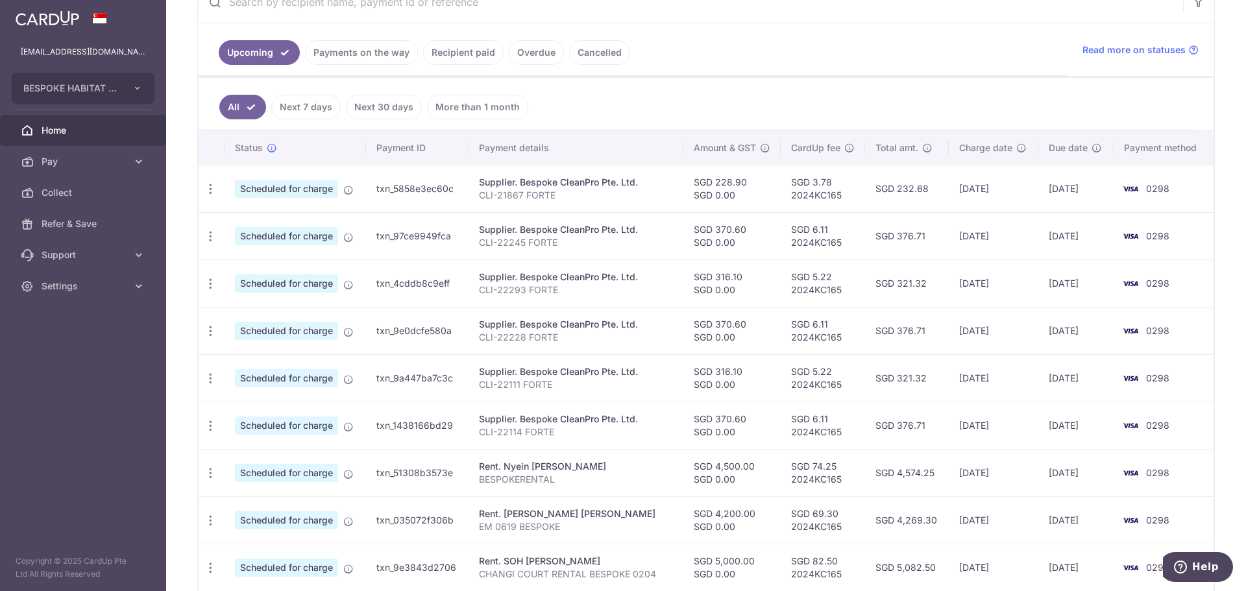
scroll to position [152, 0]
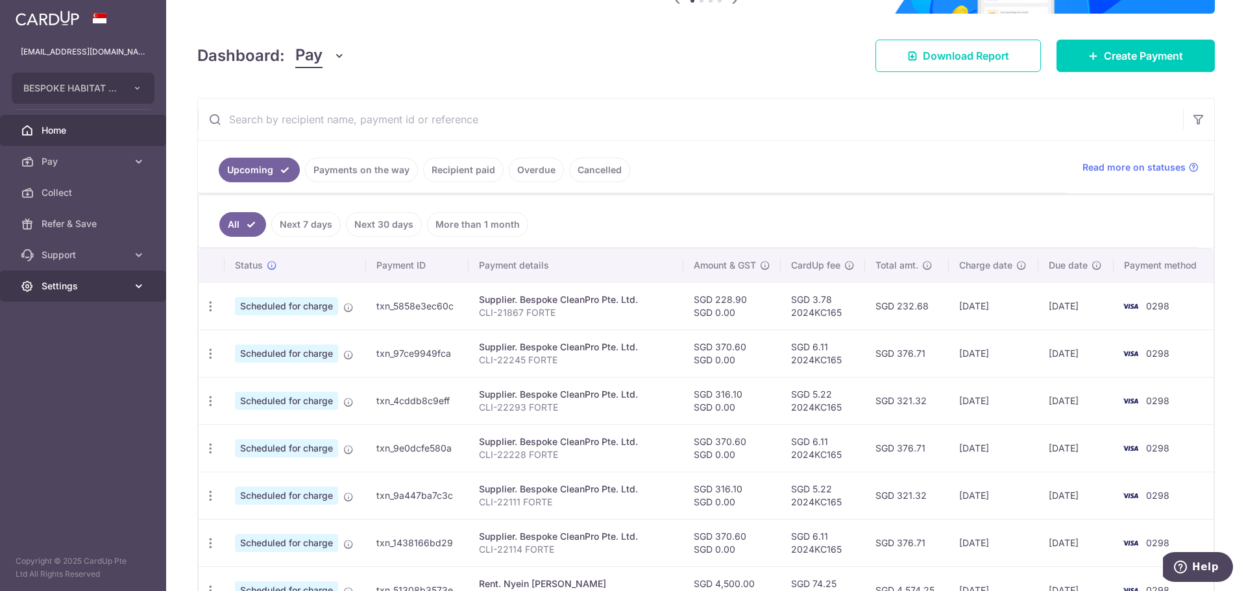
click at [66, 276] on link "Settings" at bounding box center [83, 286] width 166 height 31
click at [69, 354] on span "Logout" at bounding box center [85, 348] width 86 height 13
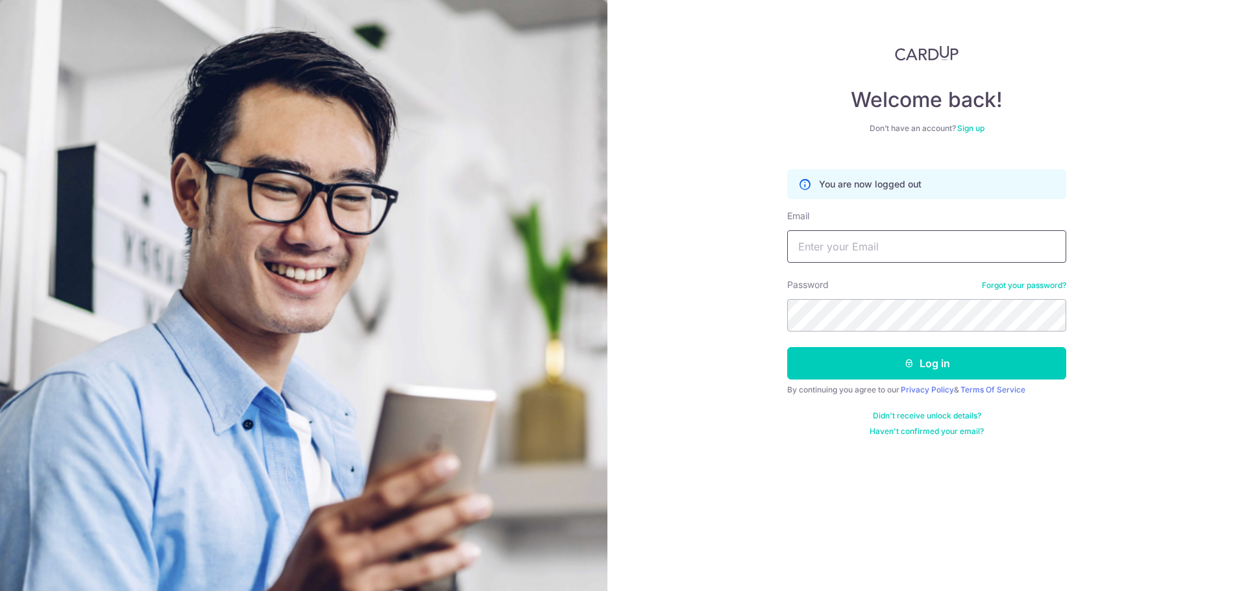
click at [854, 250] on input "Email" at bounding box center [926, 246] width 279 height 32
type input "[EMAIL_ADDRESS][DOMAIN_NAME]"
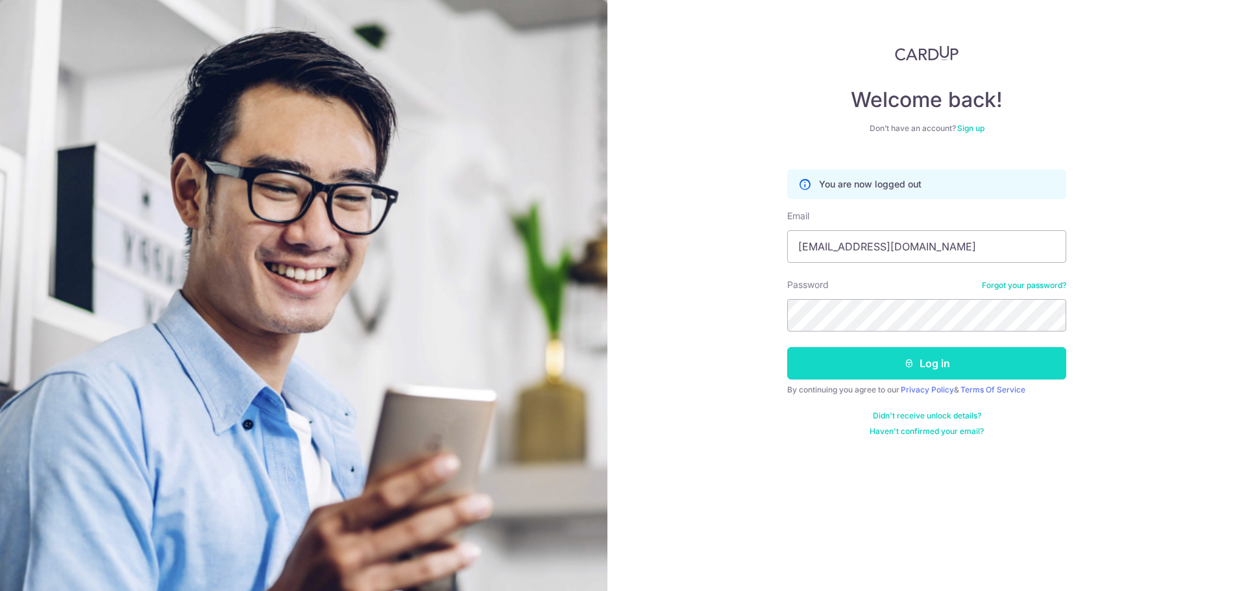
click at [953, 367] on button "Log in" at bounding box center [926, 363] width 279 height 32
